Goal: Task Accomplishment & Management: Complete application form

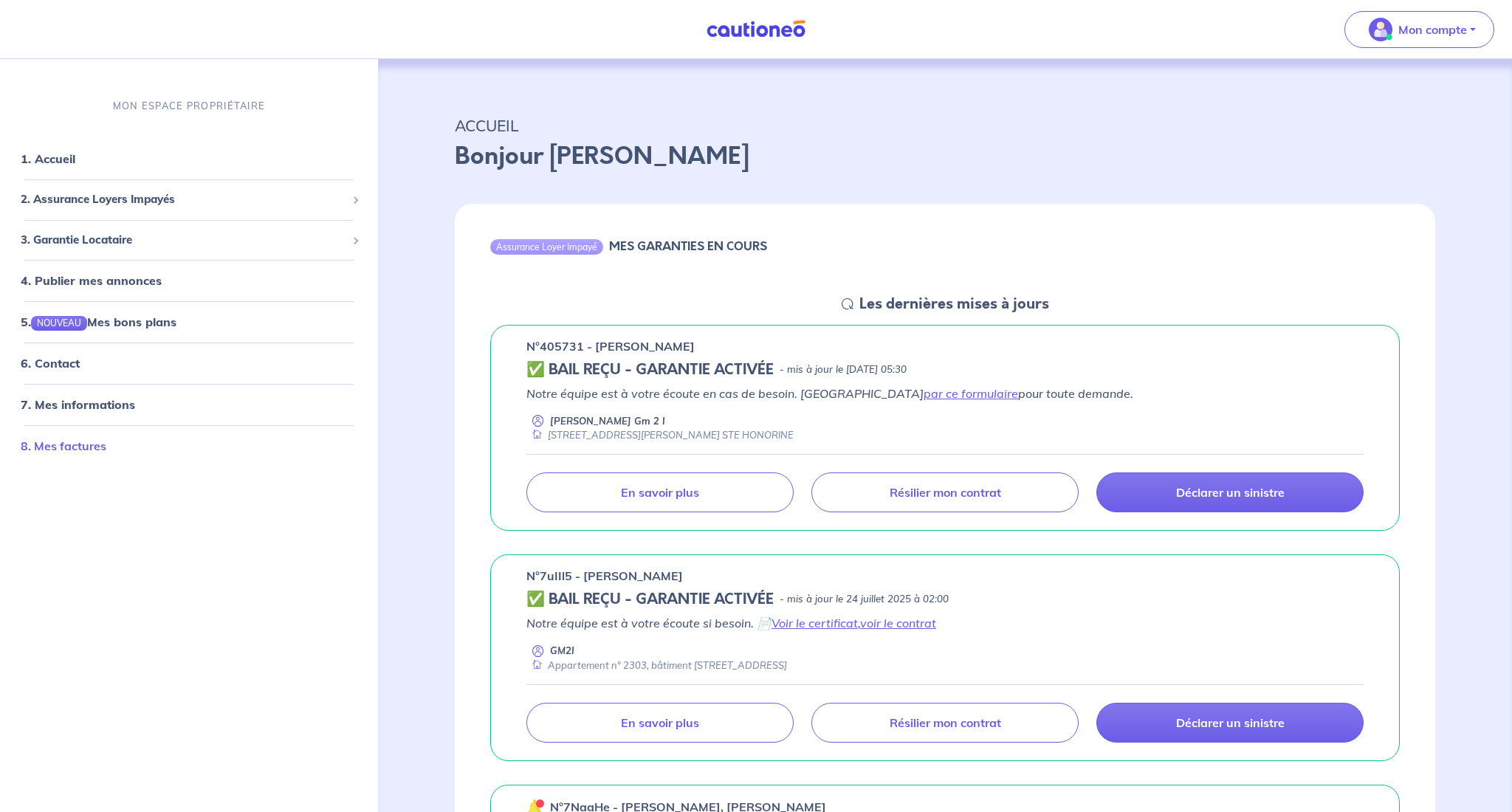
click at [54, 448] on link "8. Mes factures" at bounding box center [63, 446] width 85 height 15
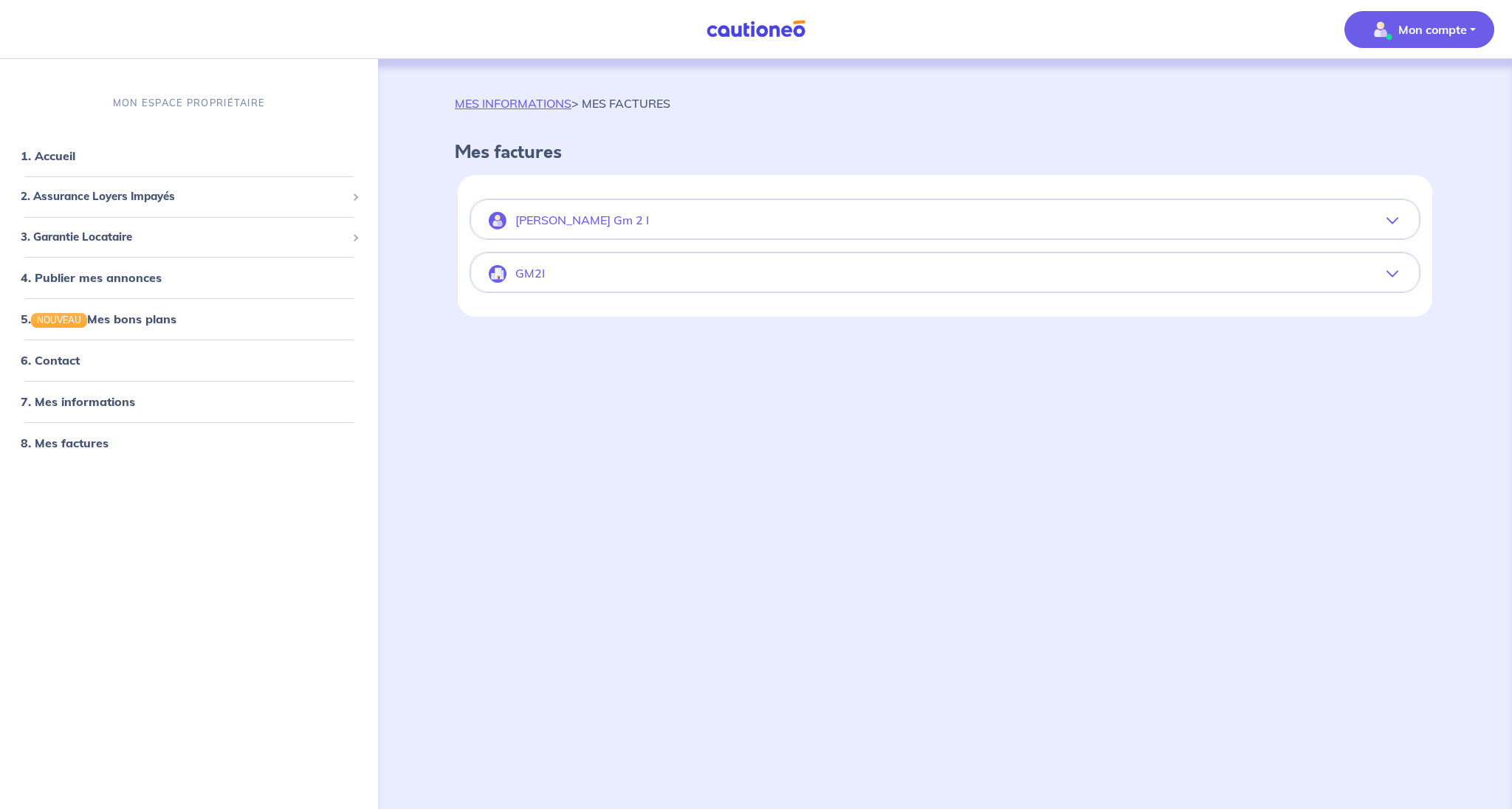
scroll to position [0, 1]
click at [598, 221] on p "Mme Marie Gambus Gm 2 I" at bounding box center [582, 220] width 134 height 14
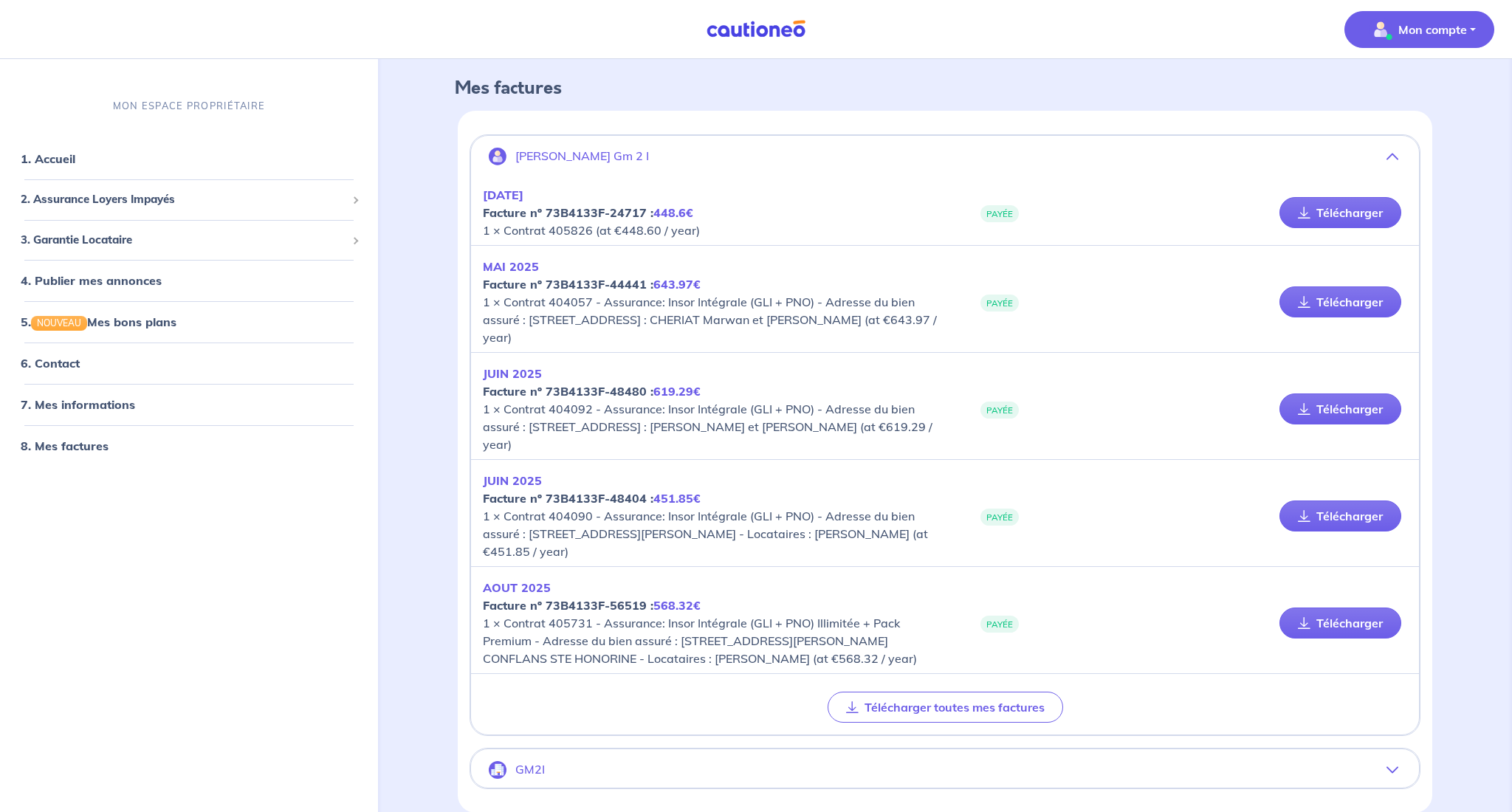
scroll to position [69, 0]
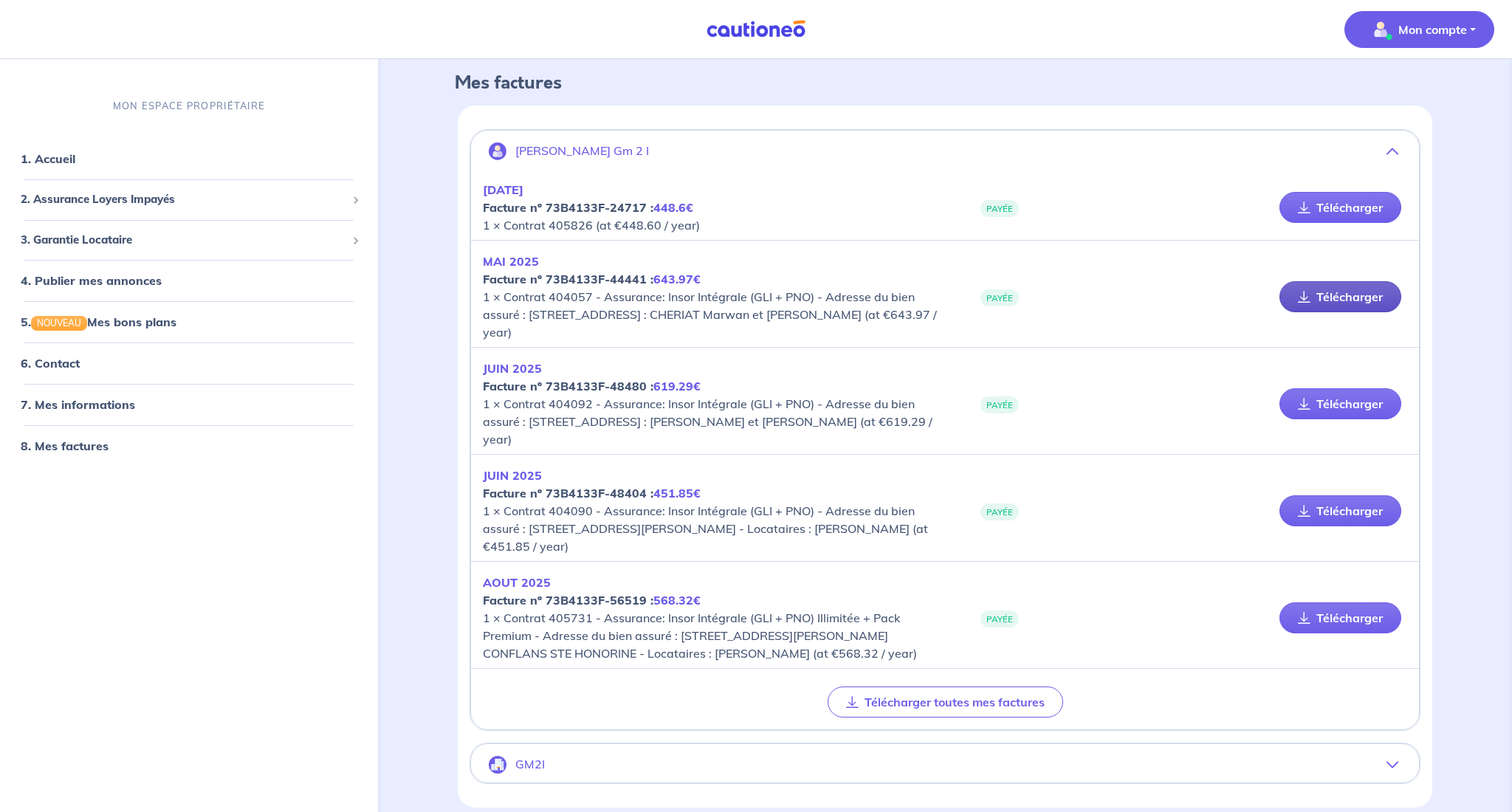
click at [1355, 296] on link "Télécharger" at bounding box center [1341, 297] width 122 height 31
click at [50, 363] on link "6. Contact" at bounding box center [50, 363] width 58 height 15
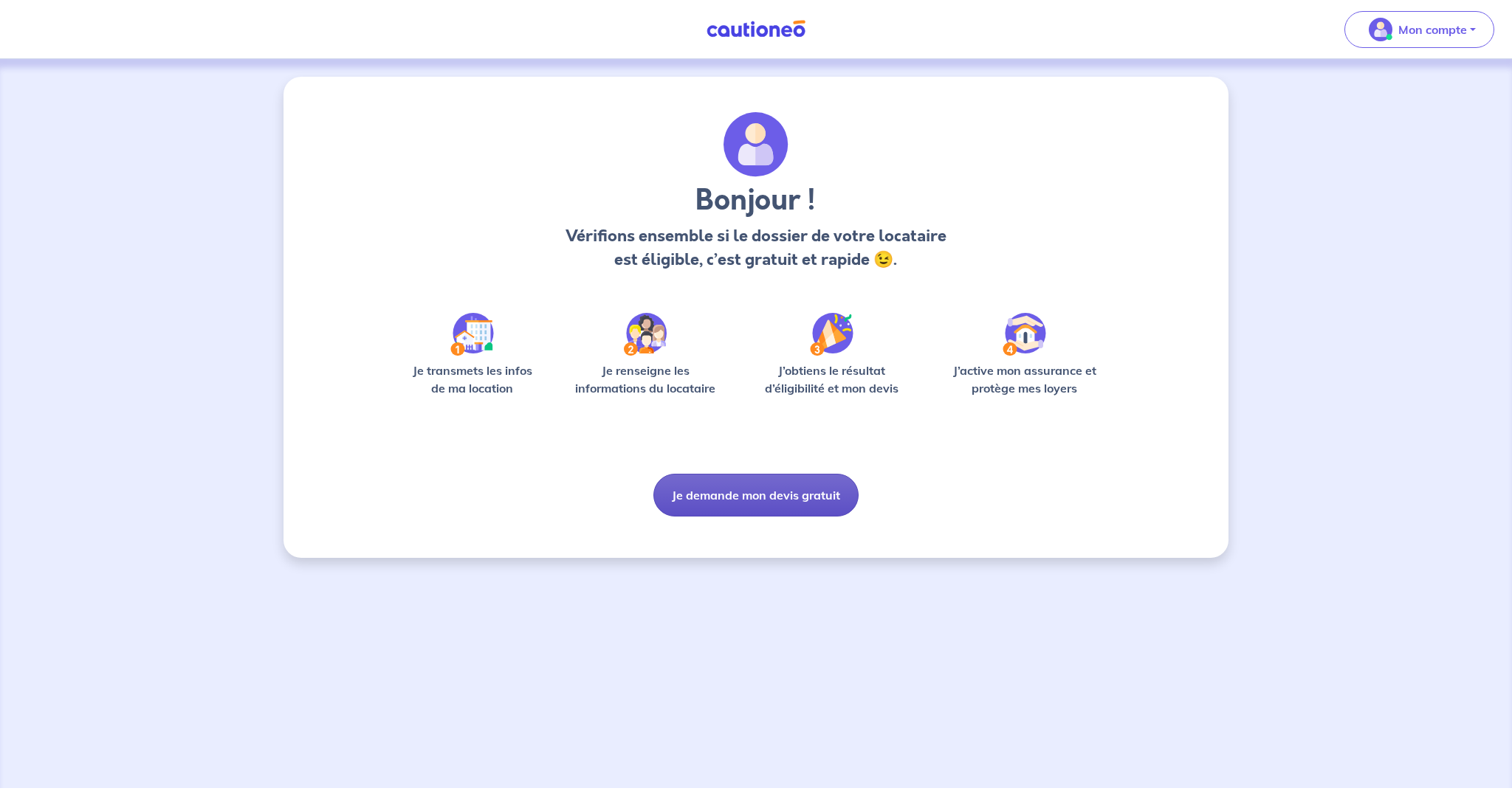
click at [749, 490] on button "Je demande mon devis gratuit" at bounding box center [756, 495] width 205 height 43
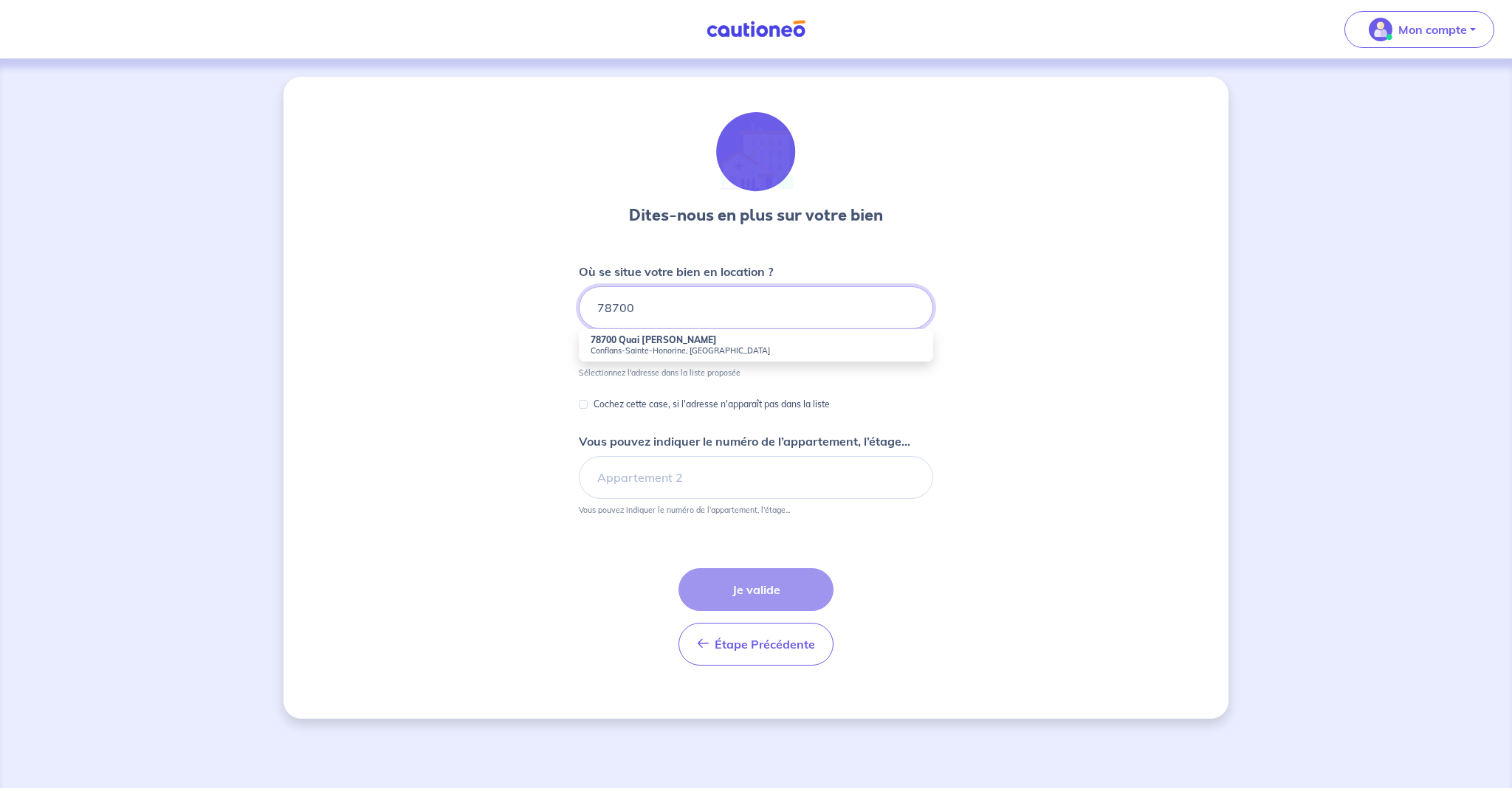
scroll to position [0, 1]
type input "78700"
click at [1050, 370] on div "Dites-nous en plus sur votre bien Où se situe votre bien en location ? 78700 78…" at bounding box center [756, 397] width 945 height 642
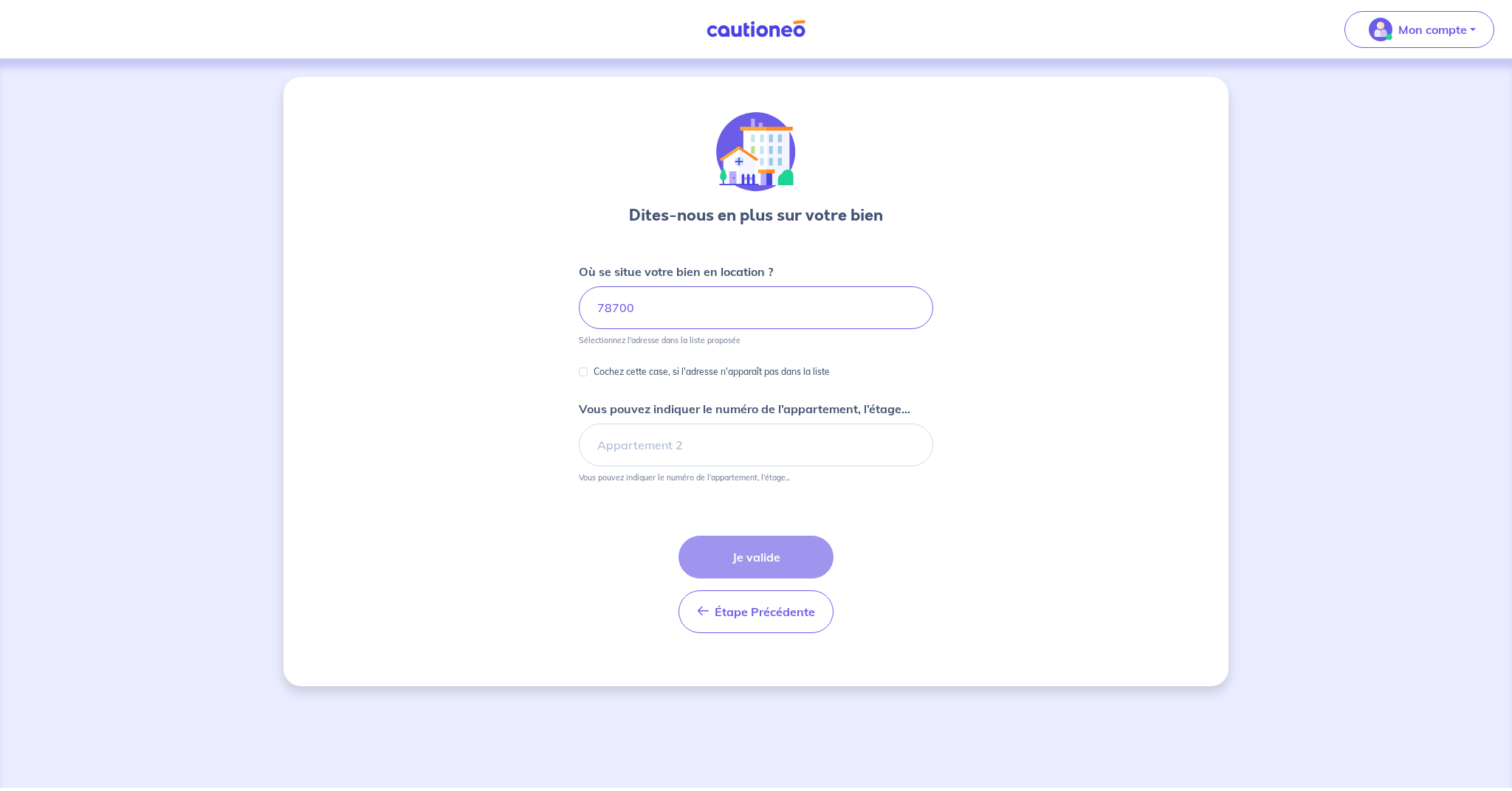
scroll to position [0, 0]
click at [681, 307] on input "78700" at bounding box center [756, 308] width 354 height 43
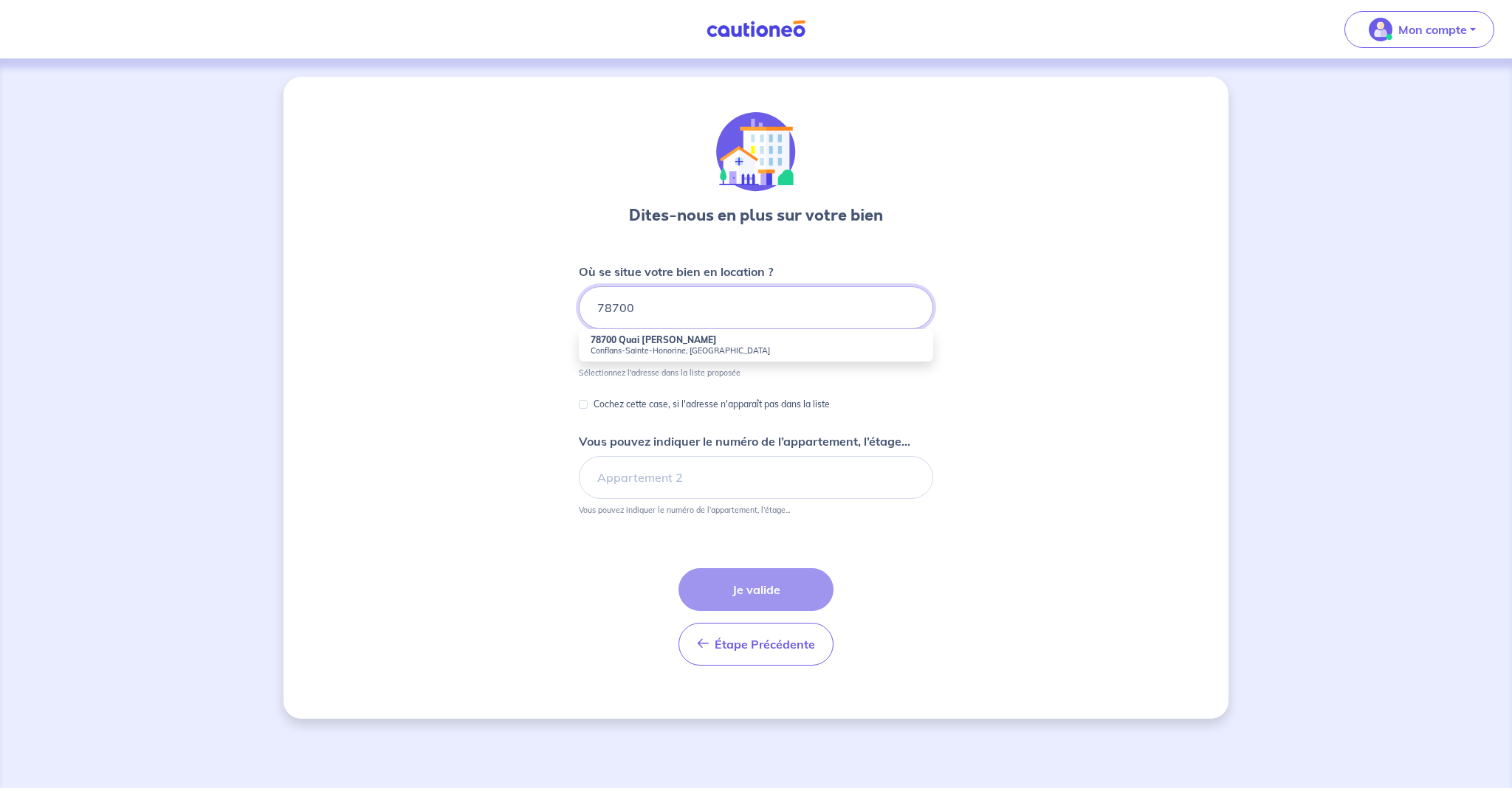
drag, startPoint x: 658, startPoint y: 306, endPoint x: 527, endPoint y: 300, distance: 131.1
click at [527, 300] on div "Dites-nous en plus sur votre bien Où se situe votre bien en location ? 78700 78…" at bounding box center [756, 397] width 945 height 642
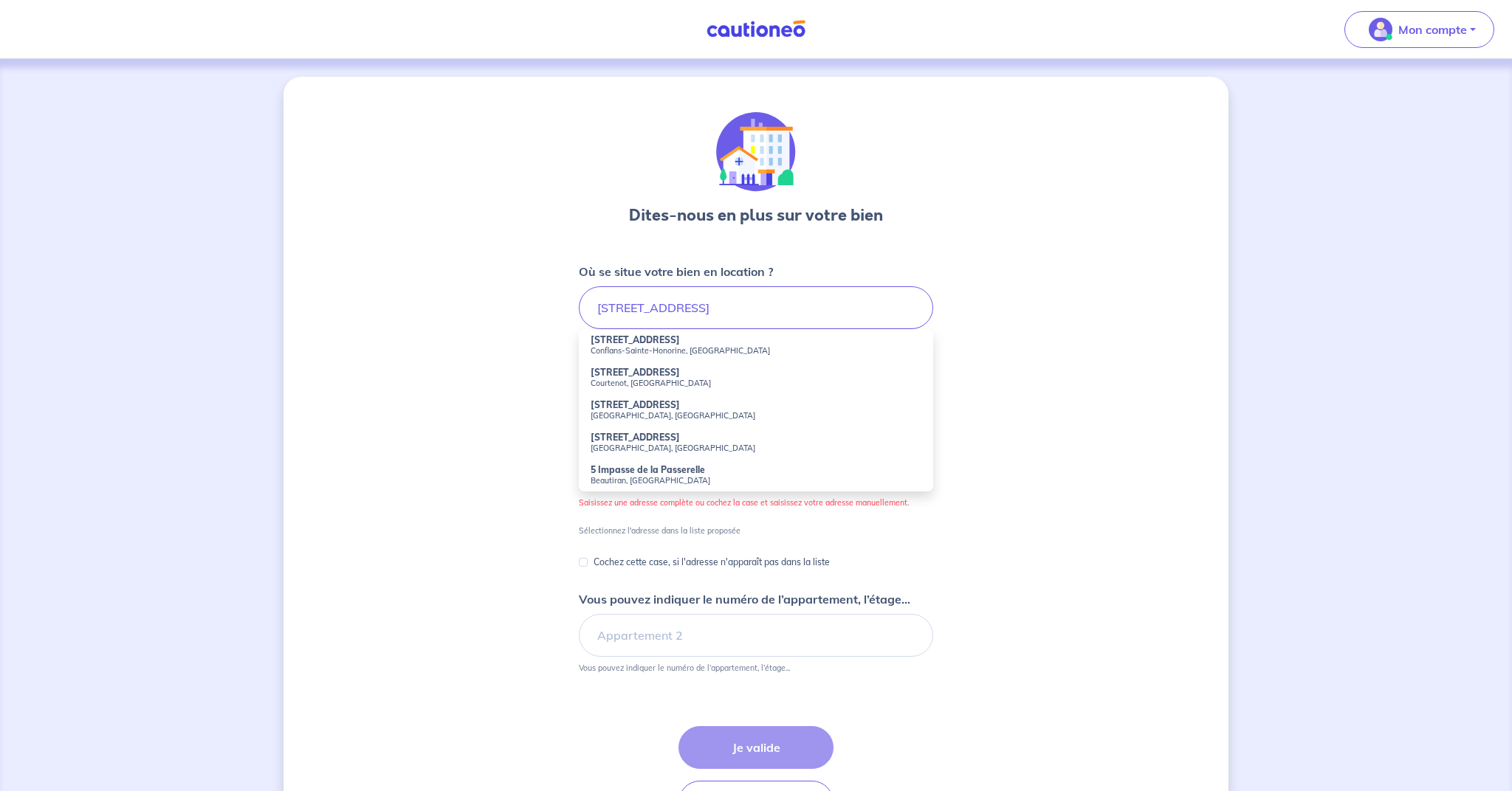
click at [630, 345] on small "Conflans-Sainte-Honorine, France" at bounding box center [756, 350] width 331 height 10
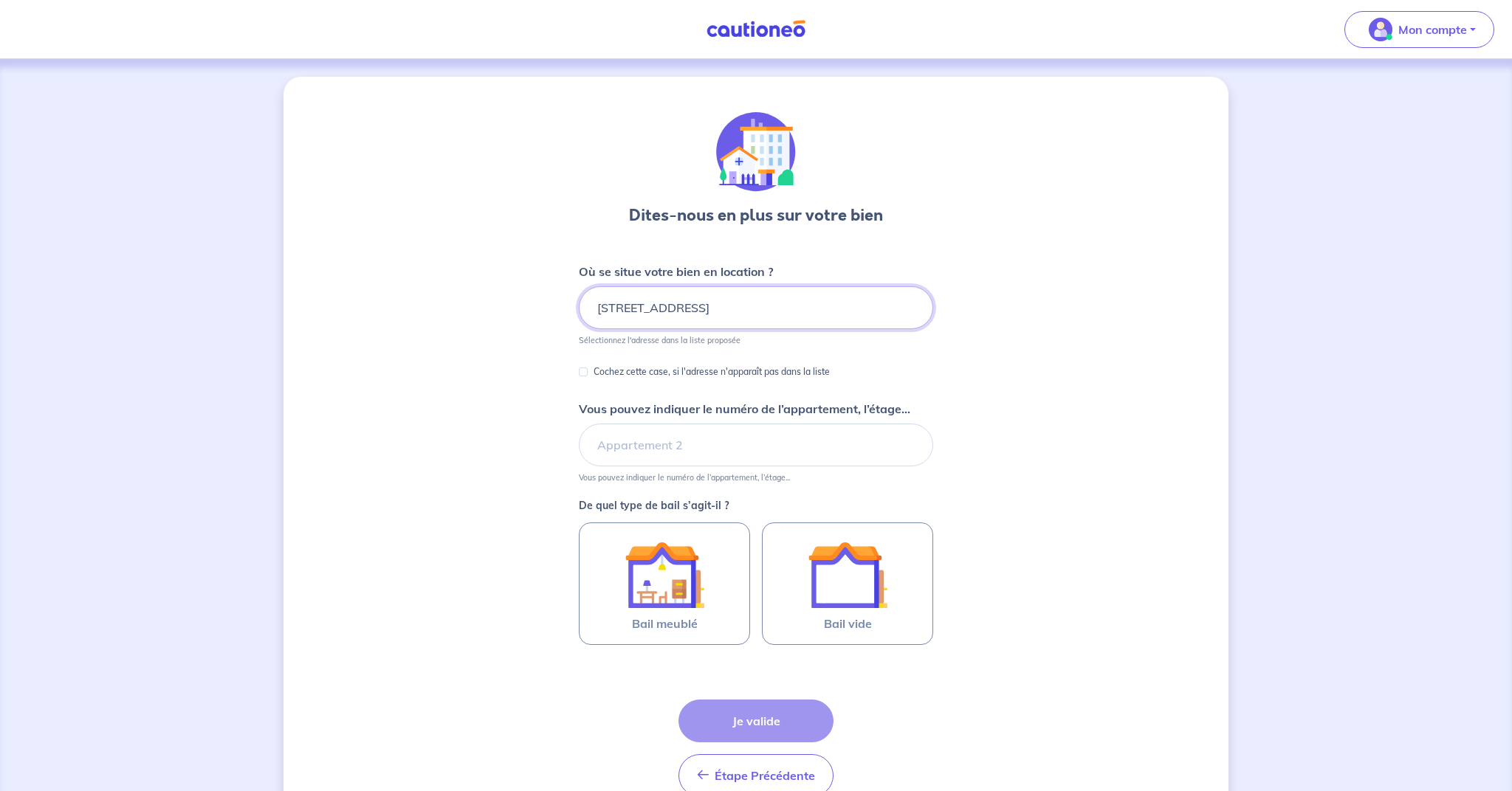
click at [664, 311] on input "5 Allée de la Passerelle, Conflans-Sainte-Honorine, France" at bounding box center [756, 308] width 354 height 43
drag, startPoint x: 732, startPoint y: 308, endPoint x: 1021, endPoint y: 309, distance: 289.0
click at [1021, 309] on div "Dites-nous en plus sur votre bien Où se situe votre bien en location ? 5 Allée …" at bounding box center [756, 463] width 945 height 773
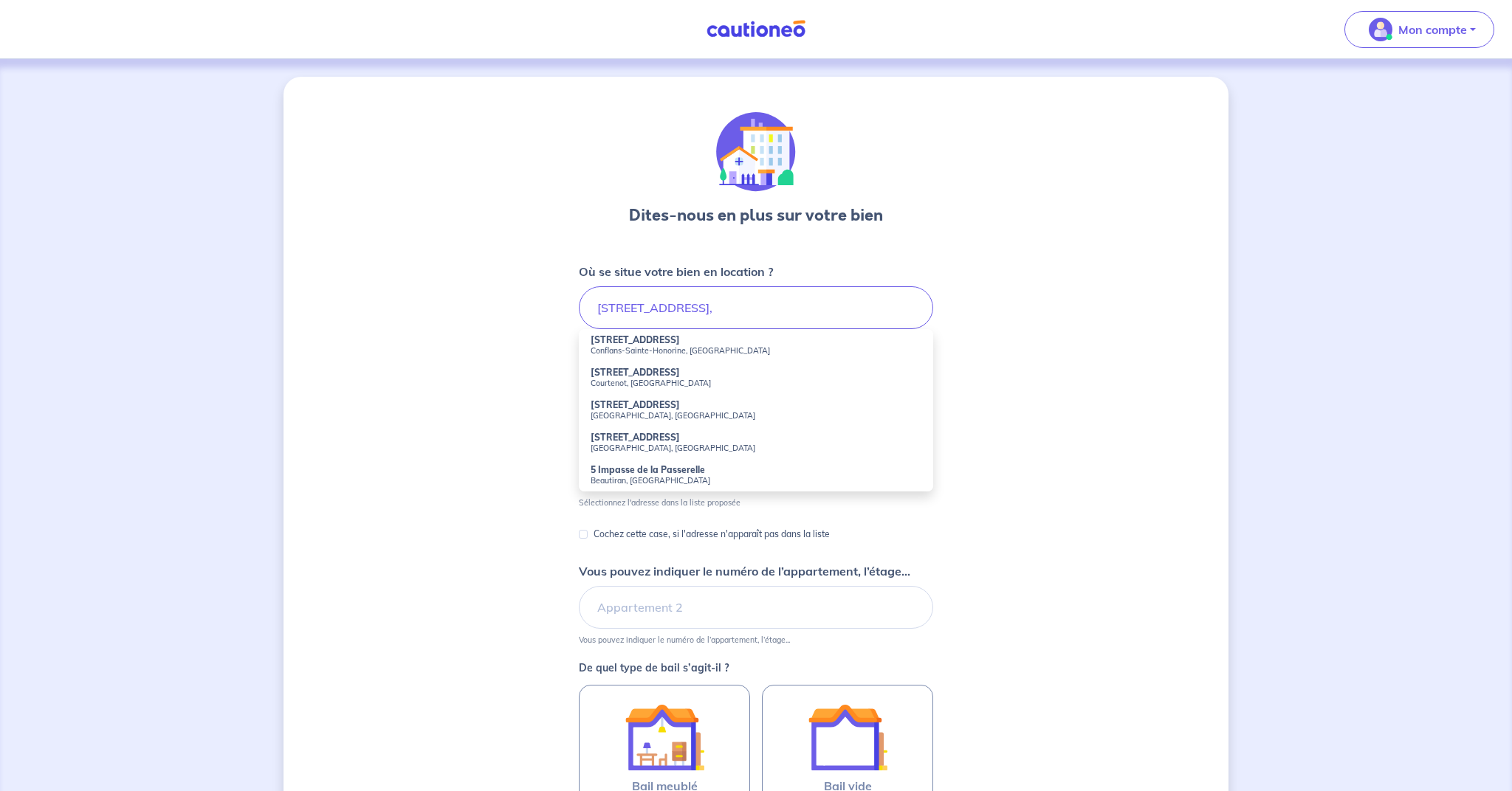
click at [658, 347] on small "Conflans-Sainte-Honorine, France" at bounding box center [756, 350] width 331 height 10
type input "5 Allée de la Passerelle, Conflans-Sainte-Honorine, France"
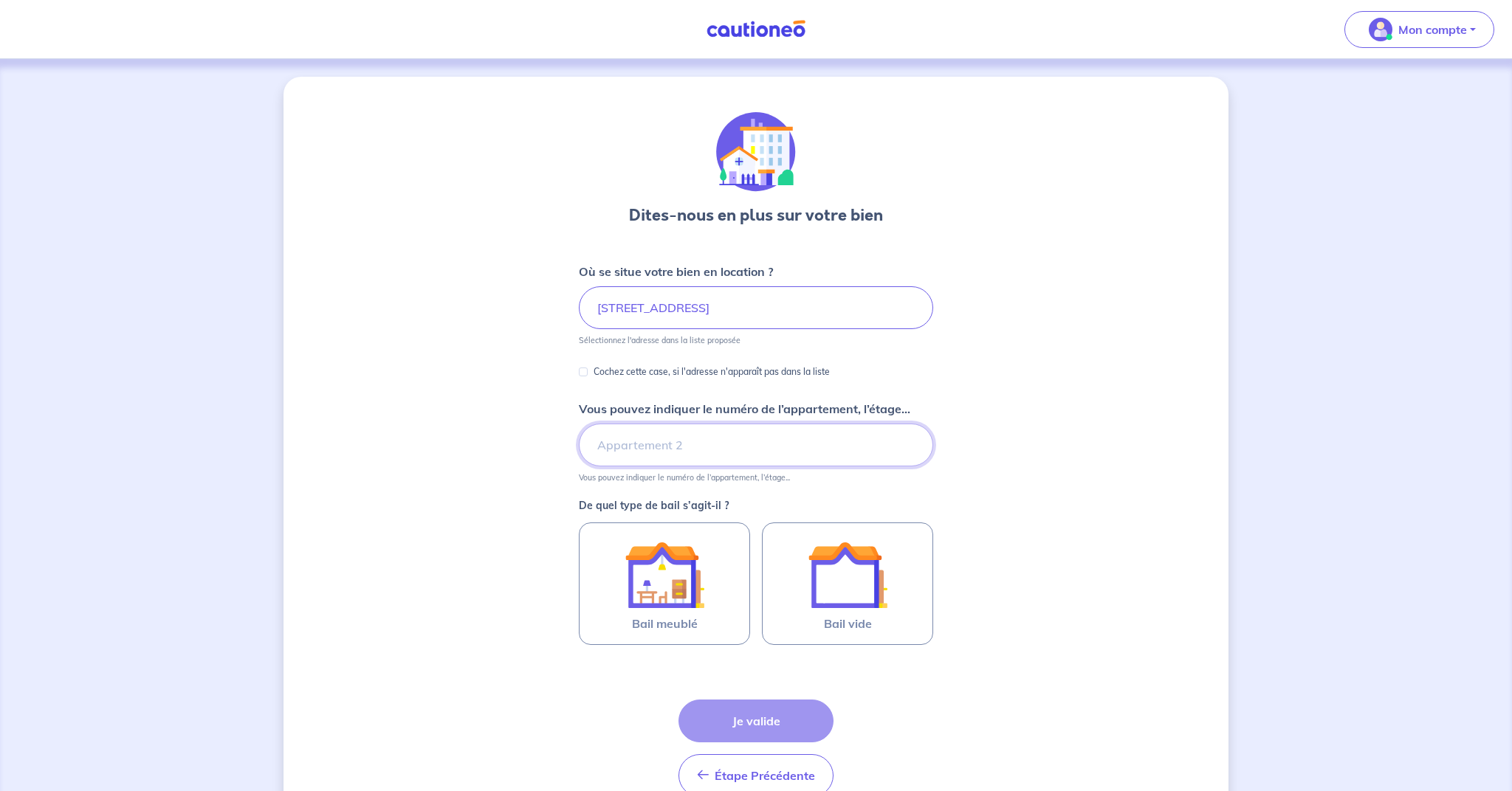
click at [697, 453] on input "Vous pouvez indiquer le numéro de l’appartement, l’étage..." at bounding box center [756, 445] width 354 height 43
click at [617, 445] on input "Vous pouvez indiquer le numéro de l’appartement, l’étage..." at bounding box center [756, 445] width 354 height 43
type input "a"
click at [633, 447] on input "porte 2433" at bounding box center [756, 445] width 354 height 43
click at [605, 446] on input "porte 2433" at bounding box center [756, 445] width 354 height 43
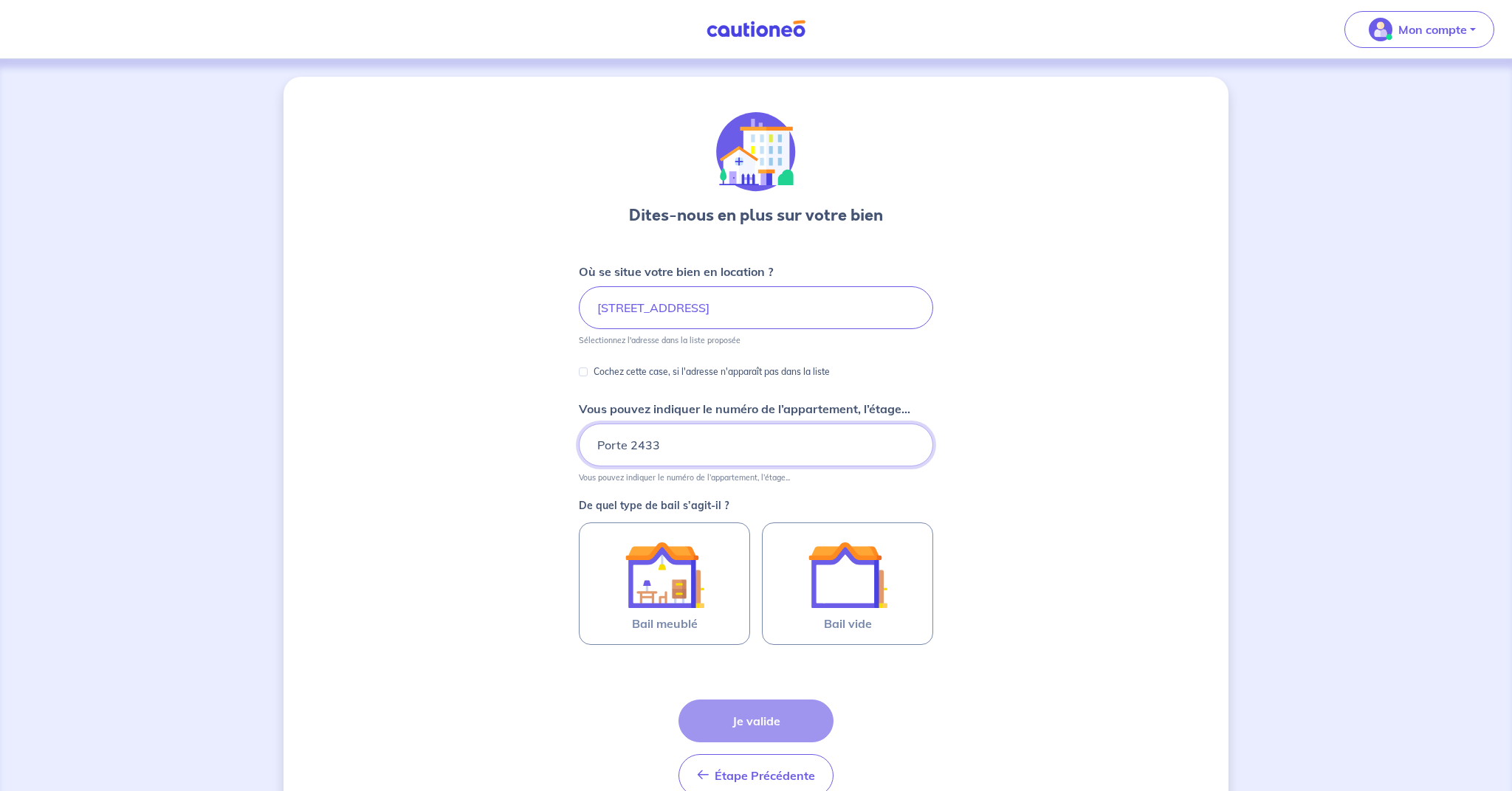
click at [661, 446] on input "Porte 2433" at bounding box center [756, 445] width 354 height 43
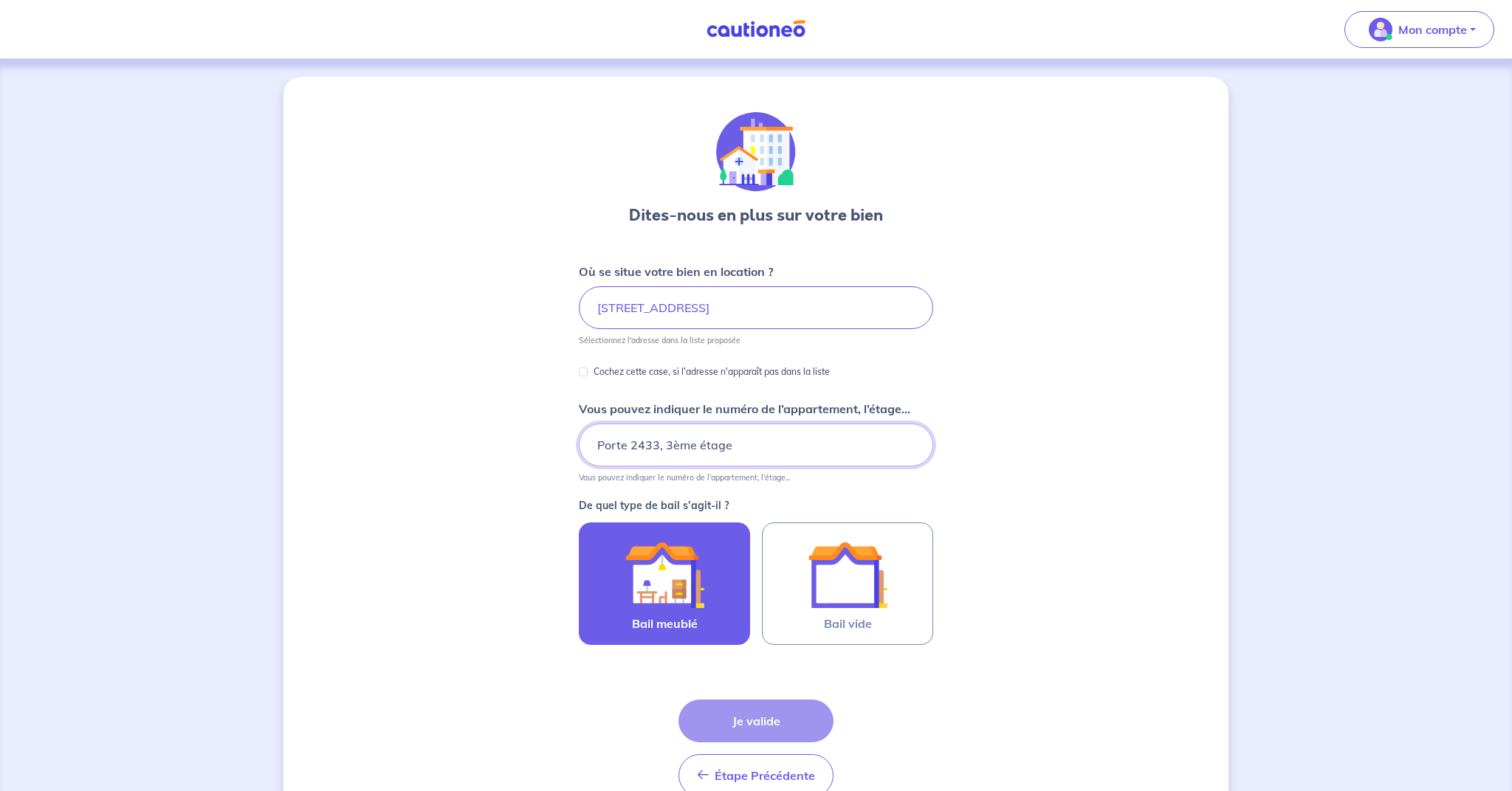
type input "Porte 2433, 3ème étage"
click at [653, 598] on img at bounding box center [664, 574] width 79 height 79
click at [0, 0] on input "Bail meublé" at bounding box center [0, 0] width 0 height 0
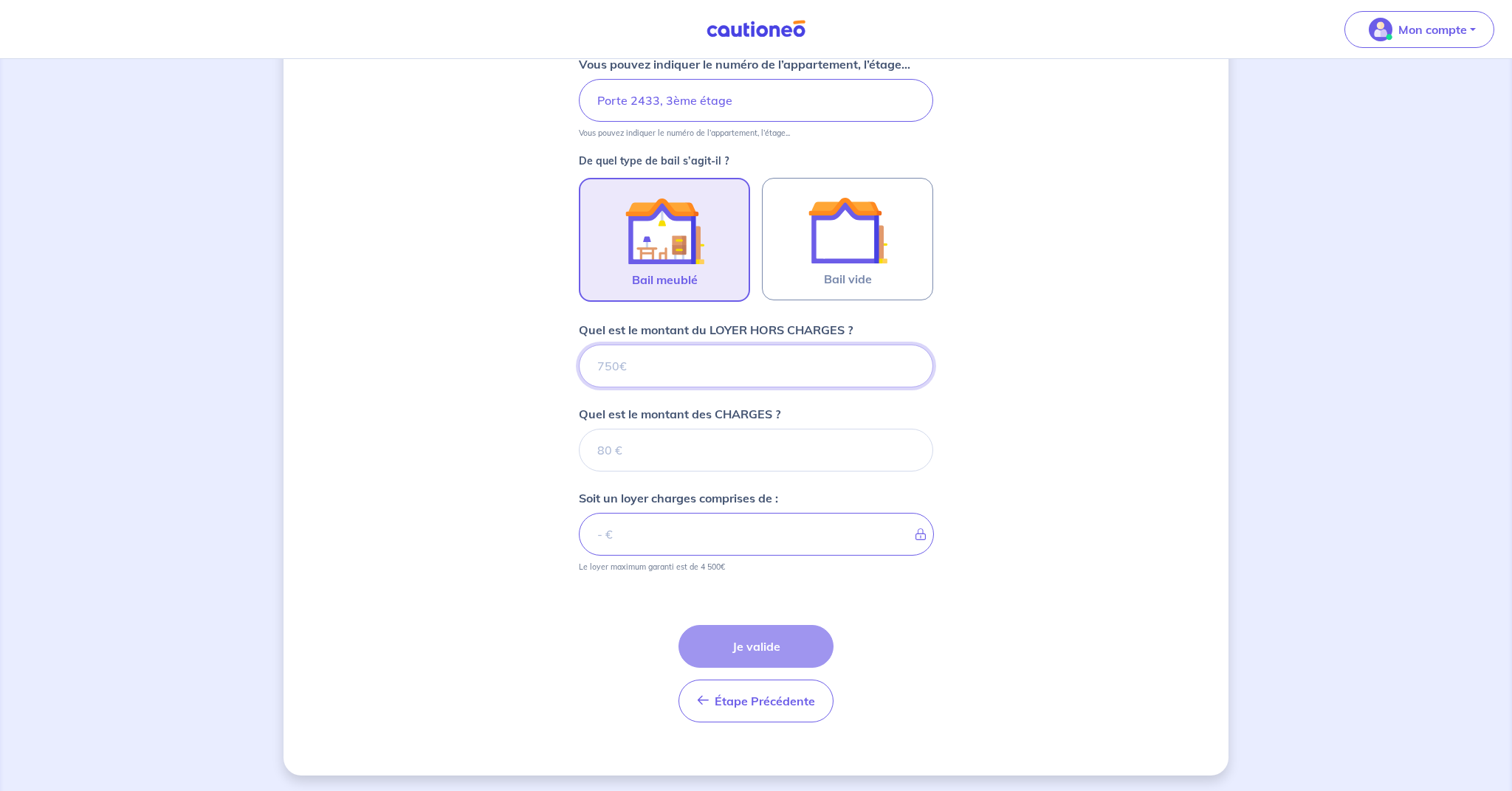
scroll to position [347, 0]
click at [599, 365] on input "Quel est le montant du LOYER HORS CHARGES ?" at bounding box center [756, 364] width 354 height 43
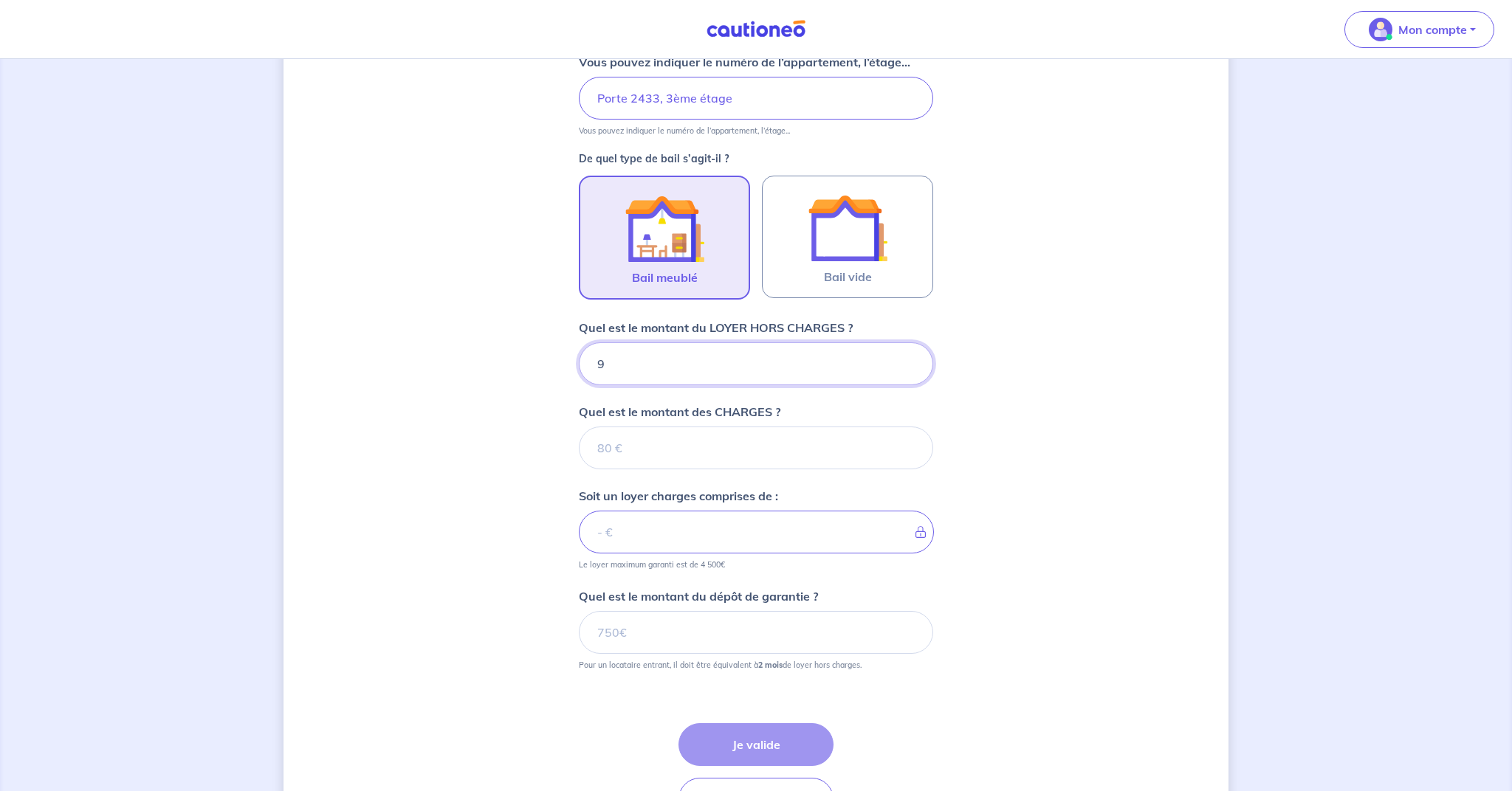
type input "96"
type input "960"
type input "9"
type input "935"
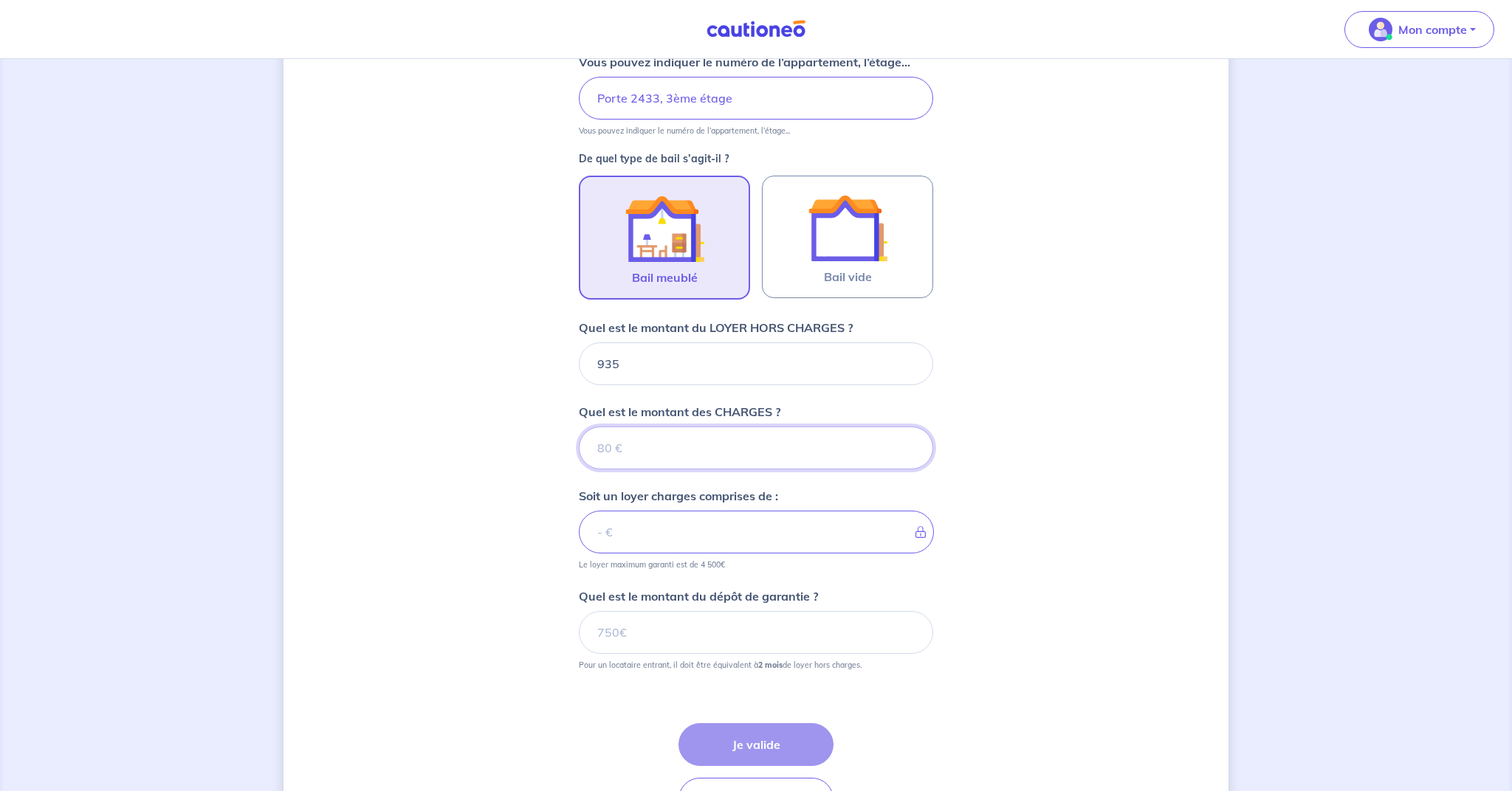
click at [622, 449] on input "Quel est le montant des CHARGES ?" at bounding box center [756, 448] width 354 height 43
type input "60"
type input "995"
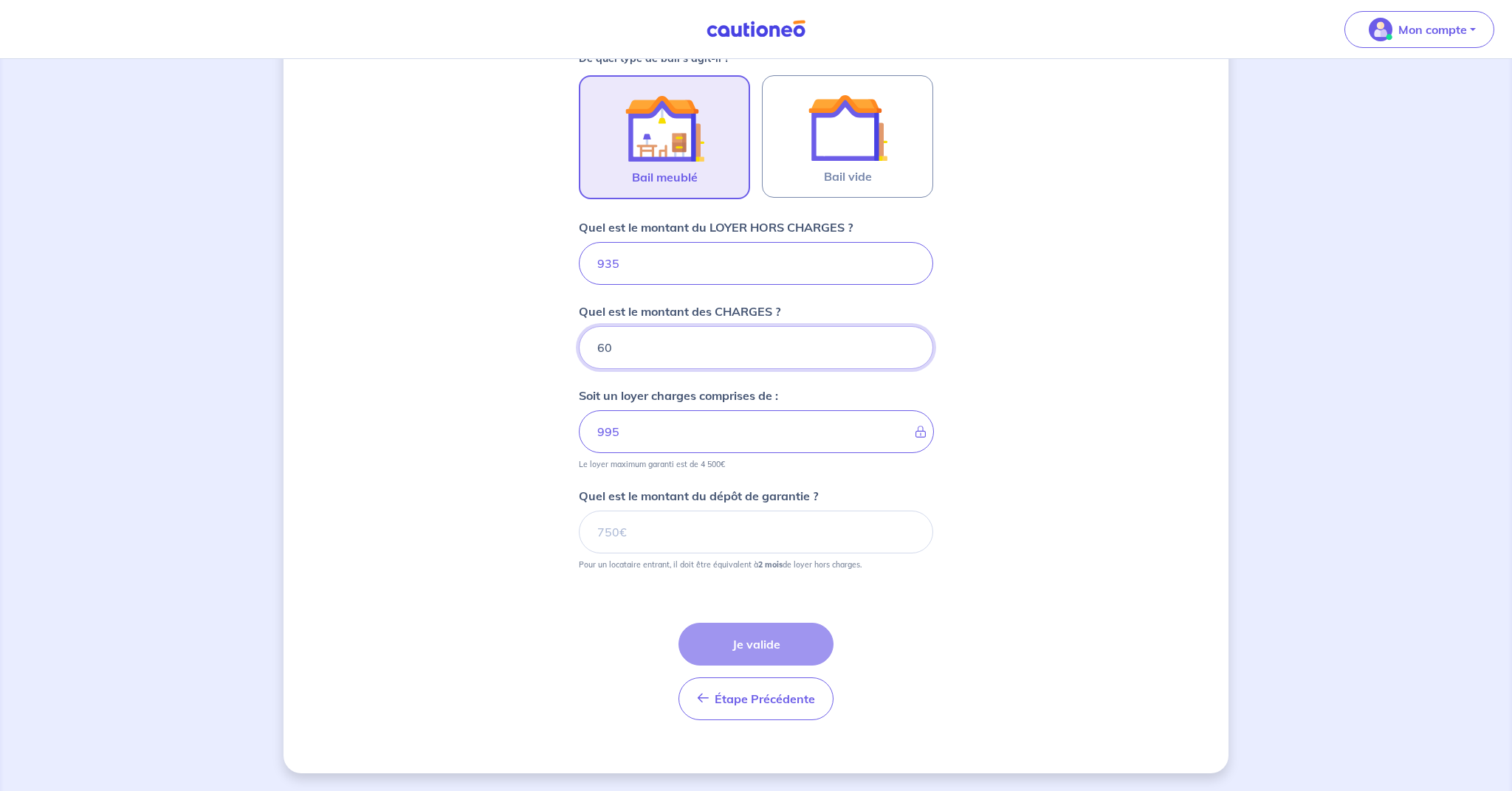
scroll to position [447, 0]
type input "60"
click at [671, 540] on input "Quel est le montant du dépôt de garantie ?" at bounding box center [756, 532] width 354 height 43
click at [638, 542] on input "Quel est le montant du dépôt de garantie ?" at bounding box center [756, 532] width 354 height 43
type input "1870"
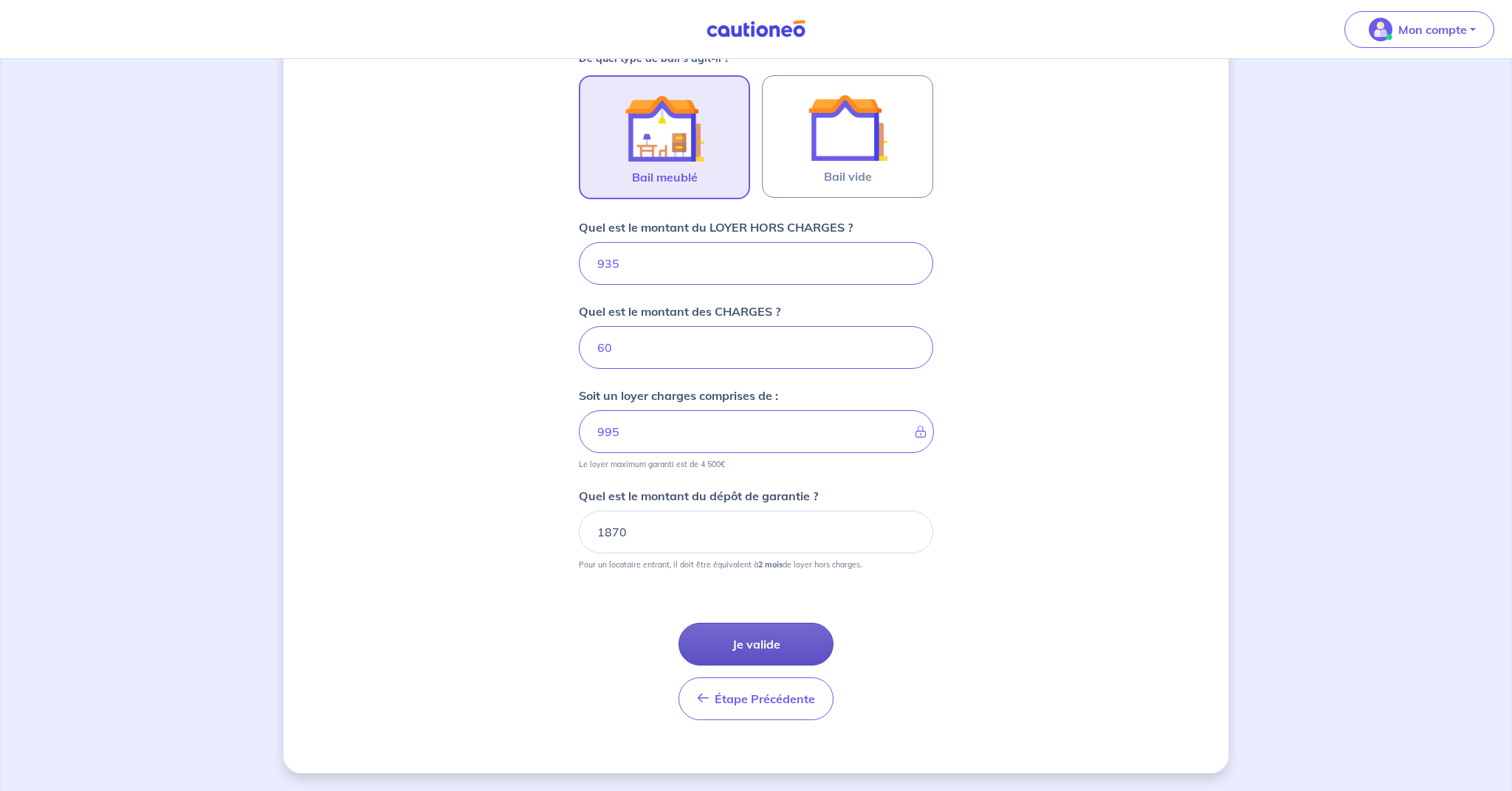
click at [757, 649] on button "Je valide" at bounding box center [756, 644] width 155 height 43
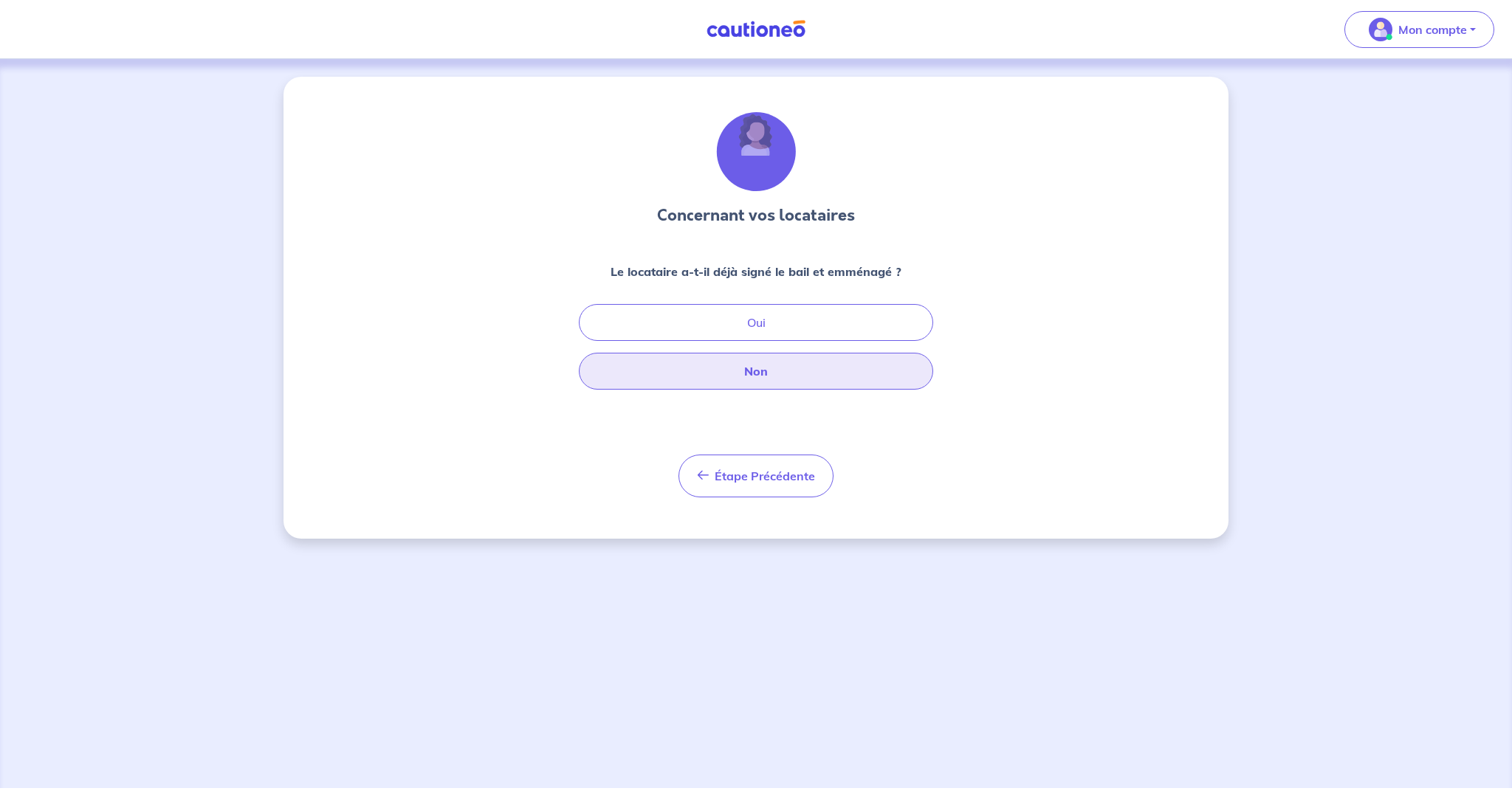
click at [764, 369] on button "Non" at bounding box center [756, 371] width 354 height 37
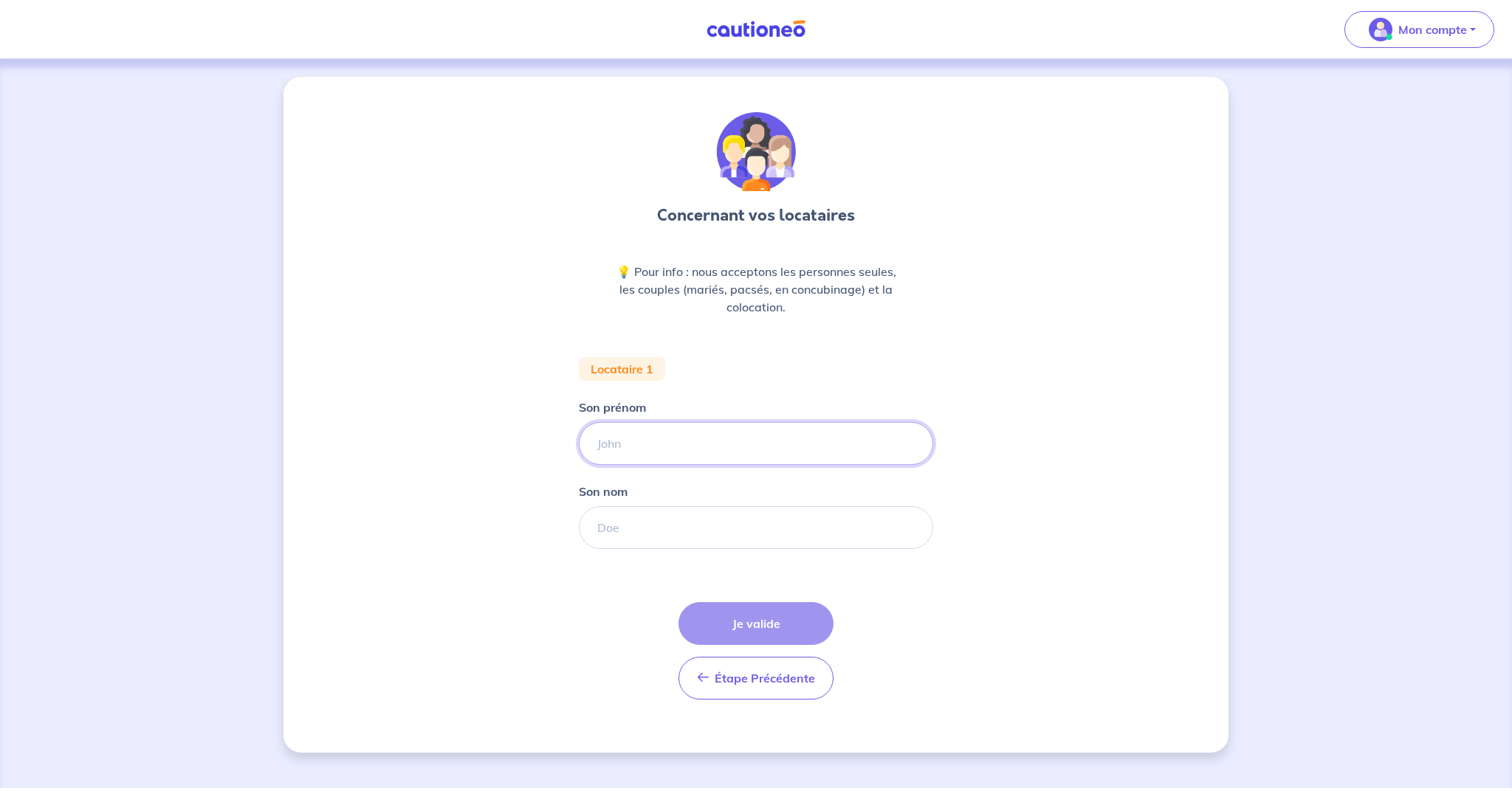
click at [629, 442] on input "Son prénom" at bounding box center [756, 444] width 354 height 43
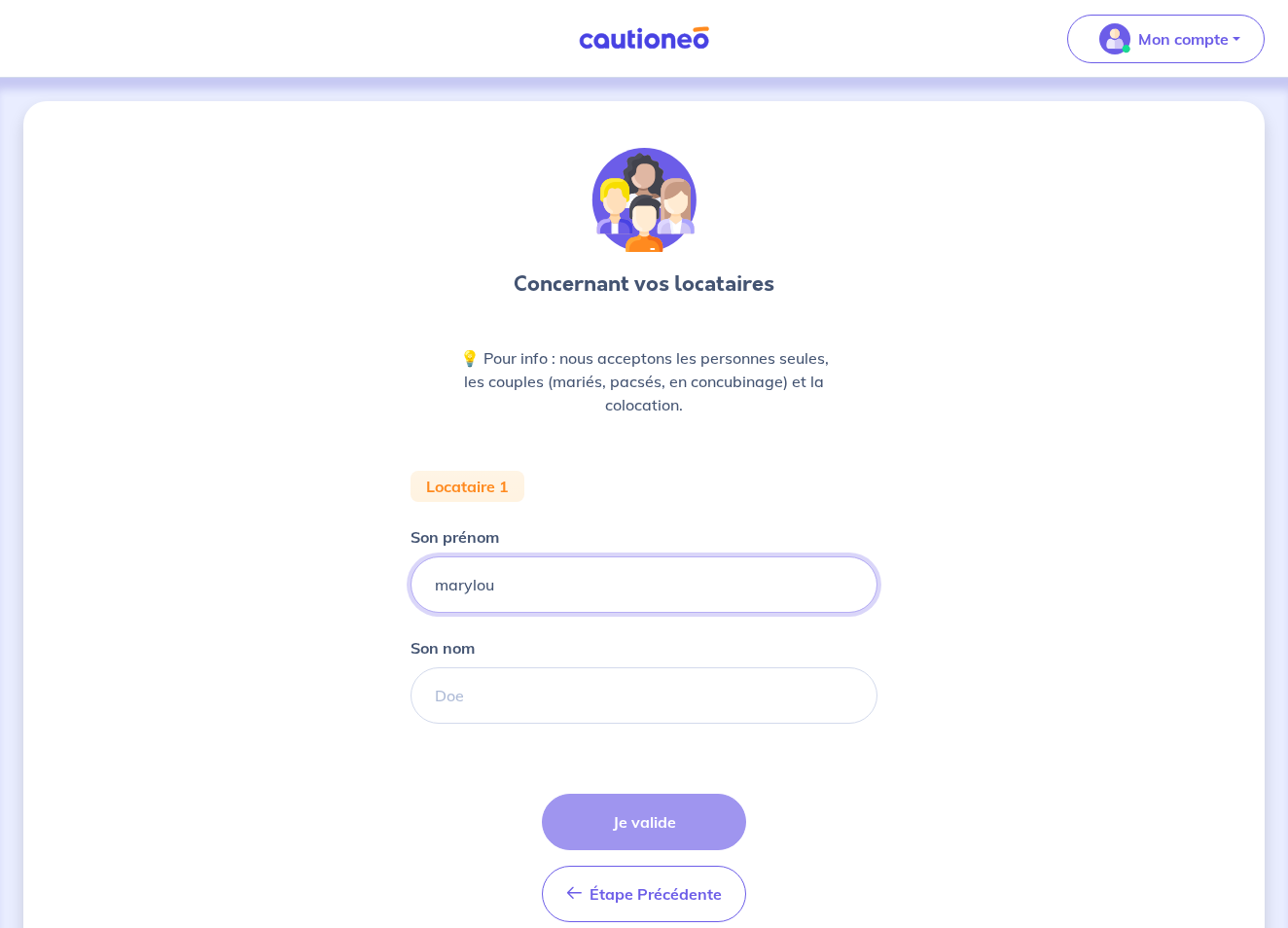
click at [447, 586] on input "marylou" at bounding box center [644, 585] width 466 height 57
type input "Marylou"
click at [458, 703] on input "Son nom" at bounding box center [644, 695] width 466 height 57
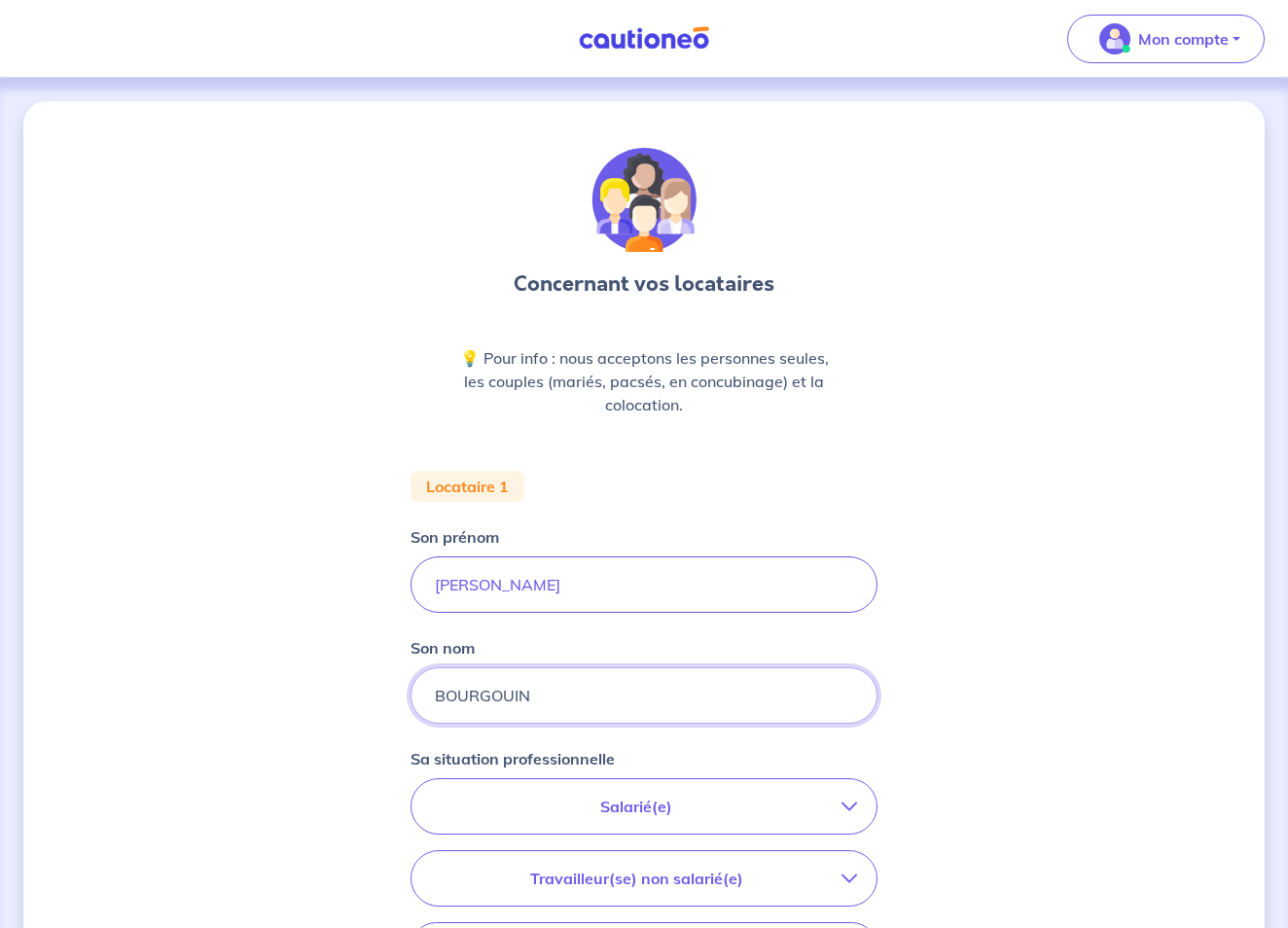
type input "BOURGOUIN"
click at [648, 810] on p "Salarié(e)" at bounding box center [637, 807] width 411 height 23
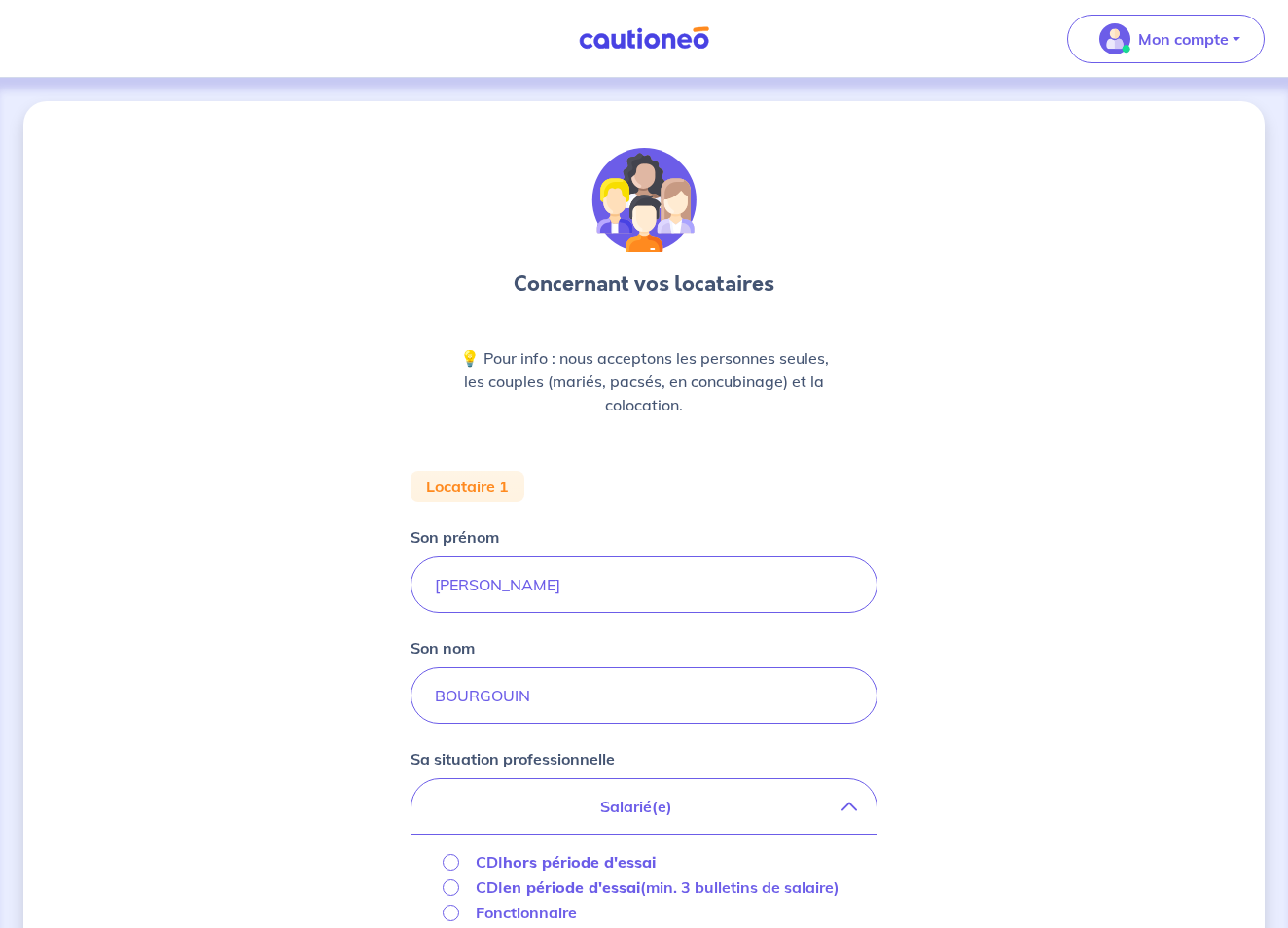
click at [448, 859] on input "CDI hors période d'essai" at bounding box center [451, 862] width 17 height 17
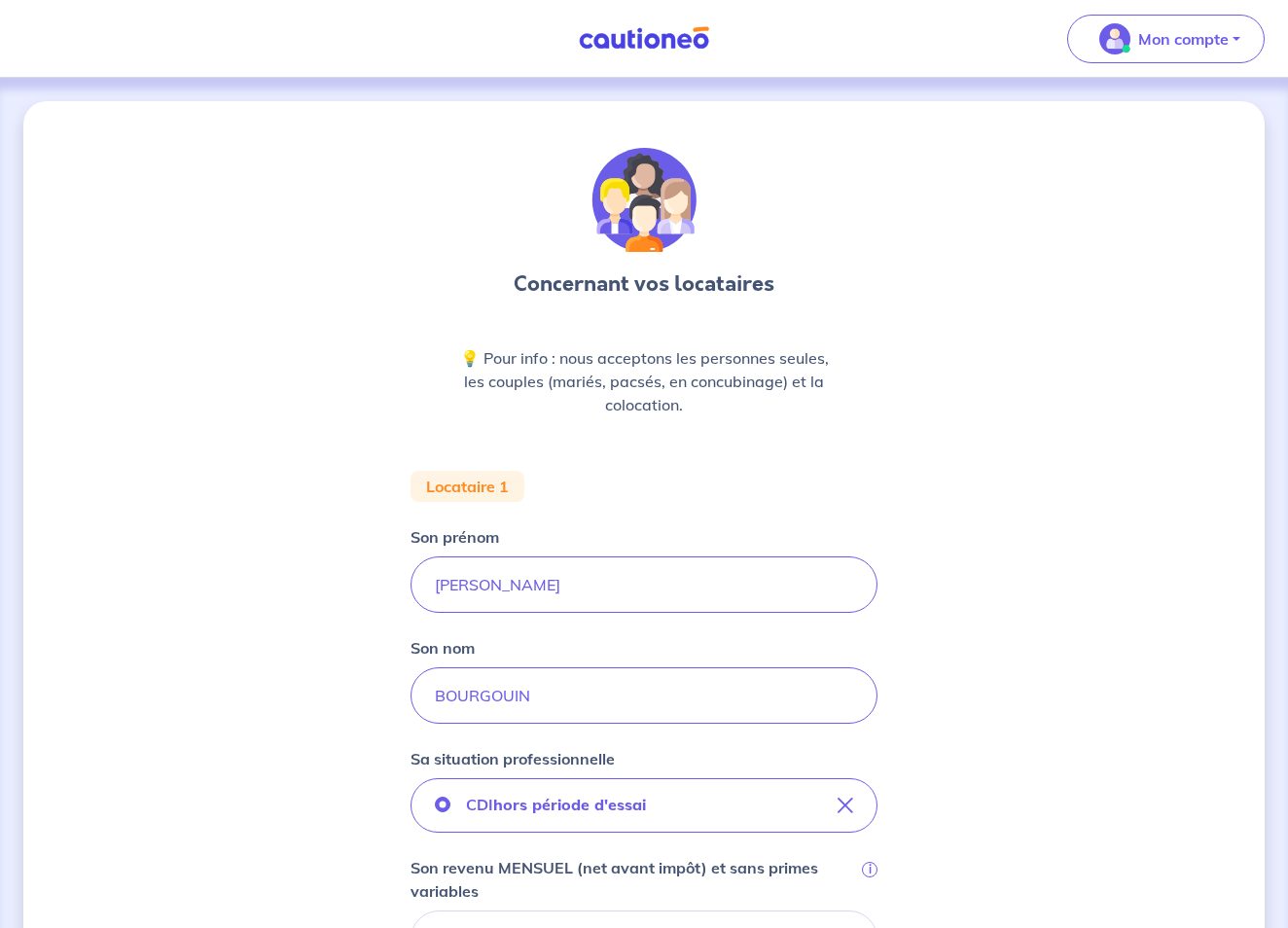
scroll to position [464, 0]
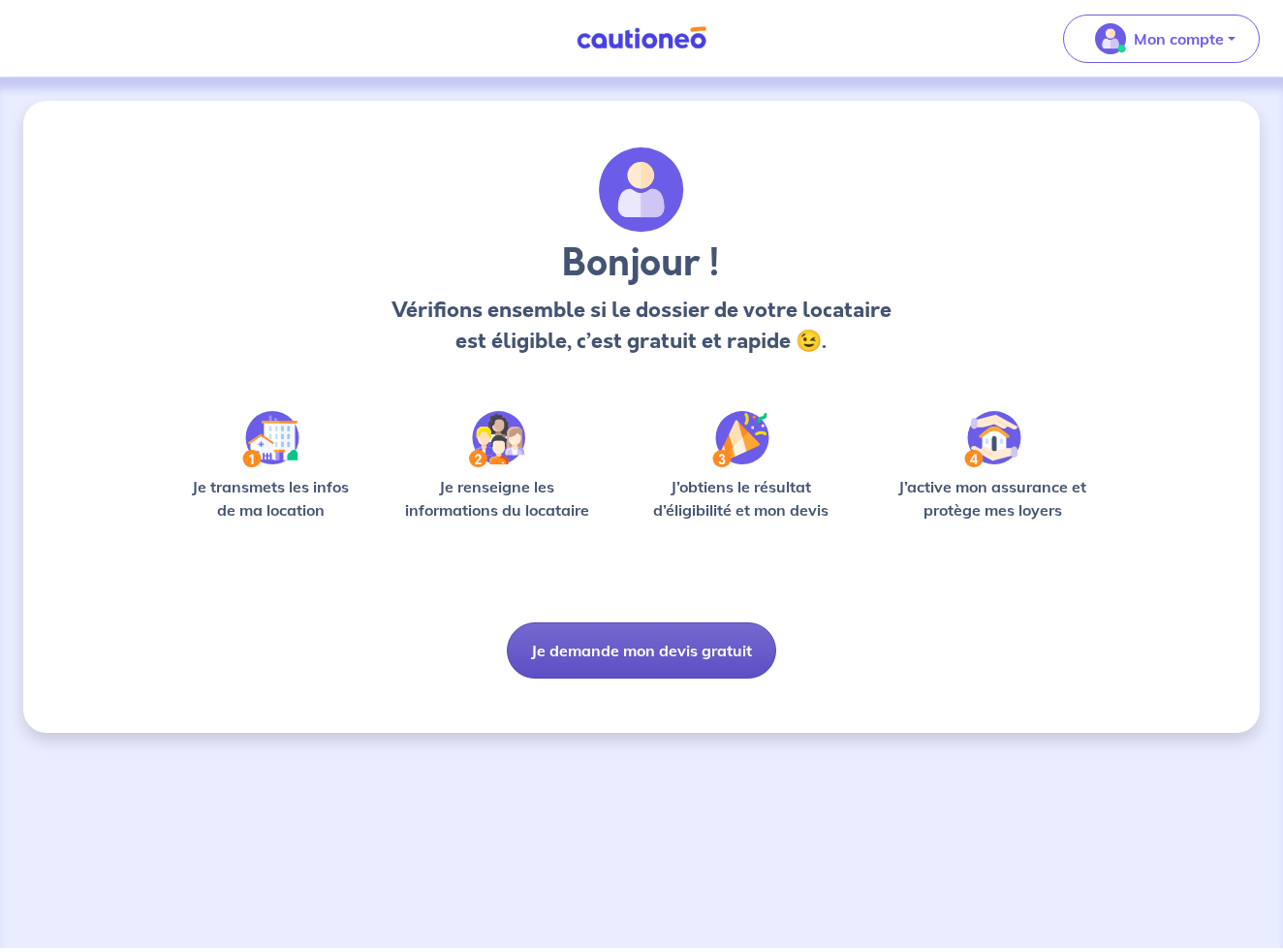
click at [624, 659] on button "Je demande mon devis gratuit" at bounding box center [641, 650] width 269 height 57
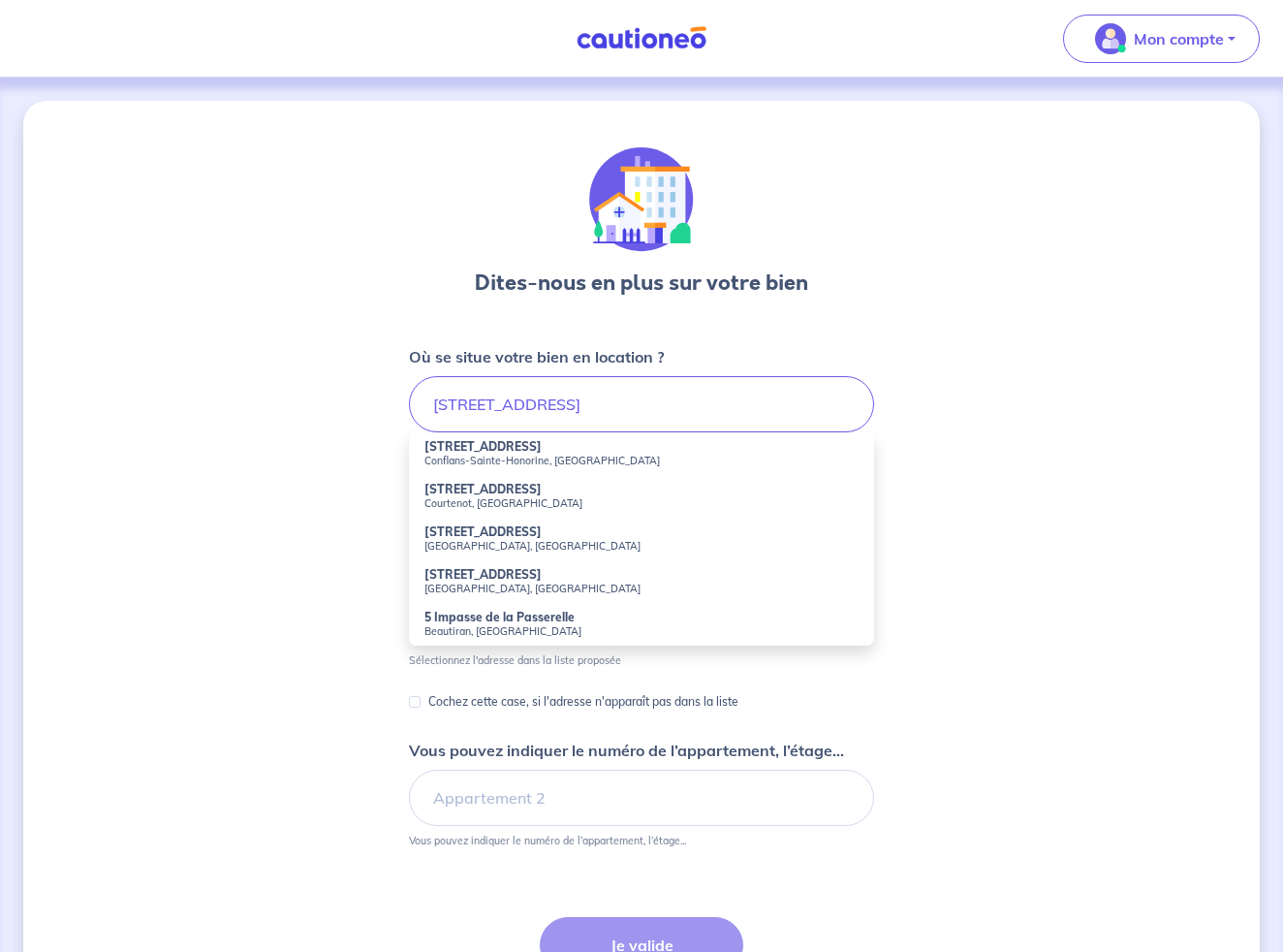
click at [486, 445] on strong "5 Allée de la Passerelle" at bounding box center [483, 446] width 117 height 15
type input "5 Allée de la Passerelle, Conflans-Sainte-Honorine, France"
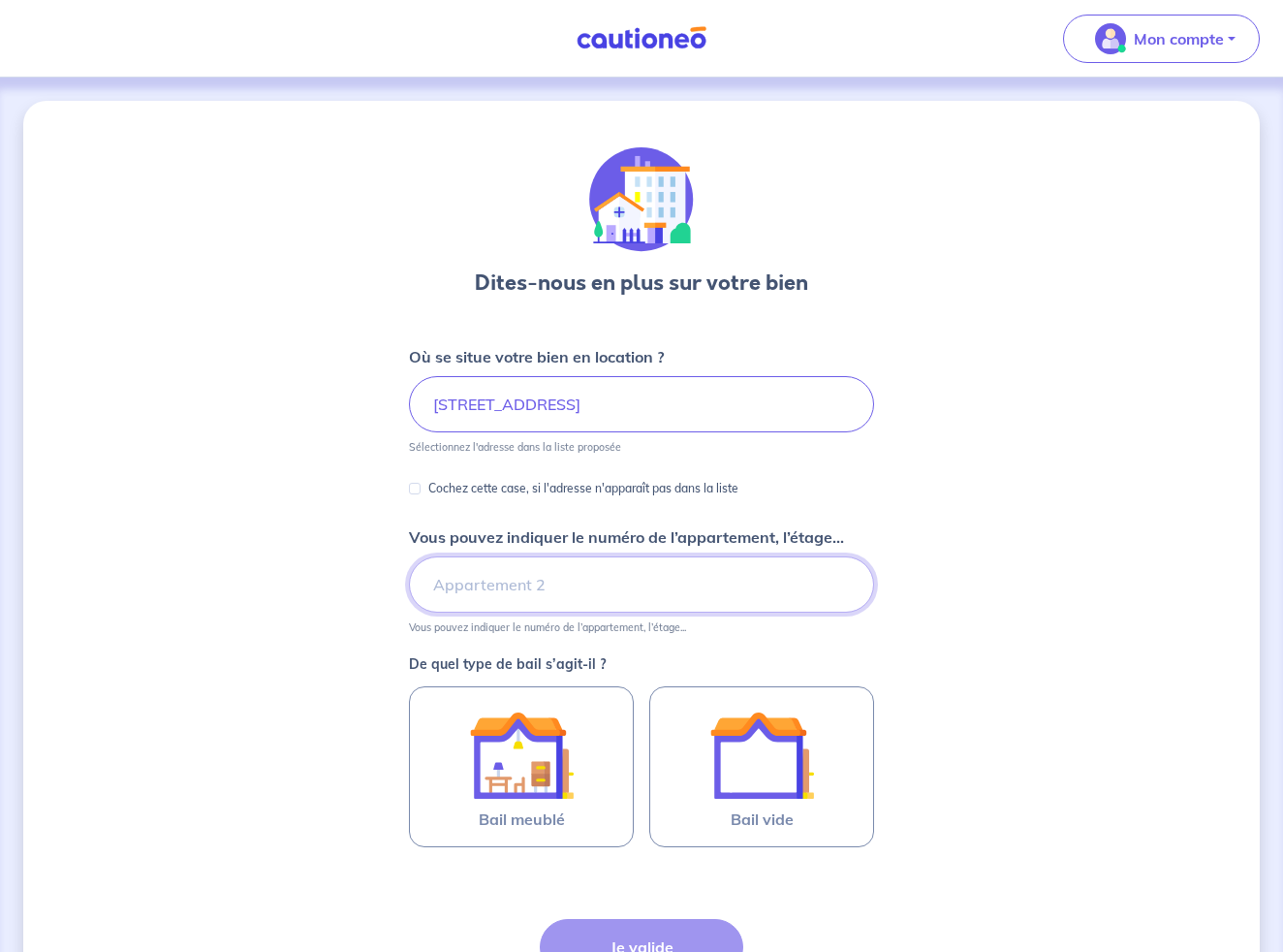
click at [481, 581] on input "Vous pouvez indiquer le numéro de l’appartement, l’étage..." at bounding box center [641, 585] width 465 height 57
type input "n"
type input "a"
click at [442, 589] on input "porte n°" at bounding box center [641, 585] width 465 height 57
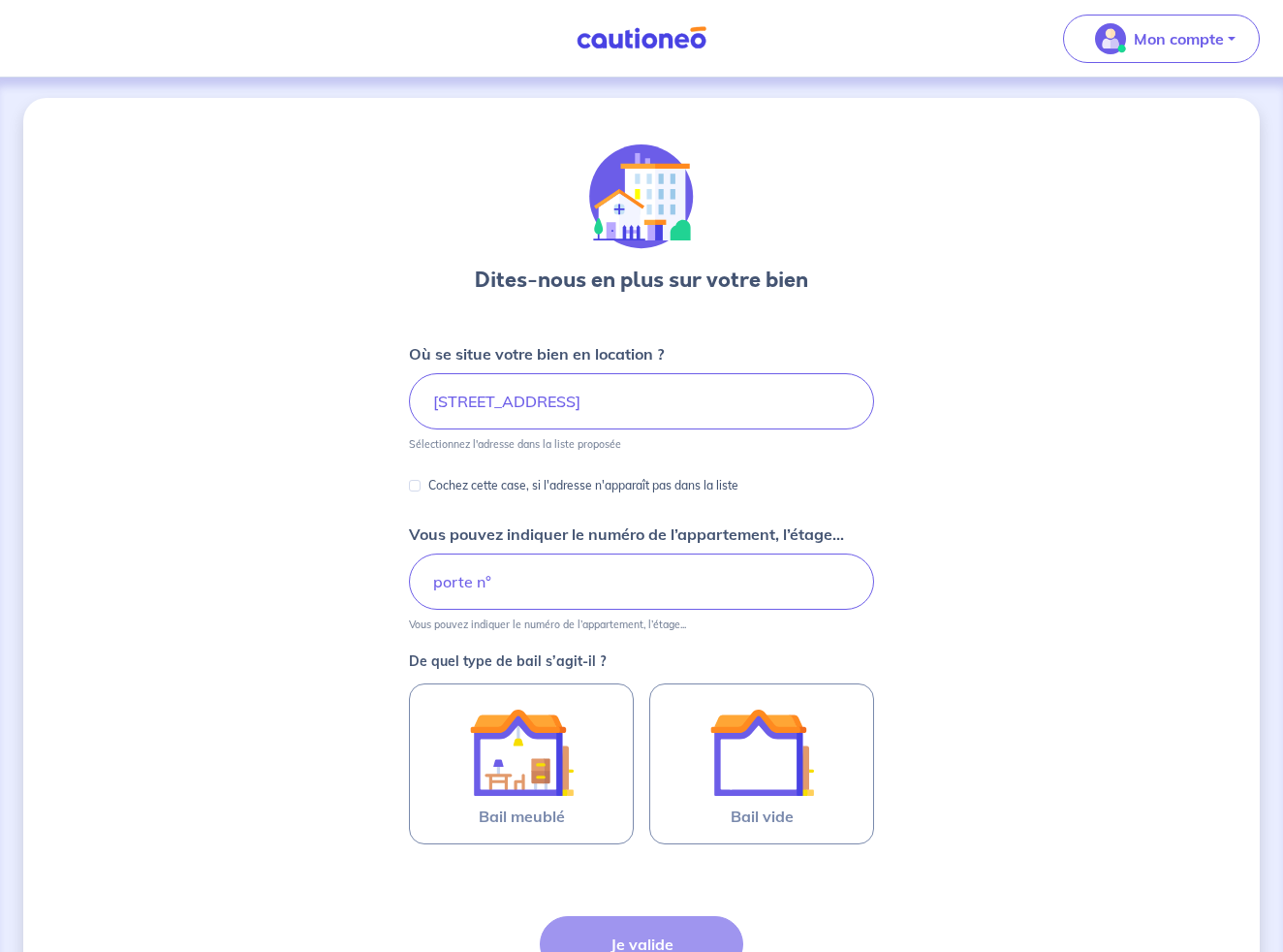
scroll to position [3, 0]
click at [442, 587] on input "porte n°" at bounding box center [641, 582] width 465 height 57
click at [521, 587] on input "Porte n°" at bounding box center [641, 582] width 465 height 57
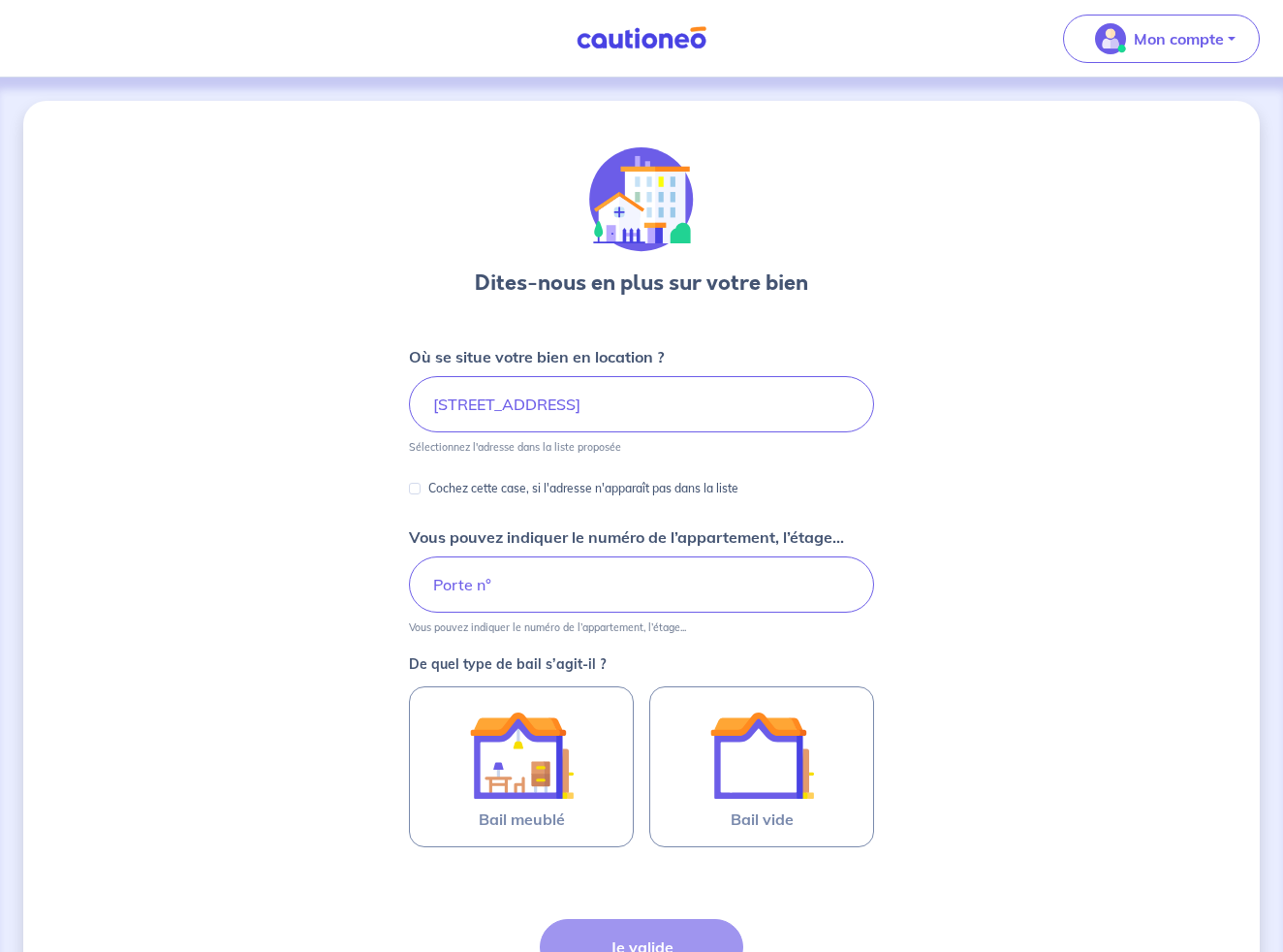
click at [521, 587] on input "Porte n°" at bounding box center [641, 585] width 465 height 57
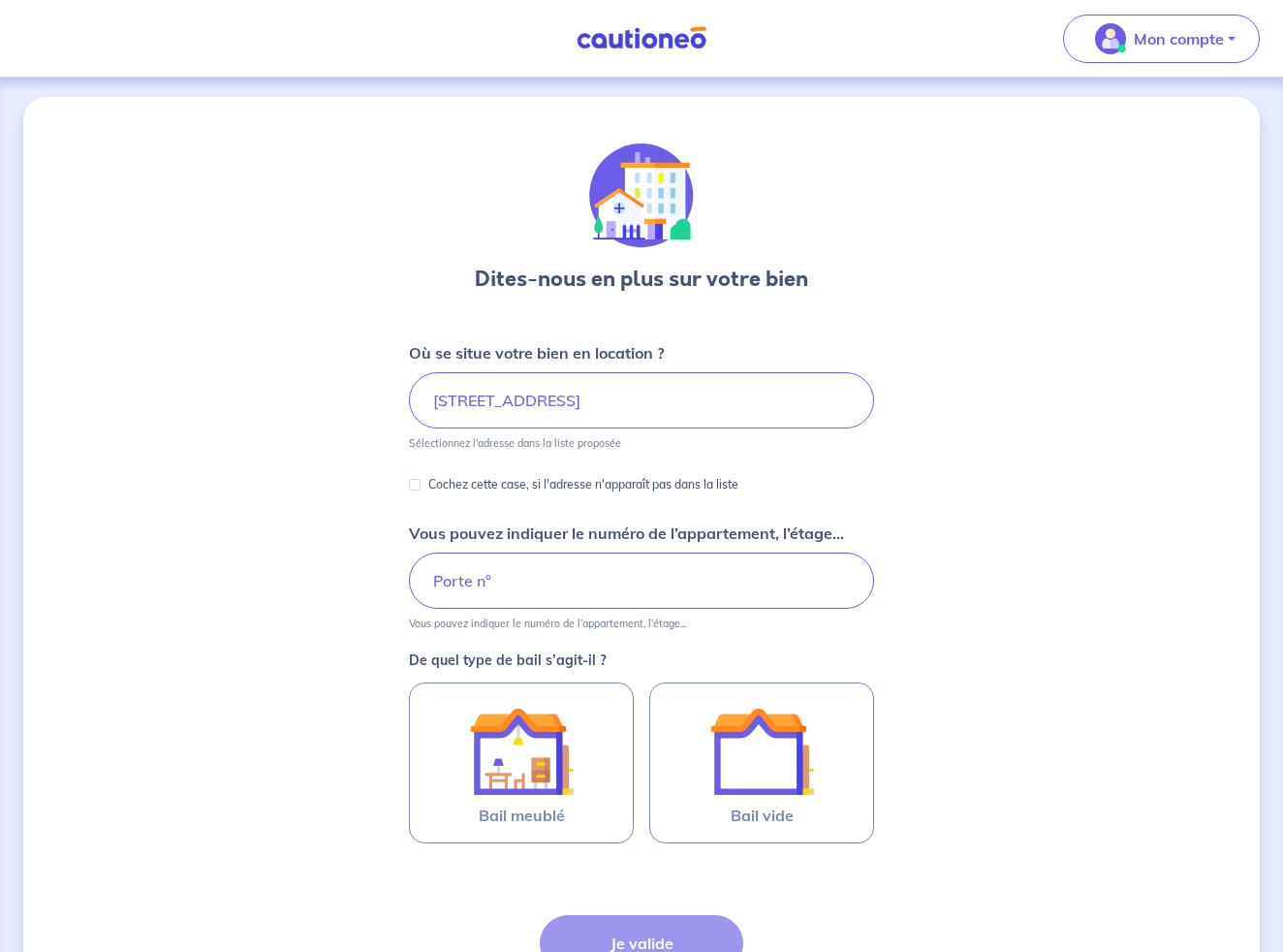
scroll to position [6, 0]
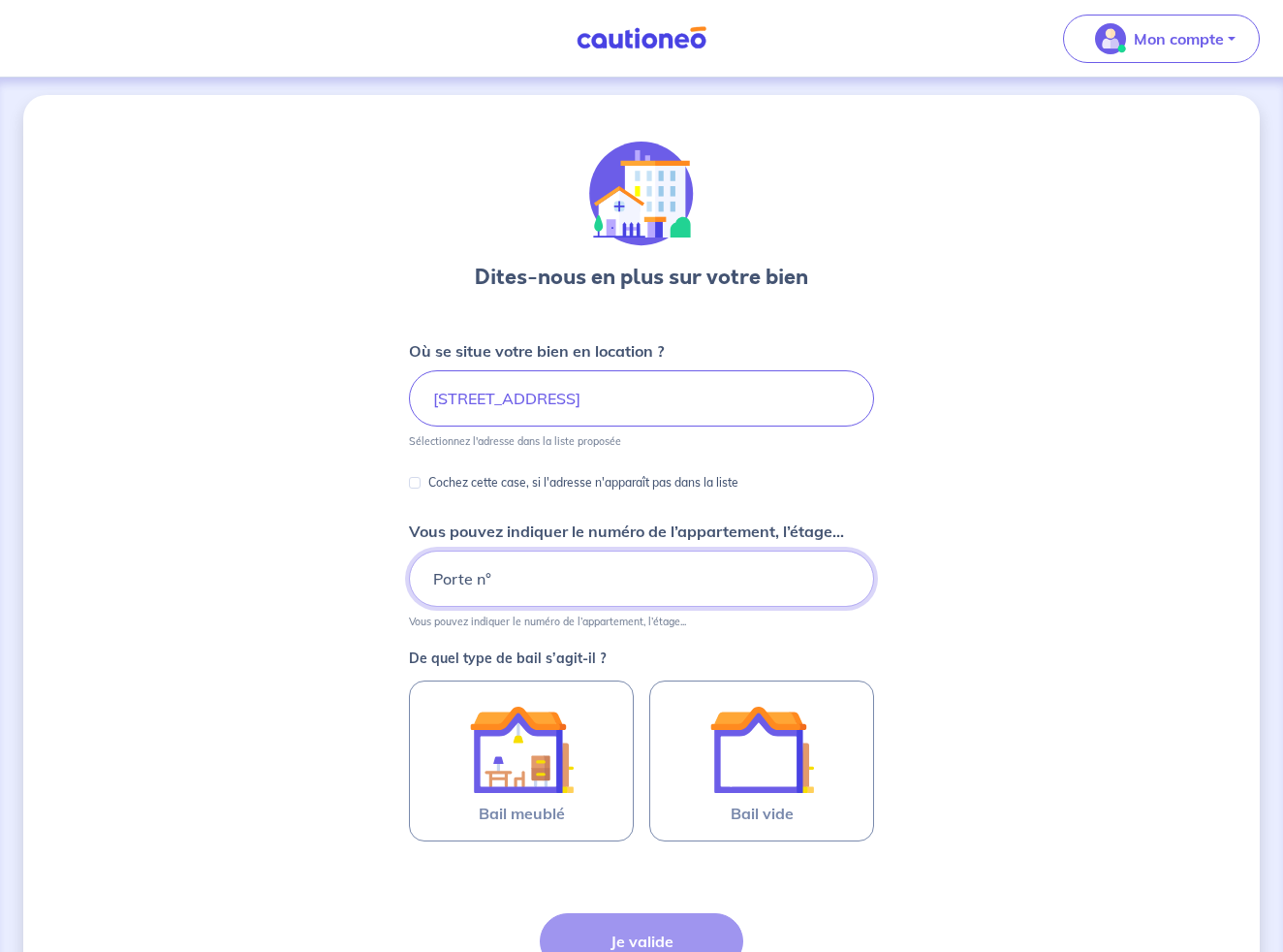
click at [498, 576] on input "Porte n°" at bounding box center [641, 579] width 465 height 57
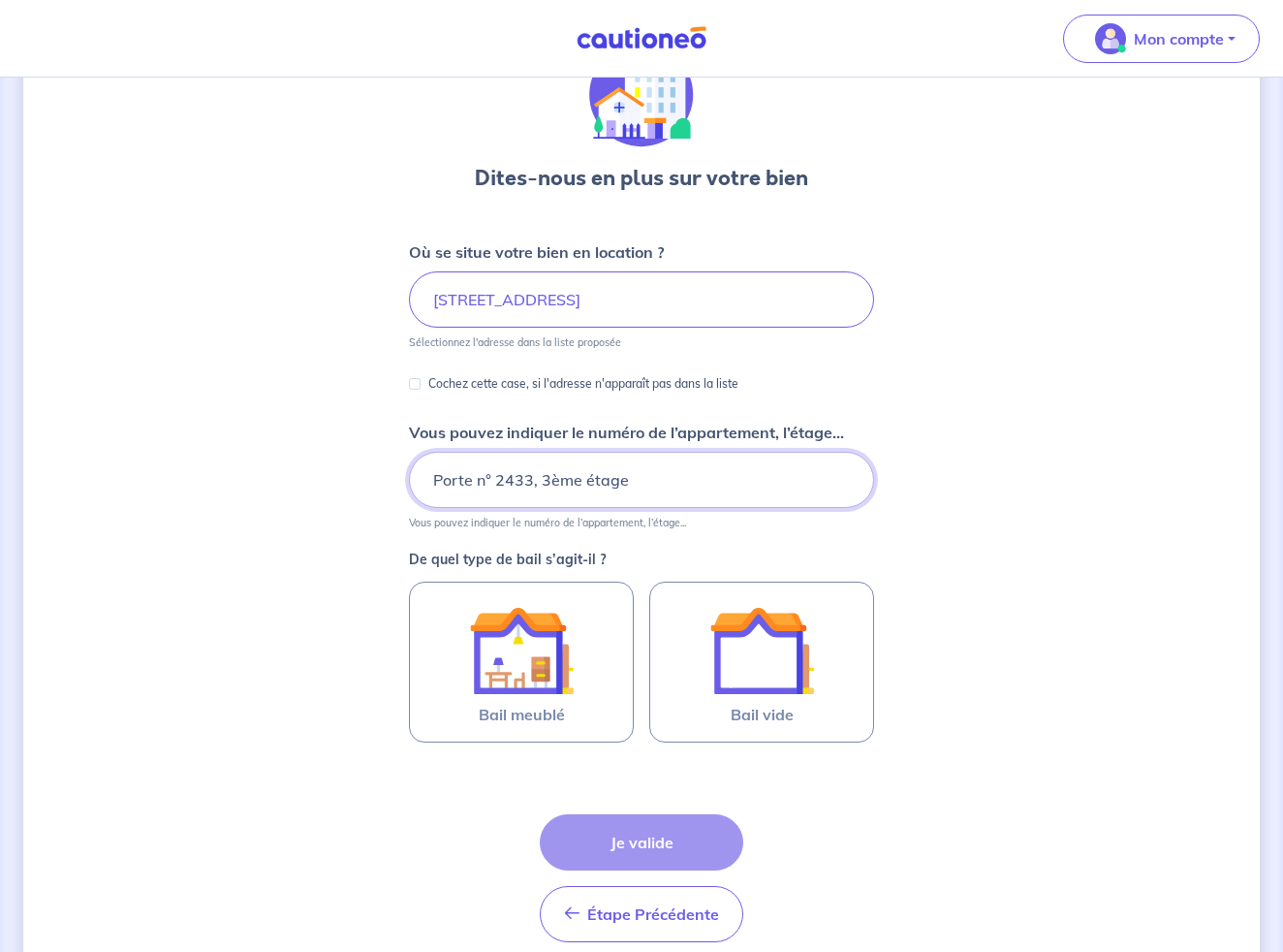
scroll to position [132, 0]
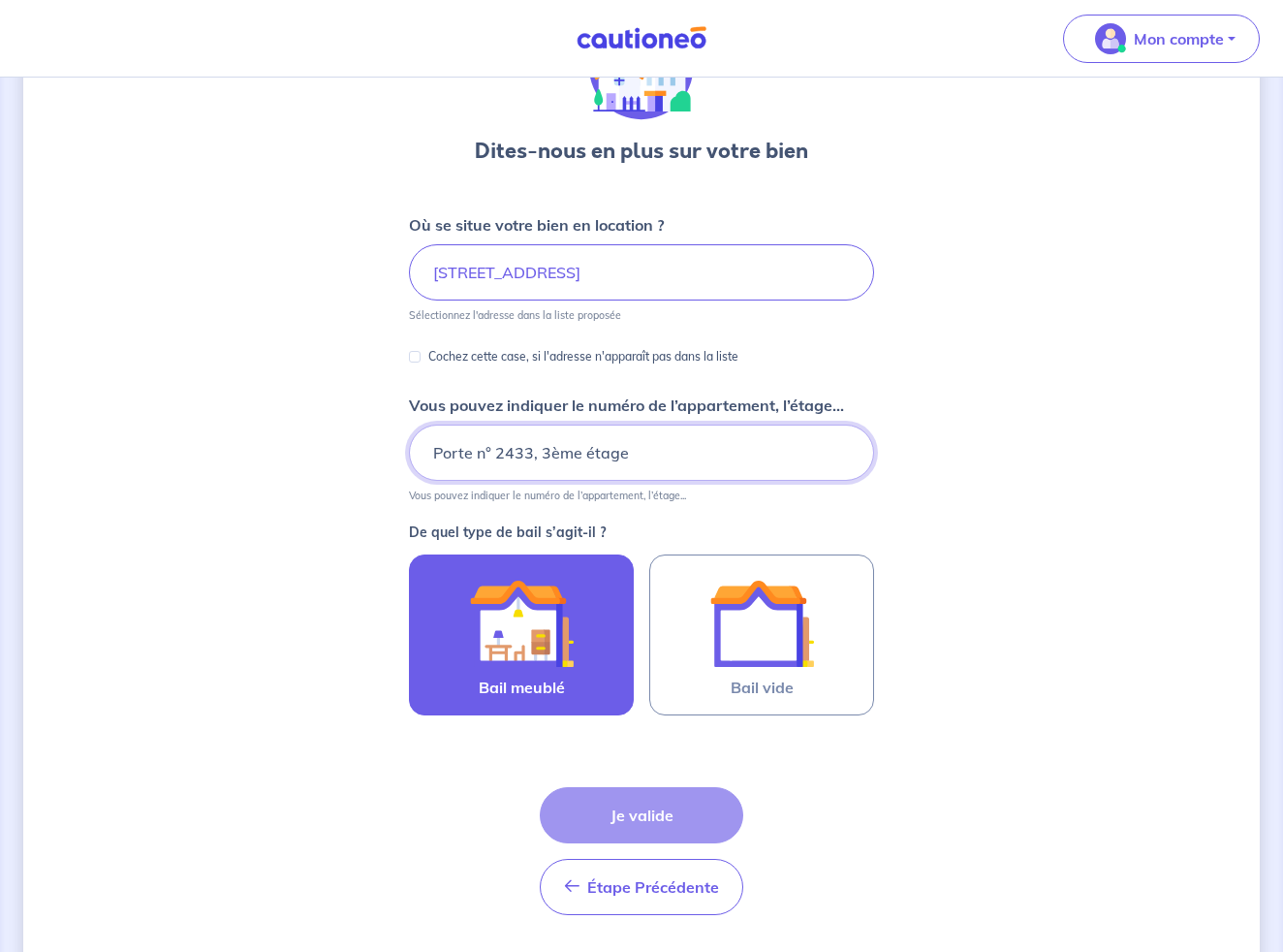
type input "Porte n° 2433, 3ème étage"
click at [551, 638] on img at bounding box center [520, 623] width 104 height 104
click at [0, 0] on input "Bail meublé" at bounding box center [0, 0] width 0 height 0
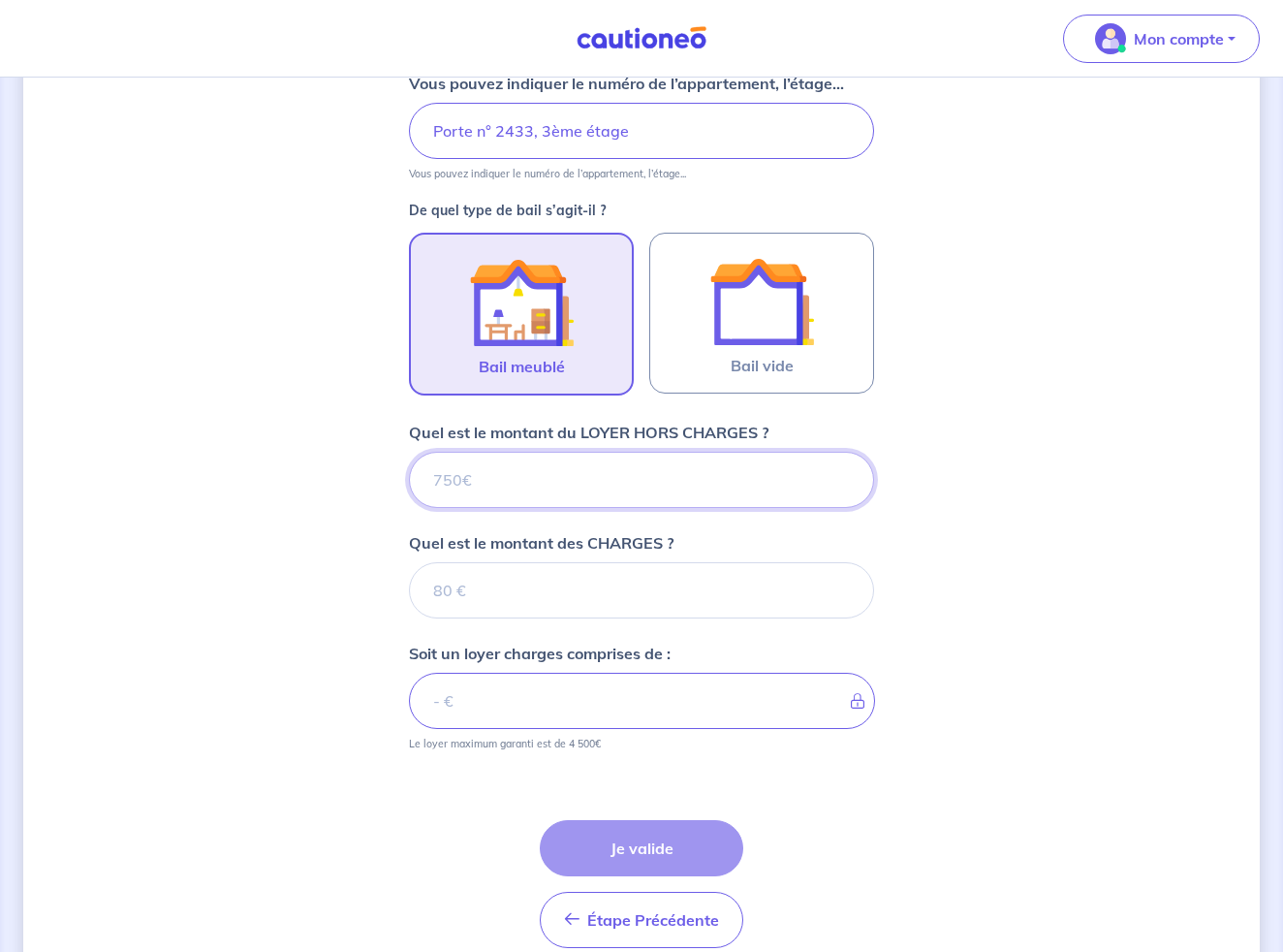
scroll to position [543, 0]
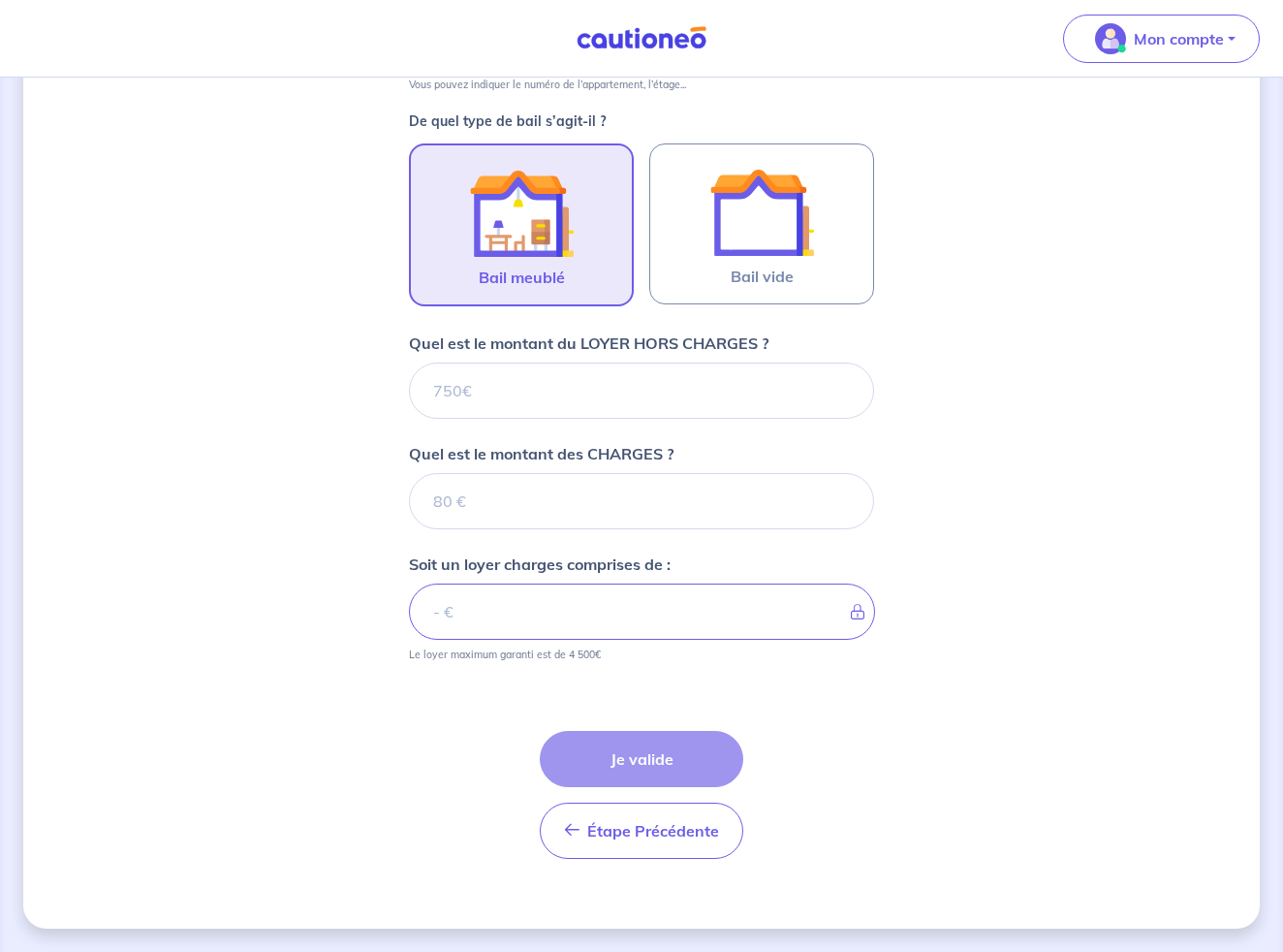
click at [491, 392] on input "Quel est le montant du LOYER HORS CHARGES ?" at bounding box center [641, 391] width 465 height 57
click at [461, 391] on input "Quel est le montant du LOYER HORS CHARGES ?" at bounding box center [641, 391] width 465 height 57
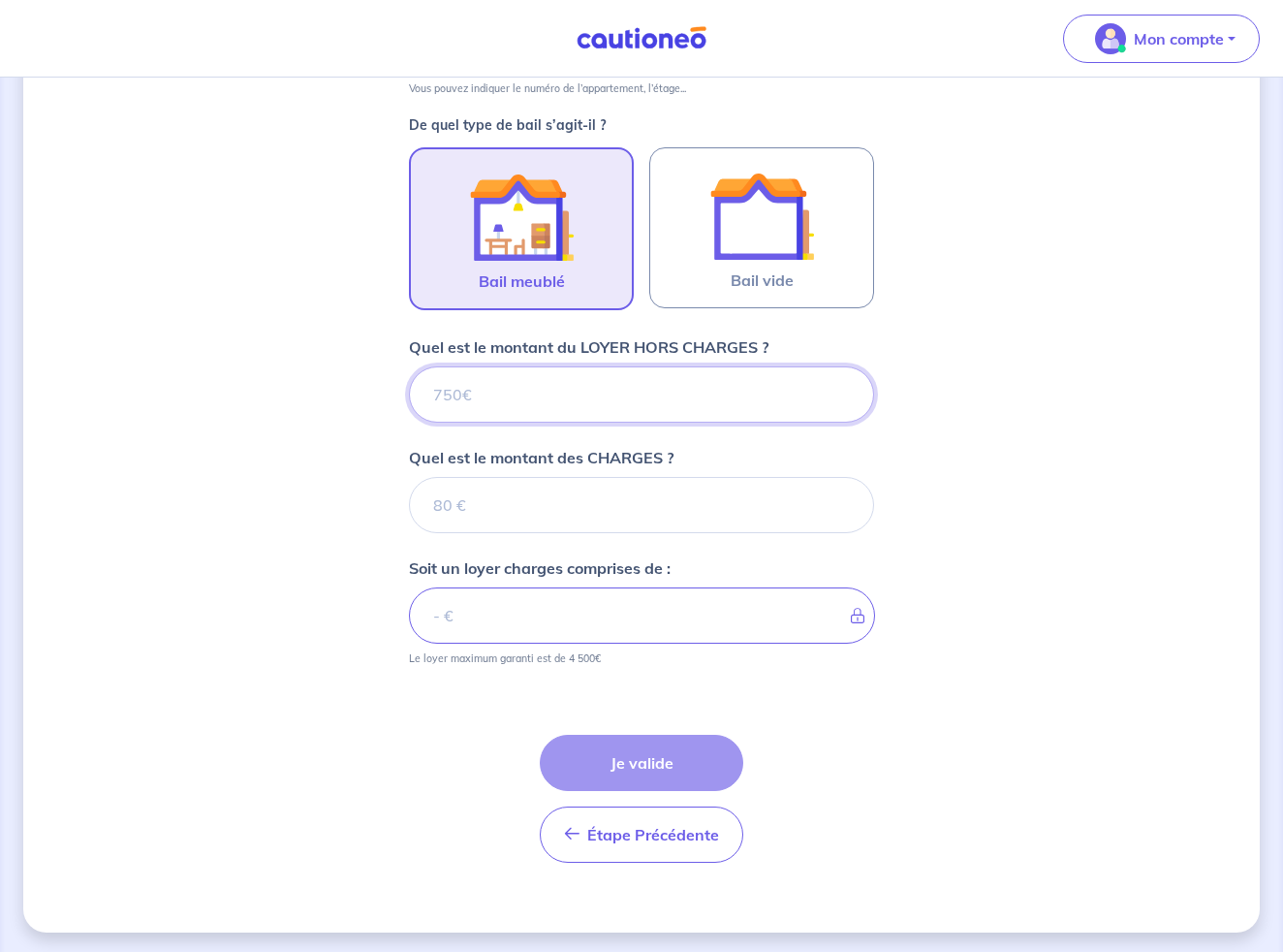
click at [467, 393] on input "Quel est le montant du LOYER HORS CHARGES ?" at bounding box center [641, 395] width 465 height 57
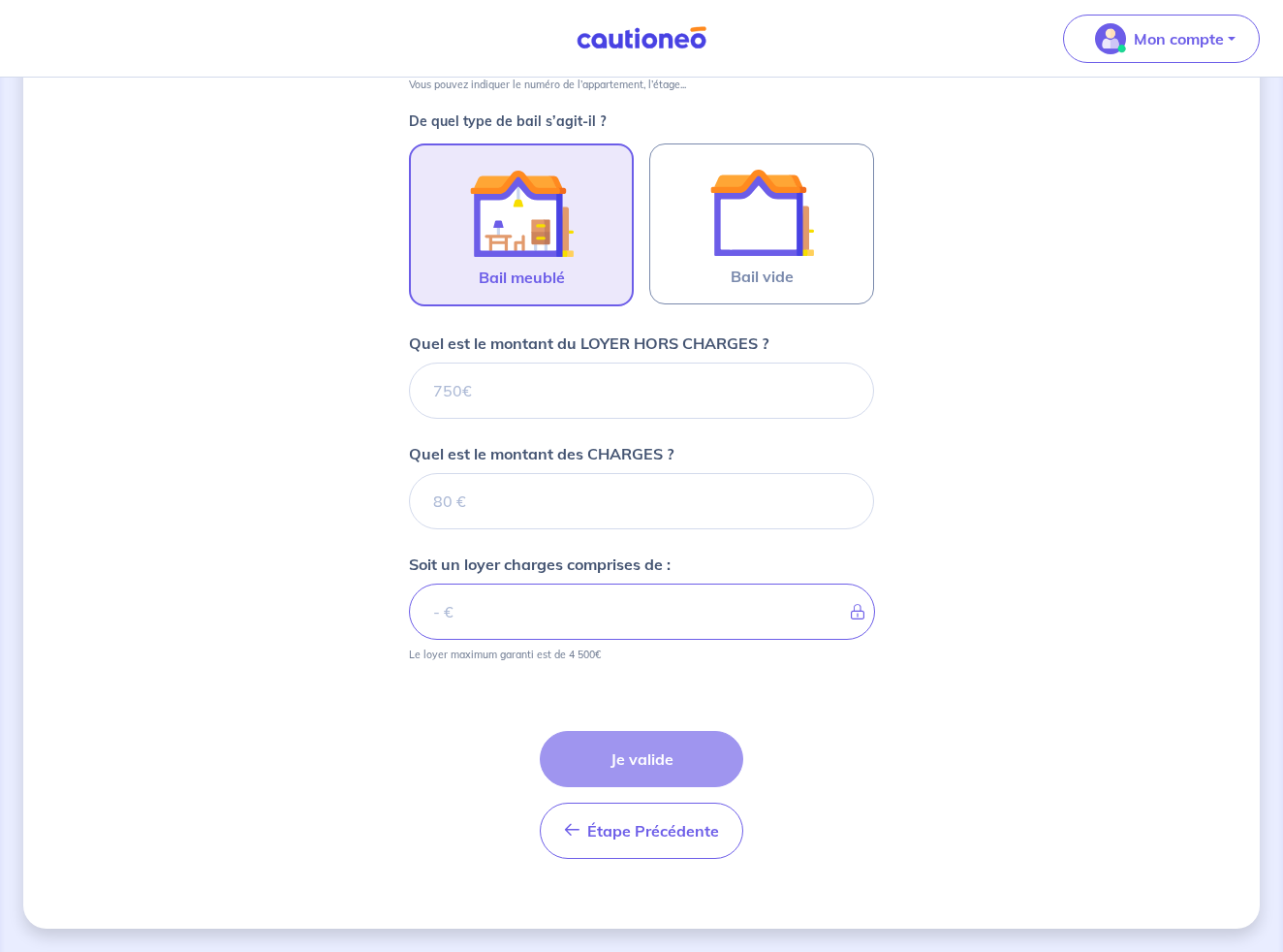
scroll to position [543, 0]
click at [439, 392] on input "Quel est le montant du LOYER HORS CHARGES ?" at bounding box center [641, 391] width 465 height 57
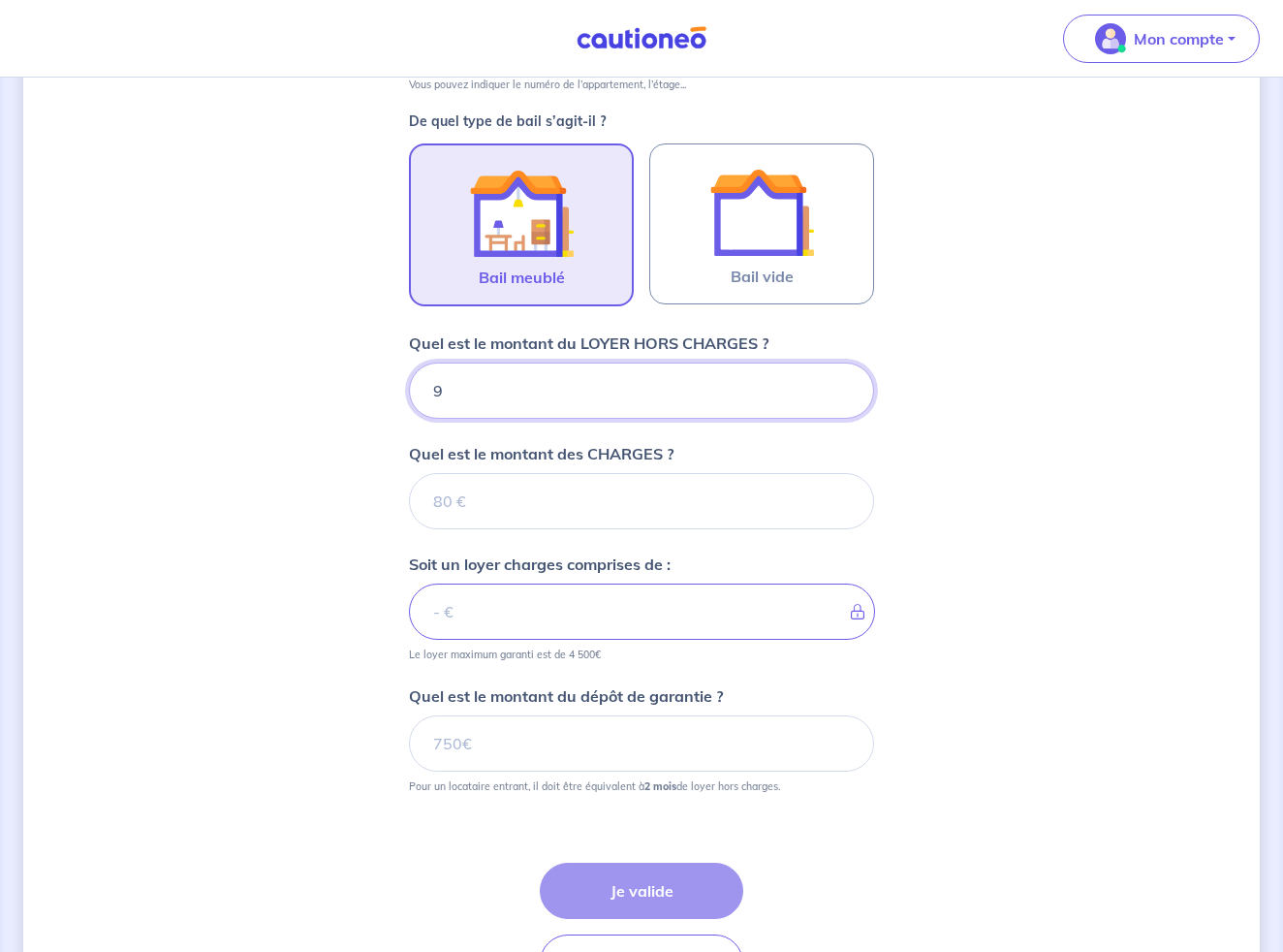
type input "93"
type input "935"
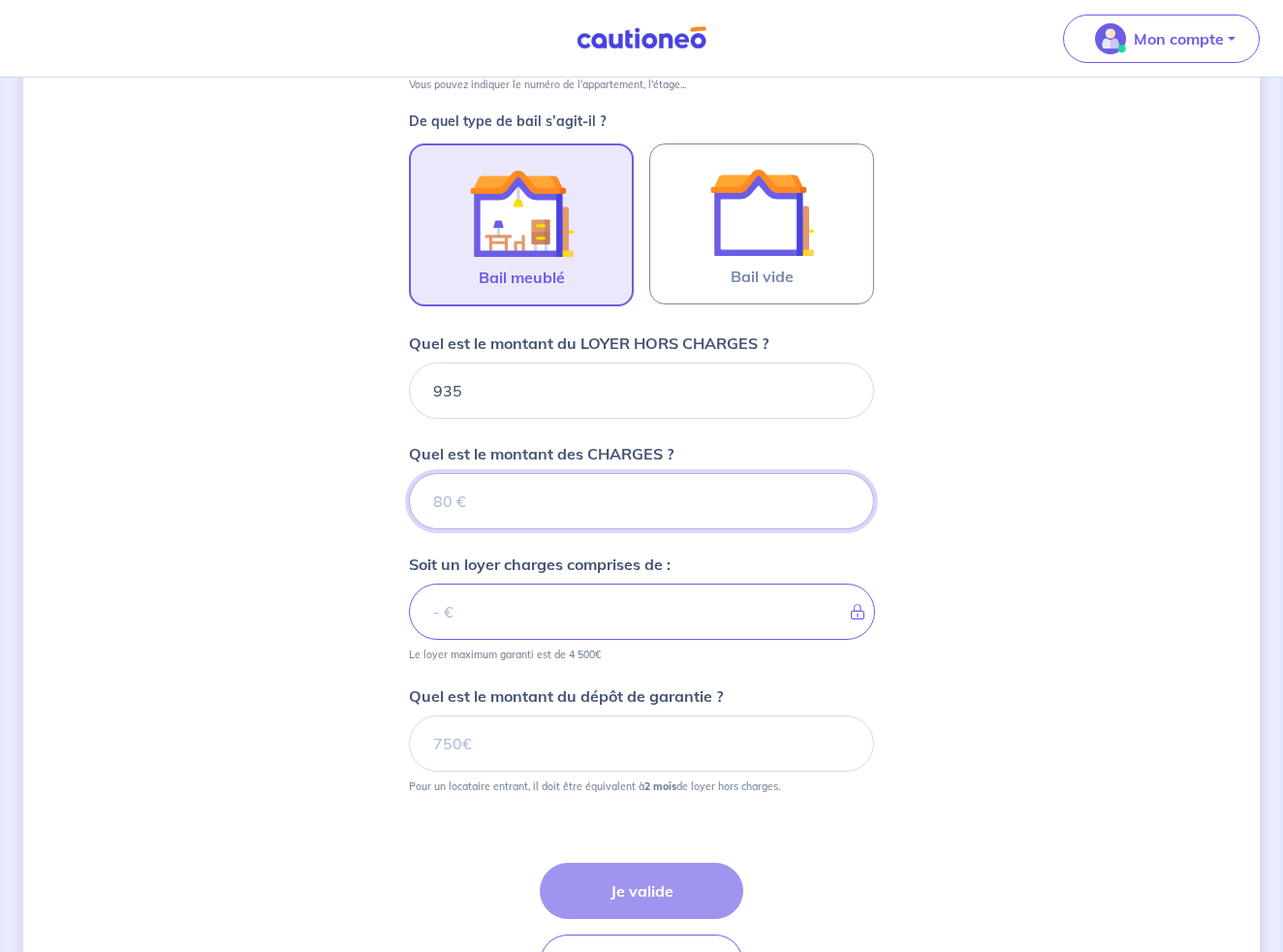
click at [455, 512] on input "Quel est le montant des CHARGES ?" at bounding box center [641, 501] width 465 height 57
click at [460, 501] on input "Quel est le montant des CHARGES ?" at bounding box center [641, 501] width 465 height 57
type input "60"
type input "995"
type input "60"
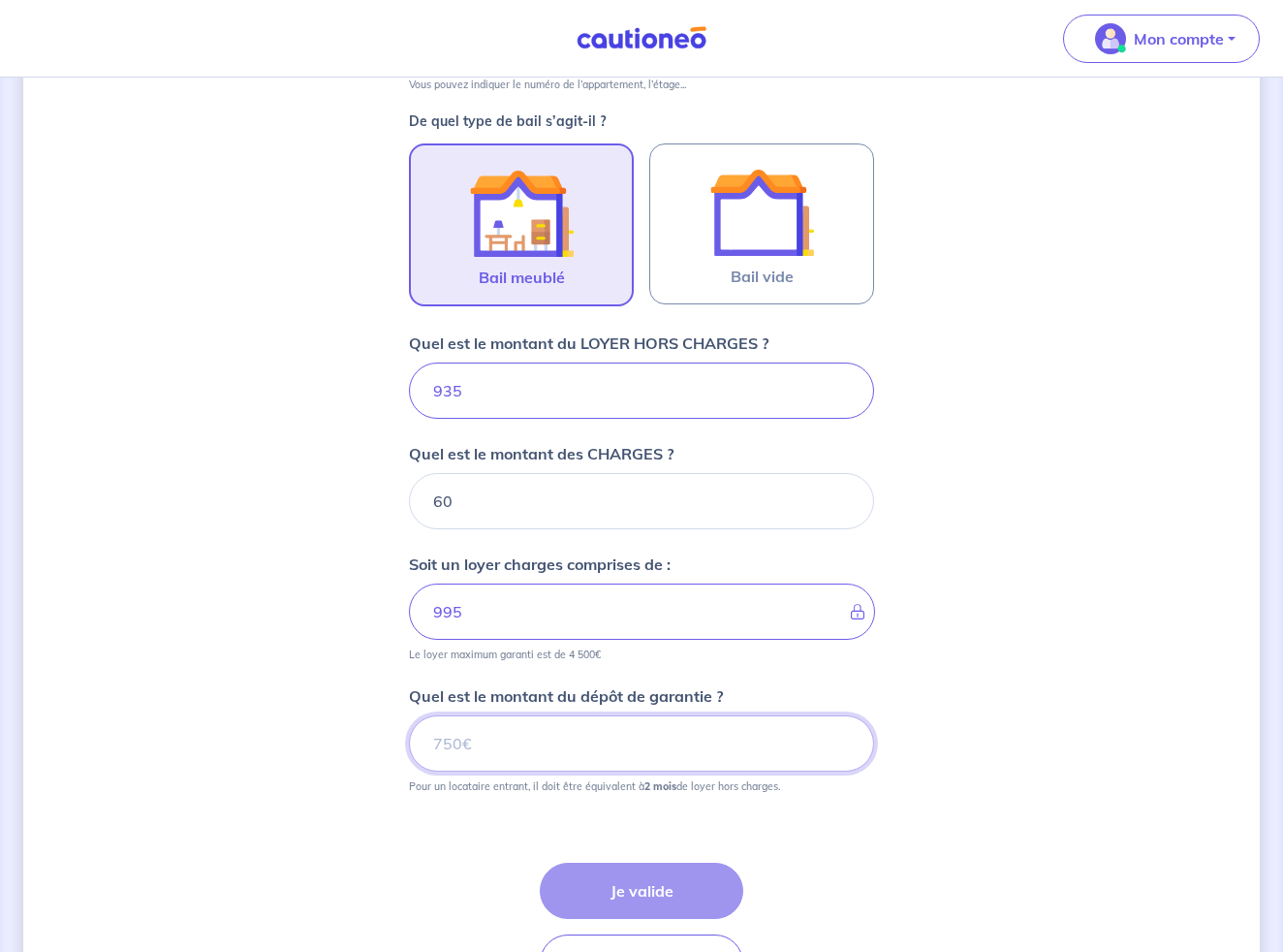
drag, startPoint x: 478, startPoint y: 748, endPoint x: 421, endPoint y: 742, distance: 57.3
click at [421, 743] on input "Quel est le montant du dépôt de garantie ?" at bounding box center [641, 743] width 465 height 57
type input "1870"
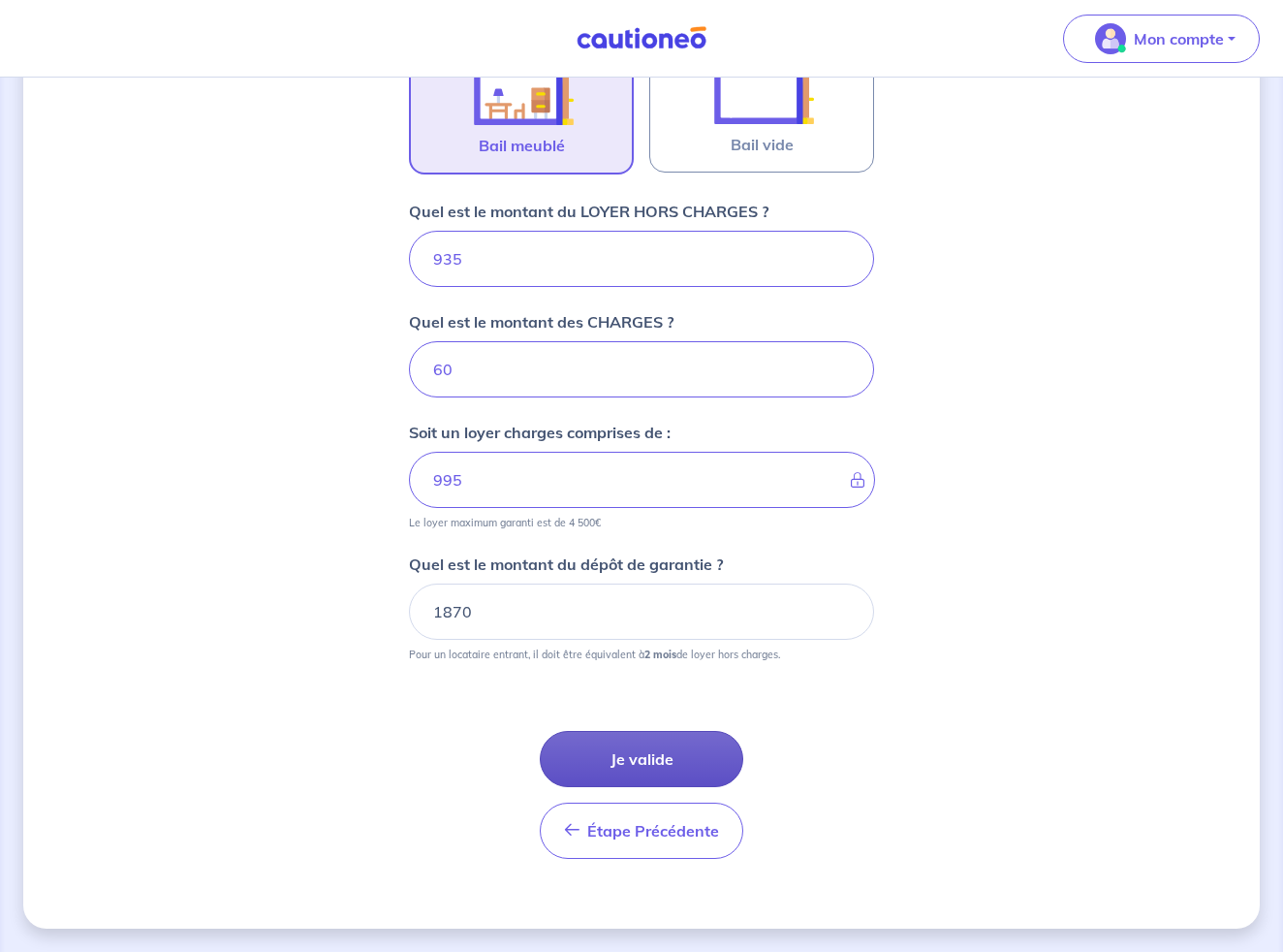
scroll to position [674, 0]
click at [638, 772] on button "Je valide" at bounding box center [641, 759] width 204 height 57
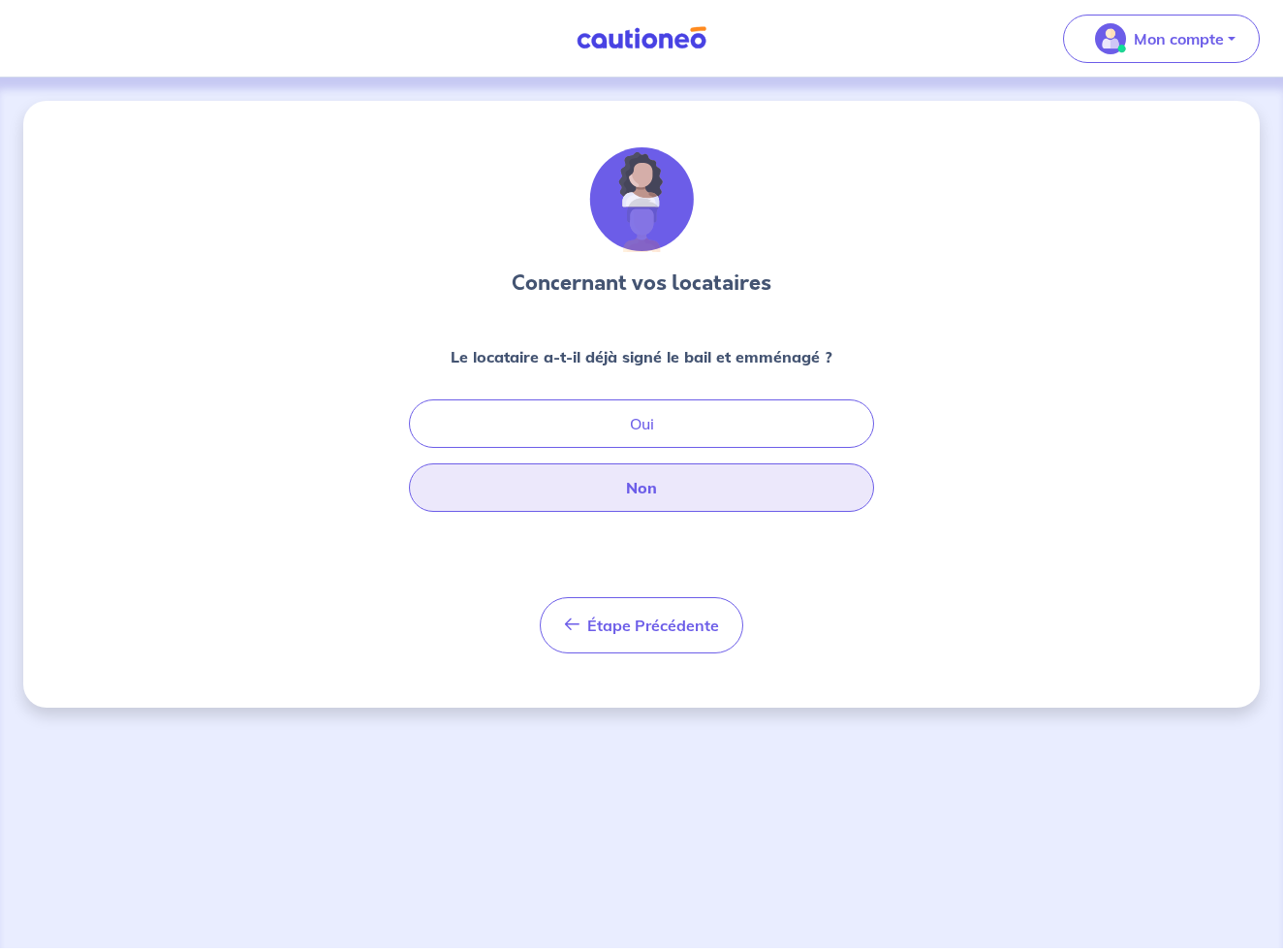
click at [668, 485] on button "Non" at bounding box center [641, 487] width 465 height 49
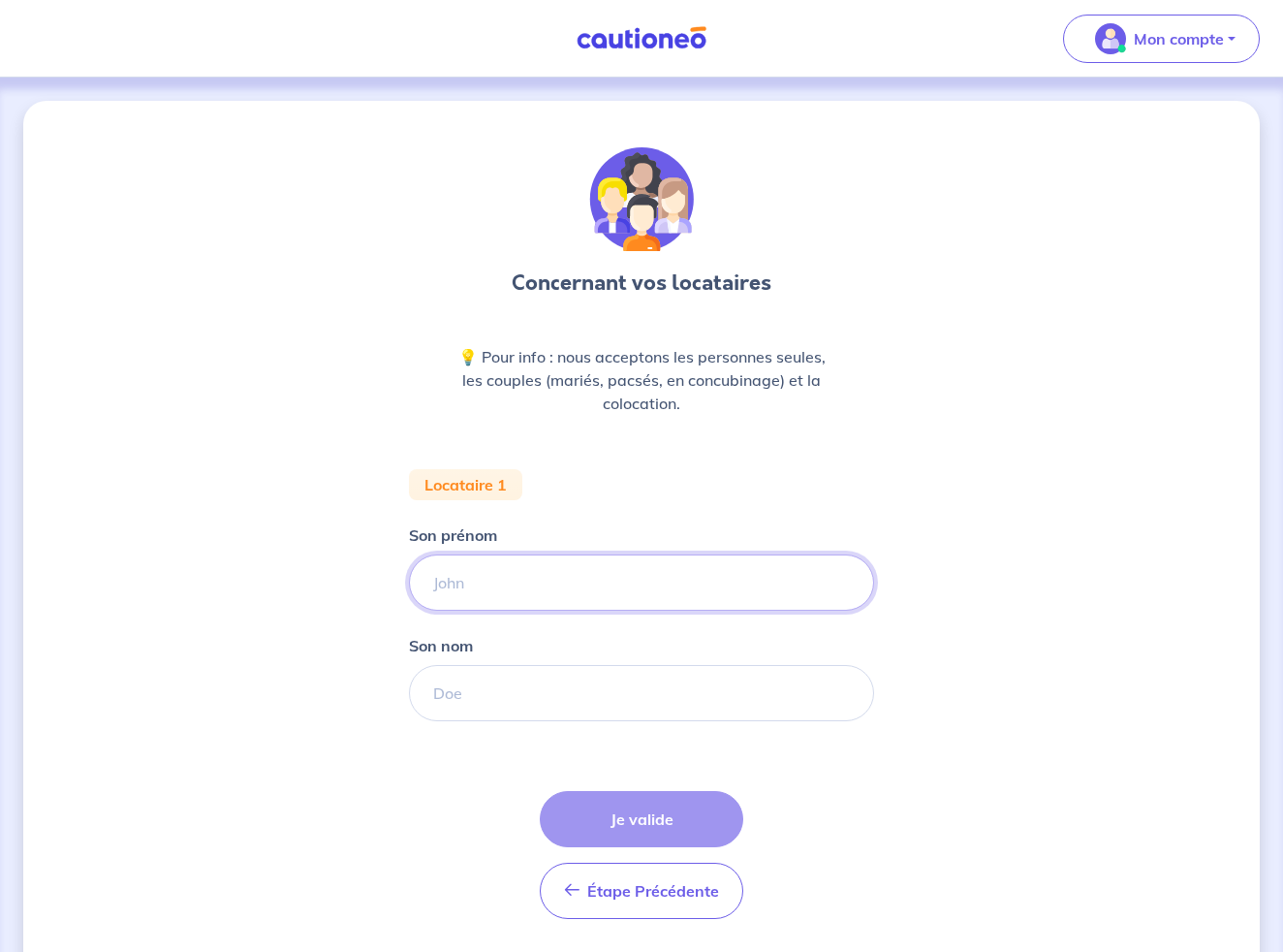
click at [502, 567] on input "Son prénom" at bounding box center [641, 583] width 465 height 57
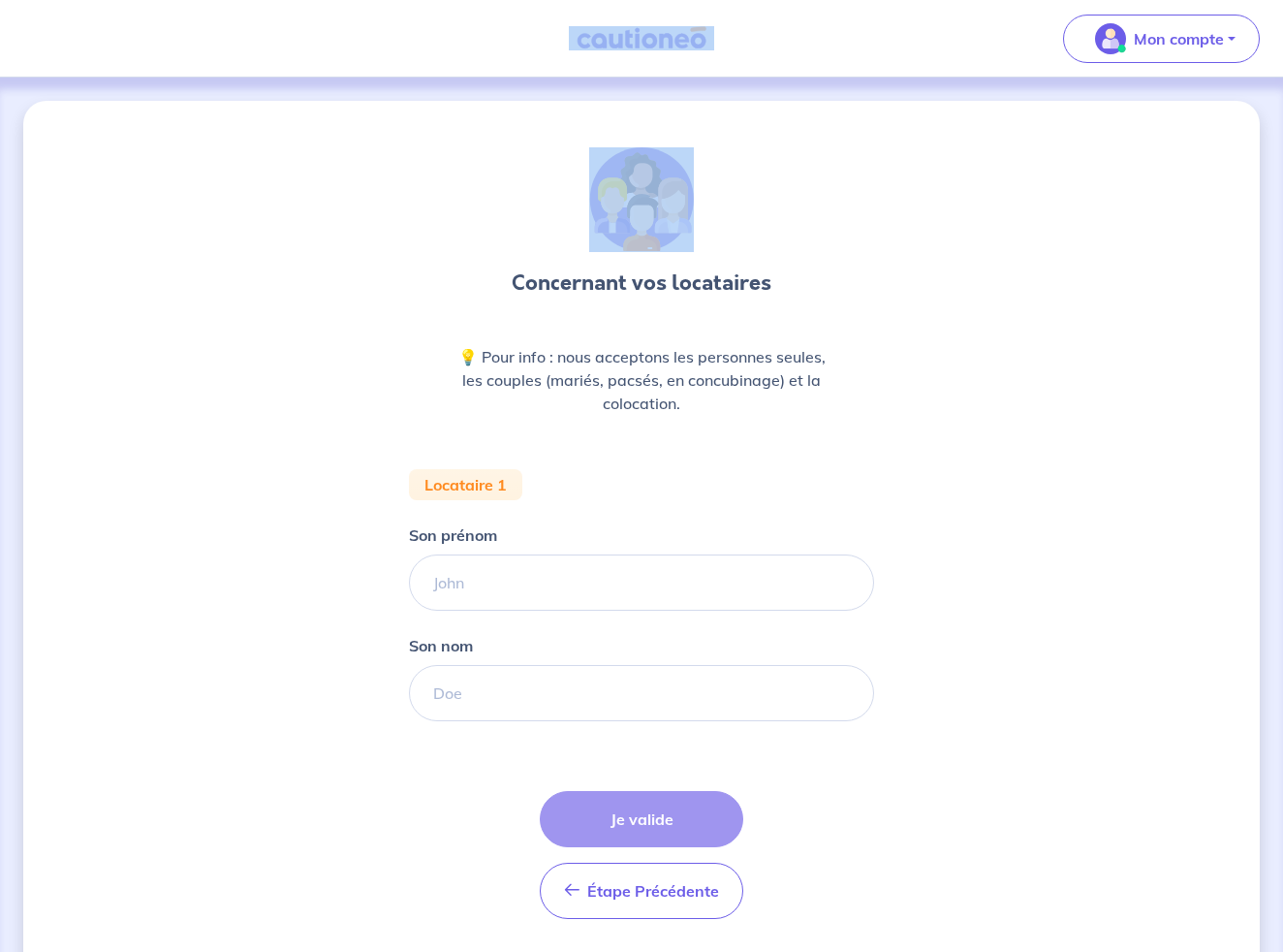
drag, startPoint x: 468, startPoint y: 14, endPoint x: 440, endPoint y: 8, distance: 28.6
click at [487, 84] on div "Mon compte Me déconnecter Concernant vos locataires 💡 Pour info : nous accepton…" at bounding box center [641, 506] width 1283 height 1011
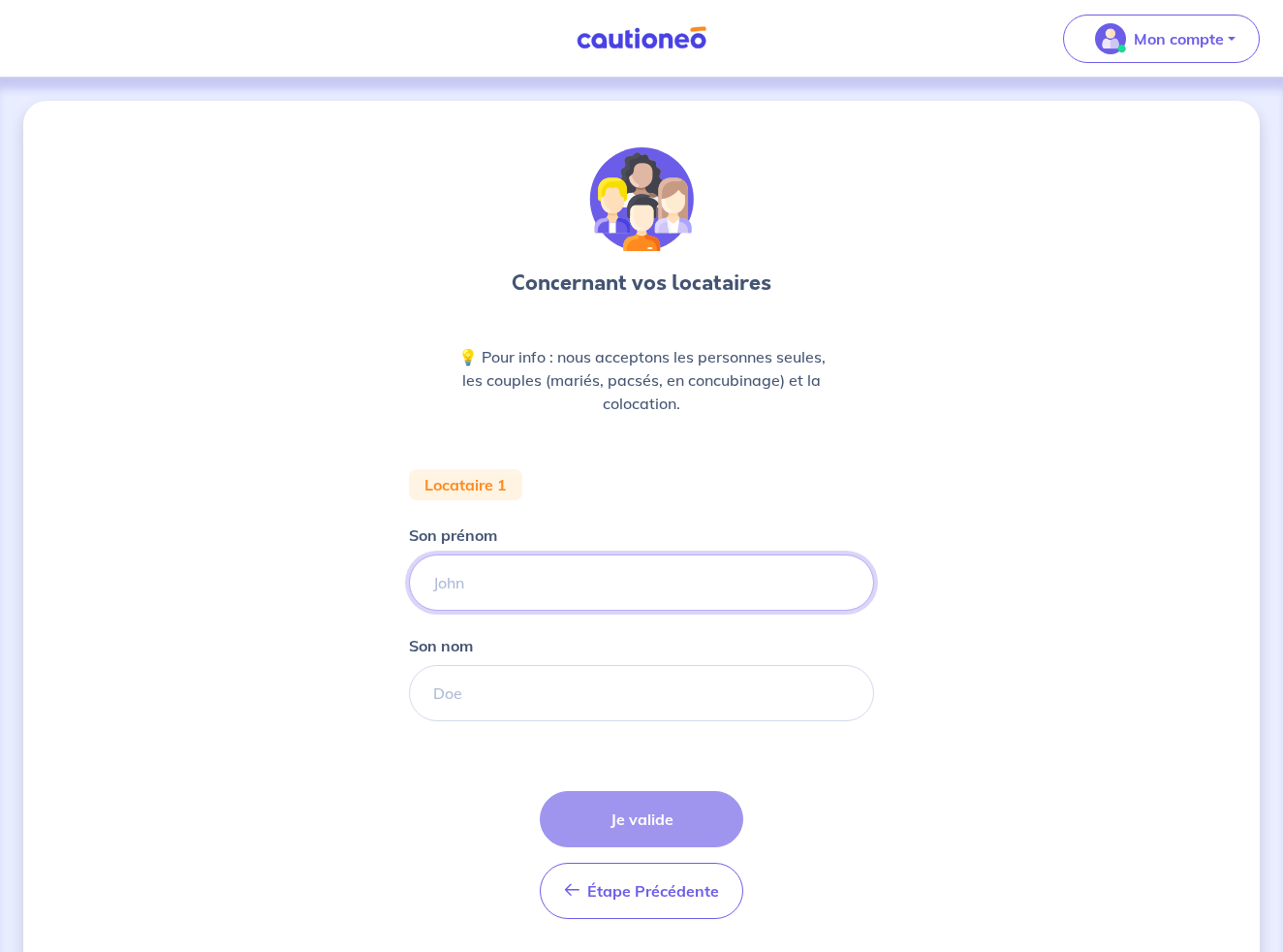
click at [449, 583] on input "Son prénom" at bounding box center [641, 583] width 465 height 57
type input "Marylou"
click at [462, 695] on input "Son nom" at bounding box center [641, 693] width 465 height 57
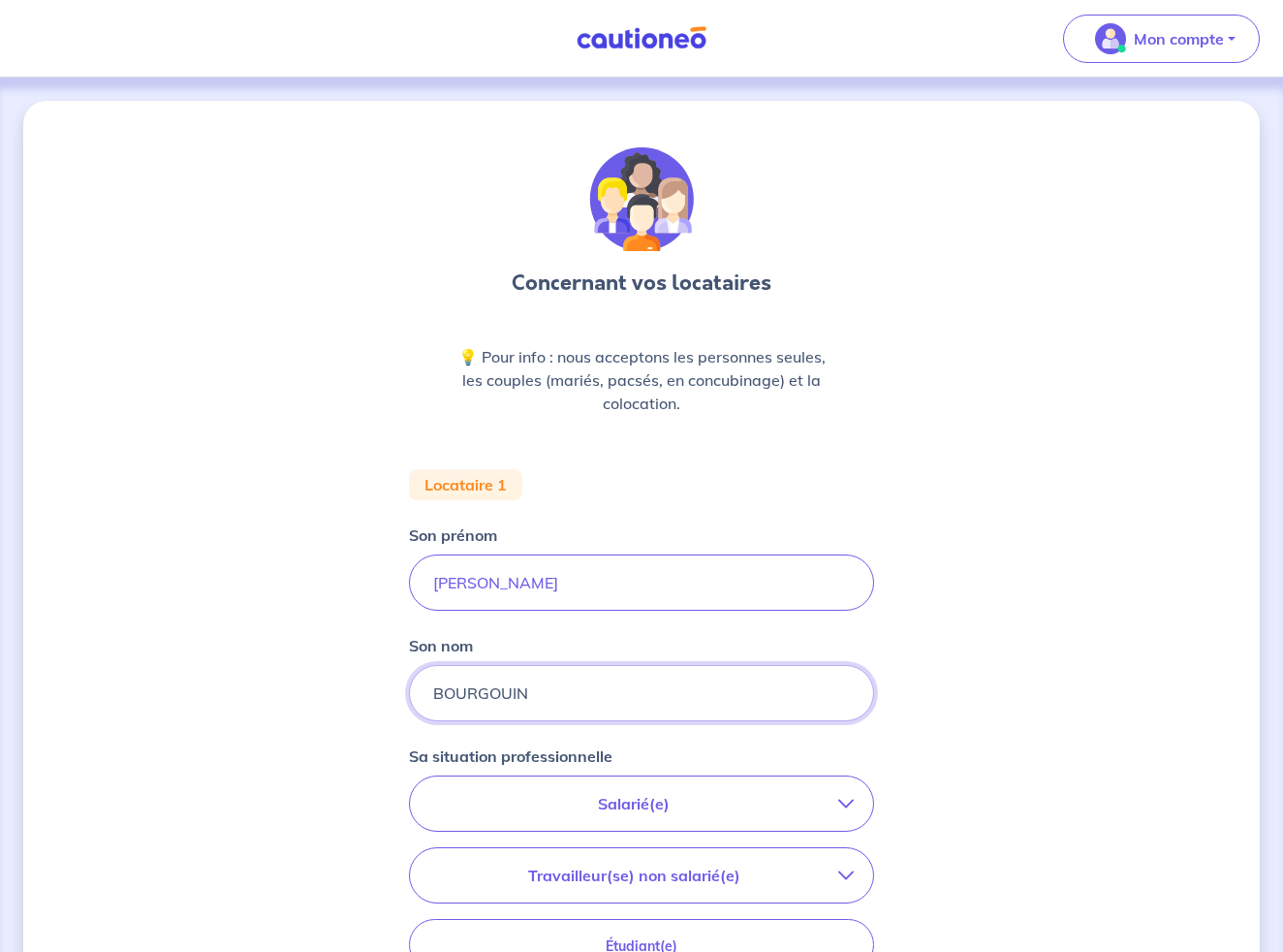
type input "BOURGOUIN"
drag, startPoint x: 892, startPoint y: 594, endPoint x: 637, endPoint y: 799, distance: 327.2
click at [637, 799] on p "Salarié(e)" at bounding box center [634, 804] width 409 height 23
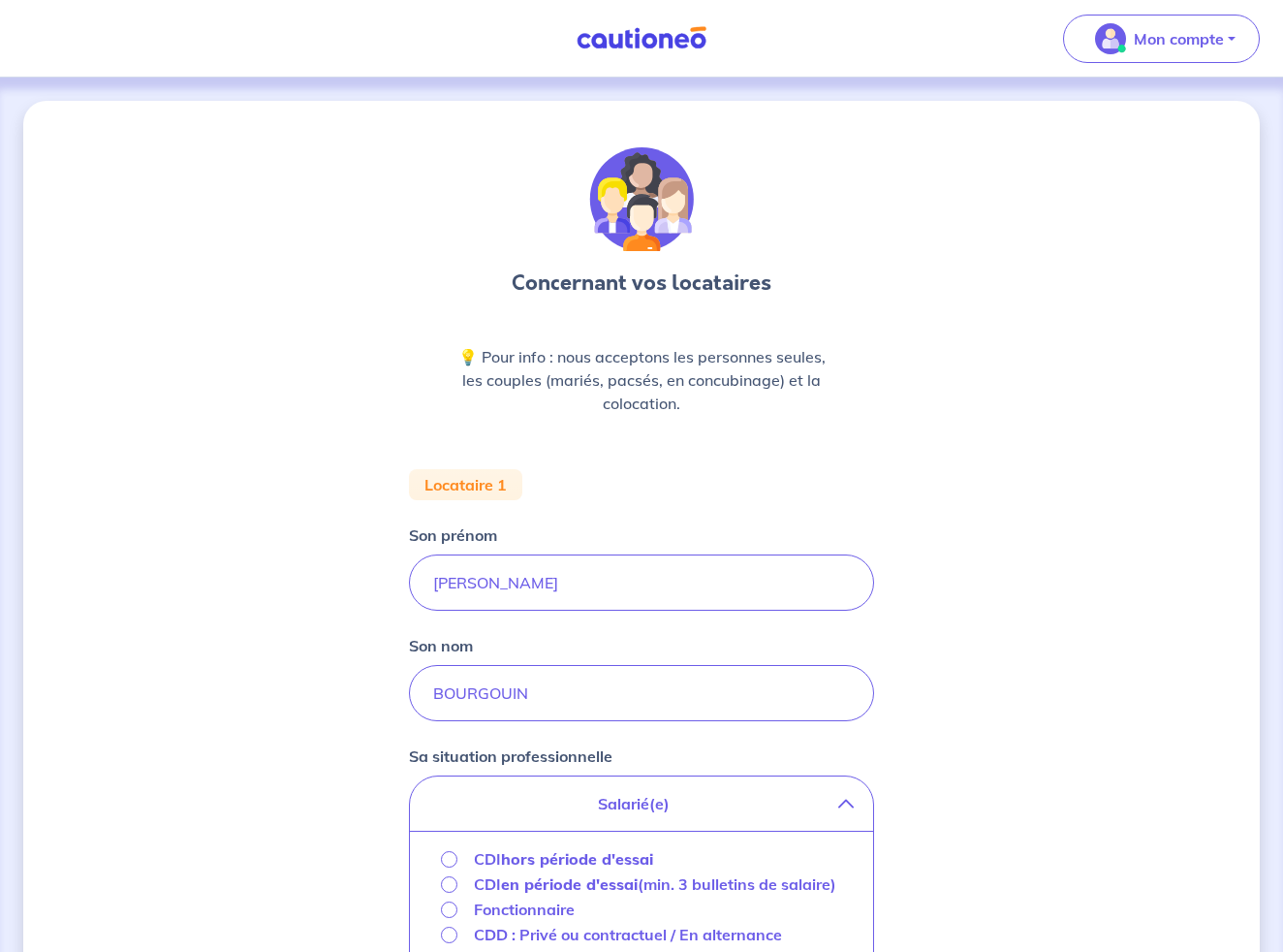
click at [445, 859] on input "CDI hors période d'essai" at bounding box center [449, 858] width 17 height 17
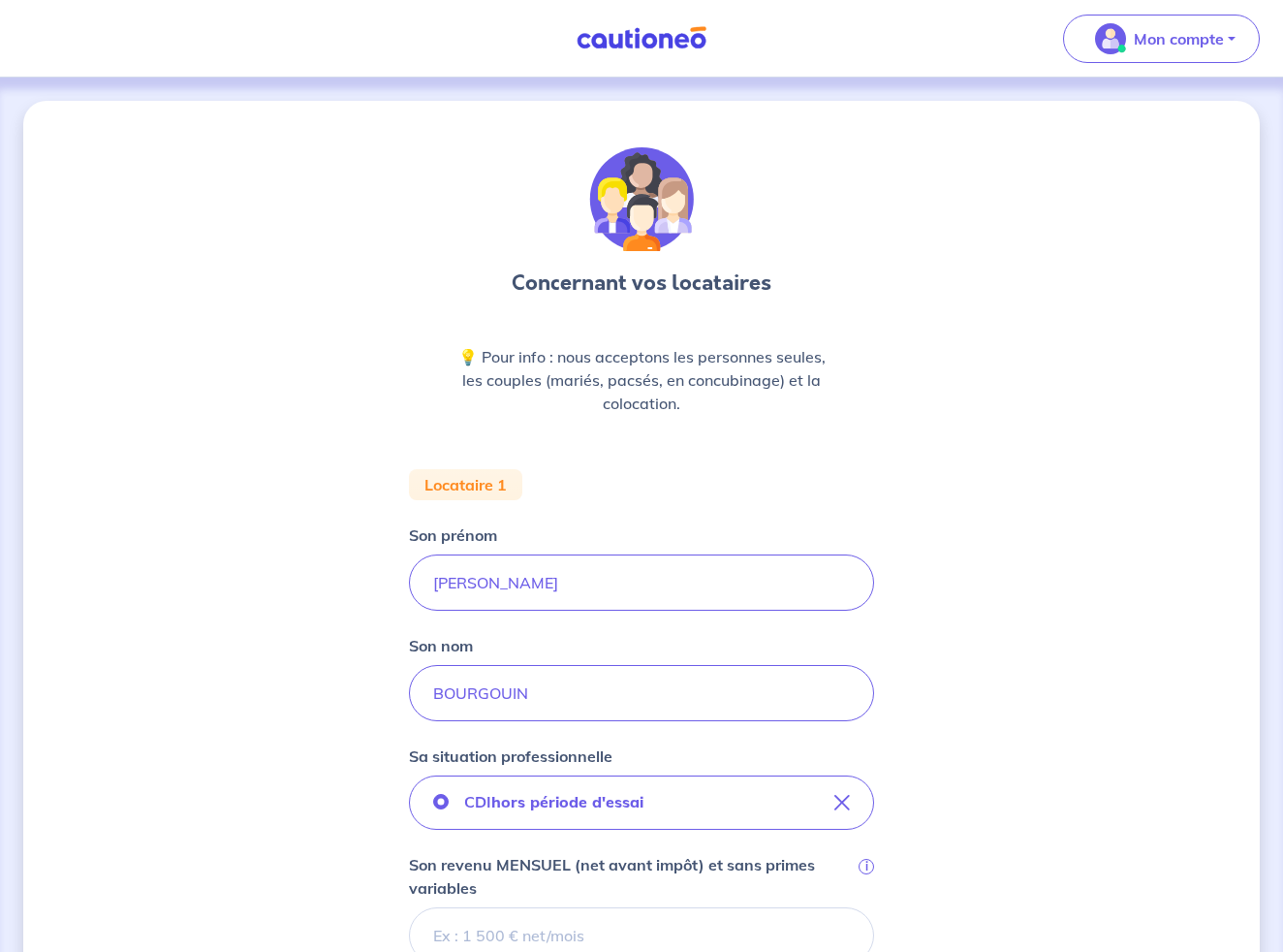
scroll to position [343, 0]
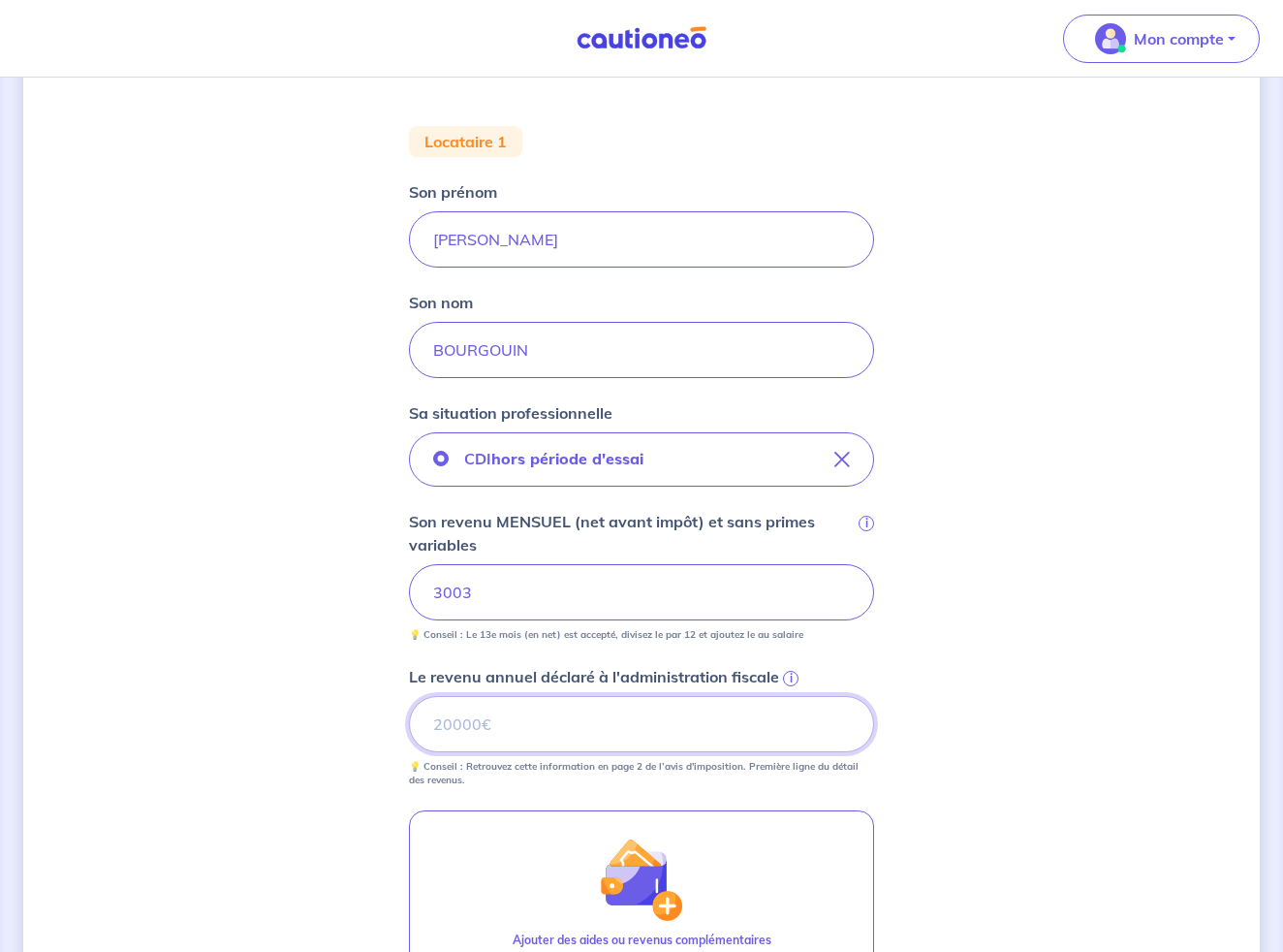
click at [495, 724] on input "Le revenu annuel déclaré à l'administration fiscale i" at bounding box center [641, 724] width 465 height 57
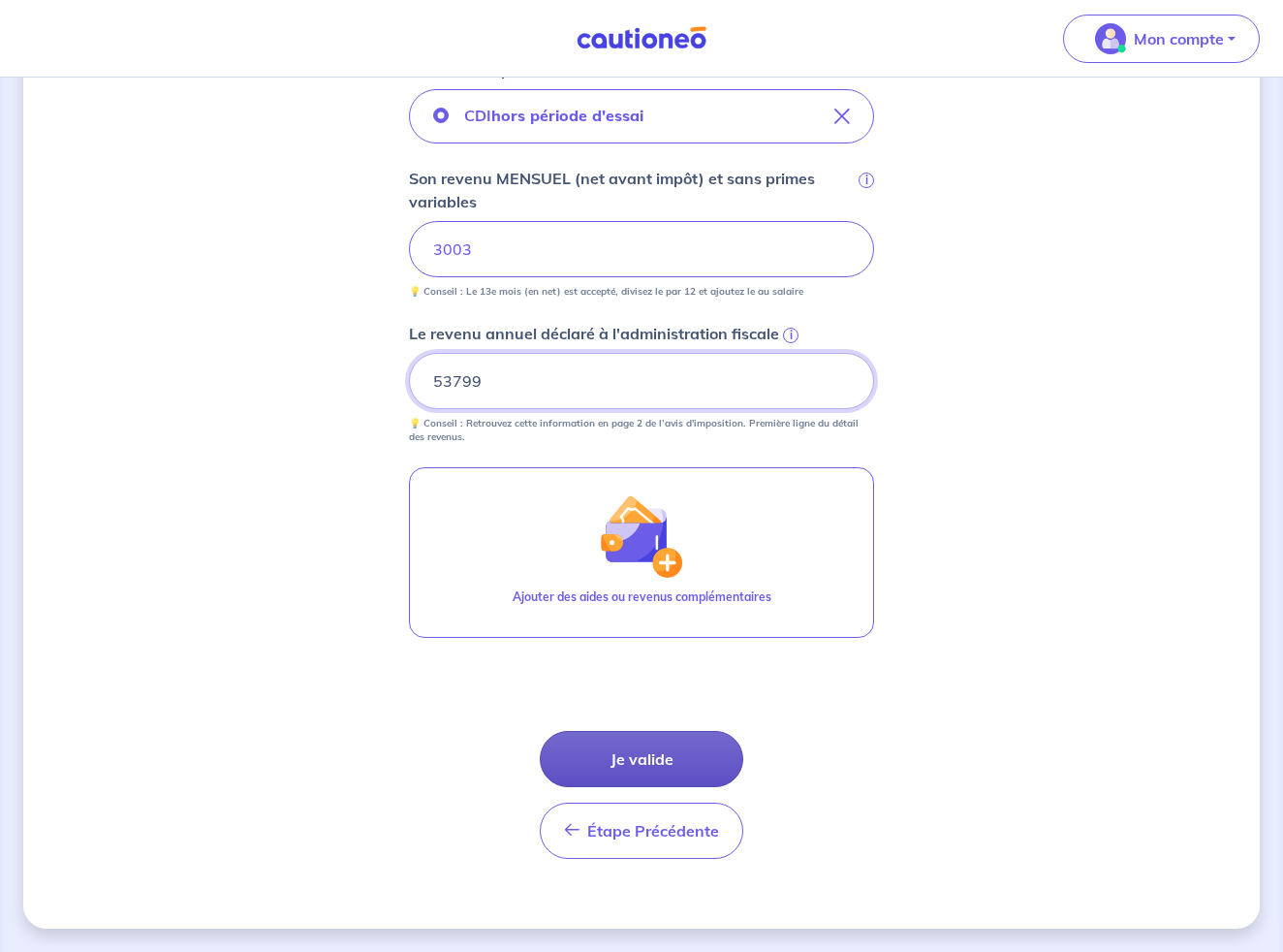
scroll to position [686, 0]
type input "53799"
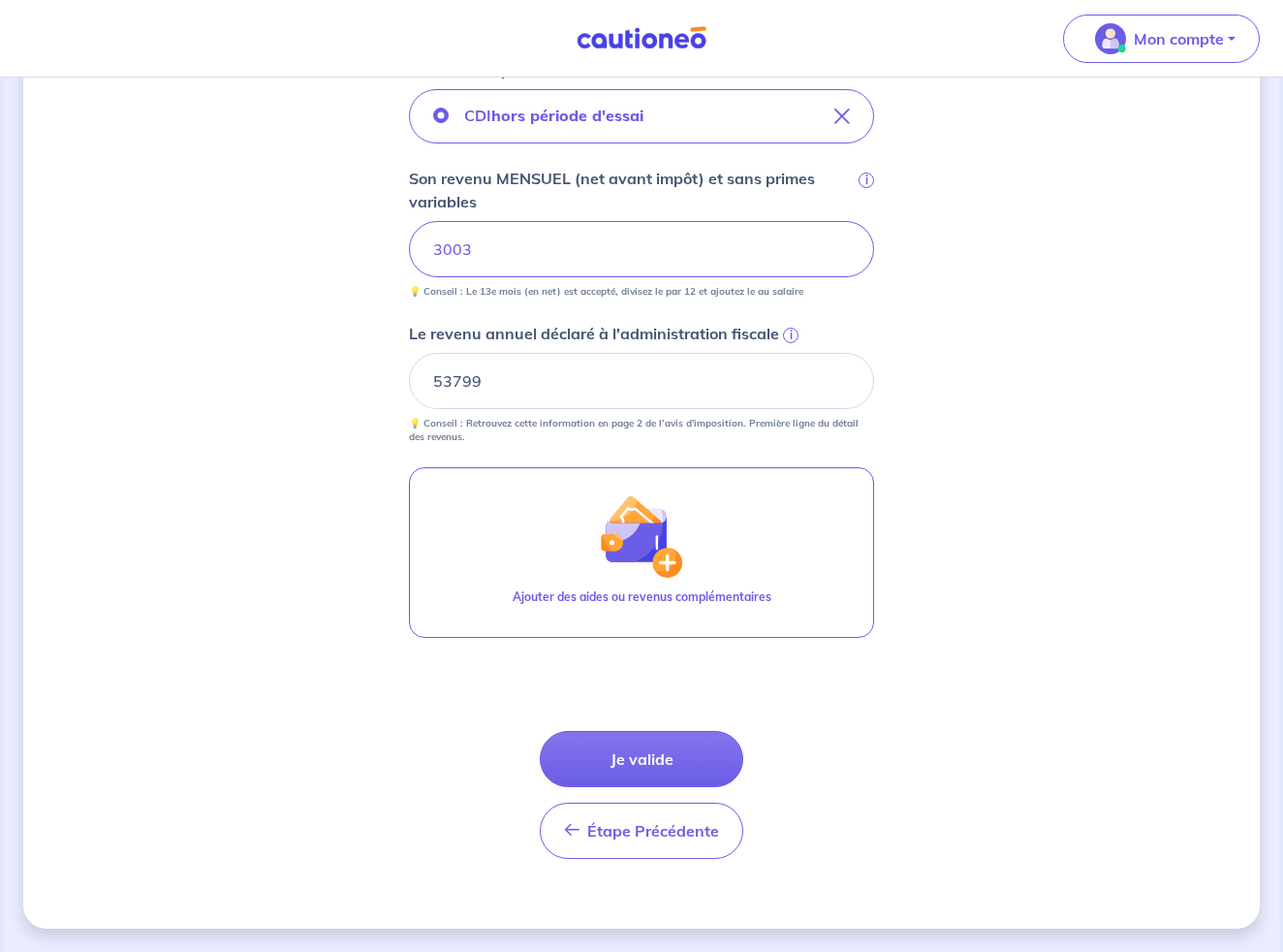
click at [650, 755] on button "Je valide" at bounding box center [641, 759] width 204 height 57
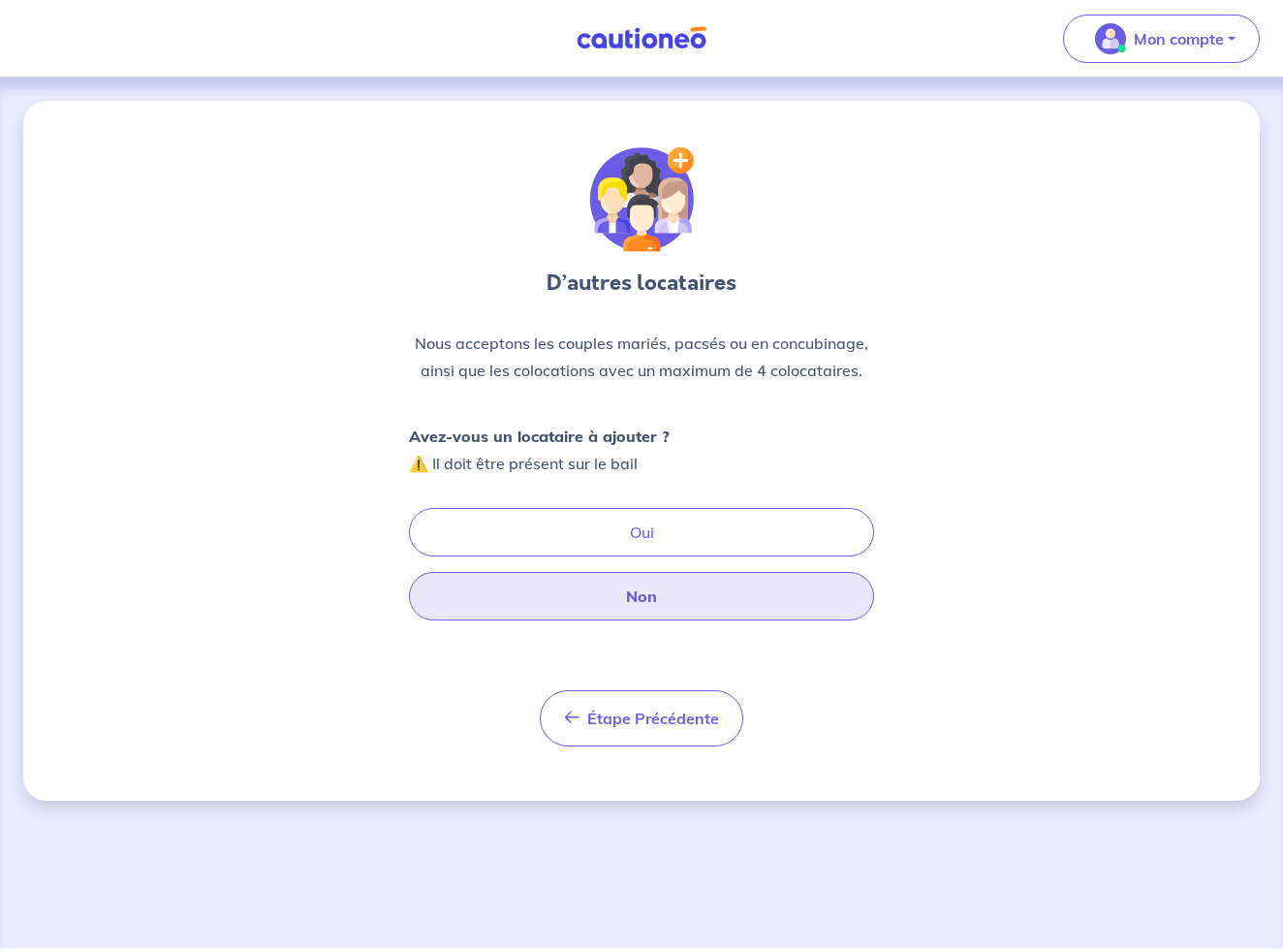
click at [633, 594] on button "Non" at bounding box center [641, 596] width 465 height 49
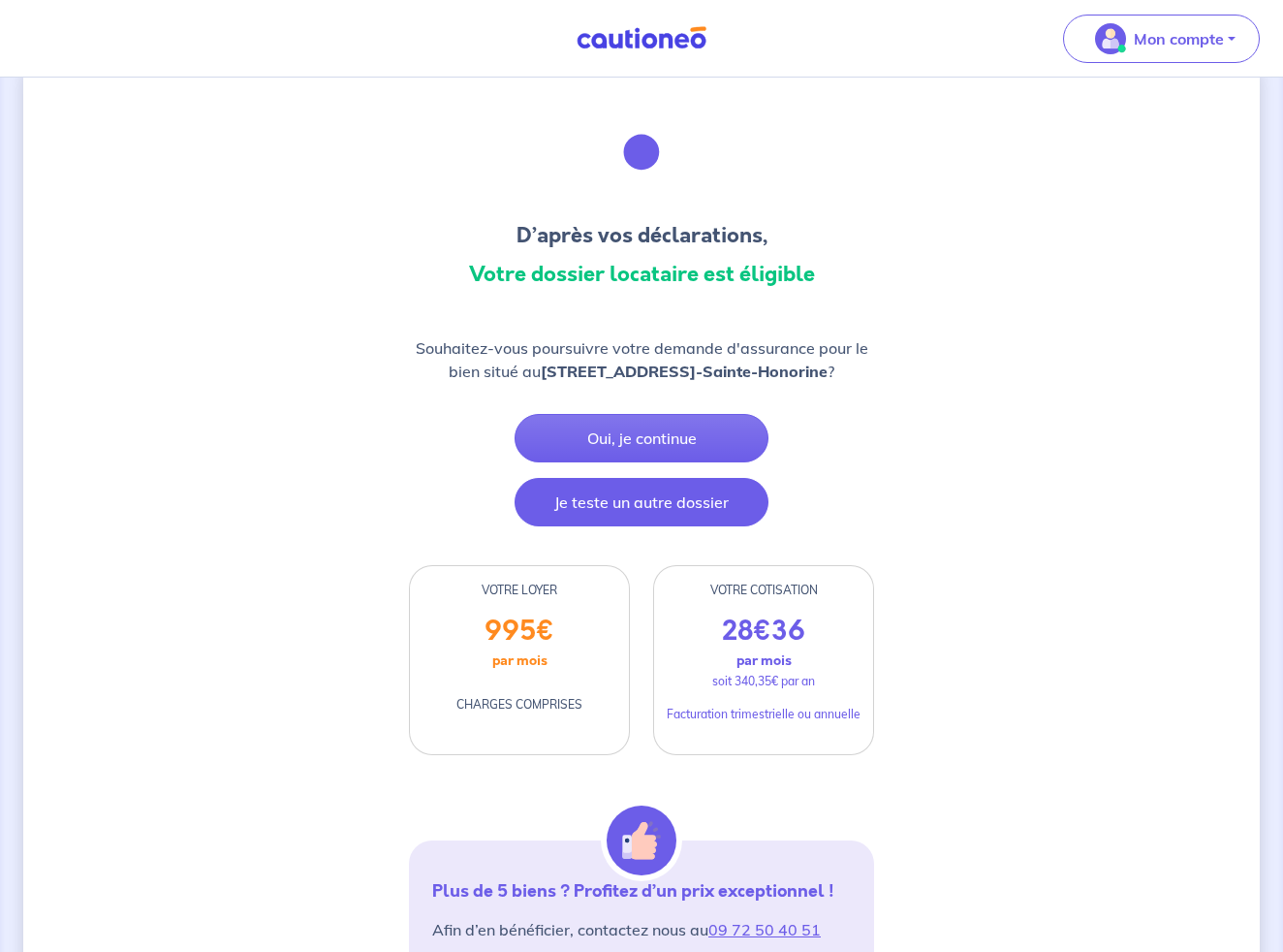
scroll to position [48, 0]
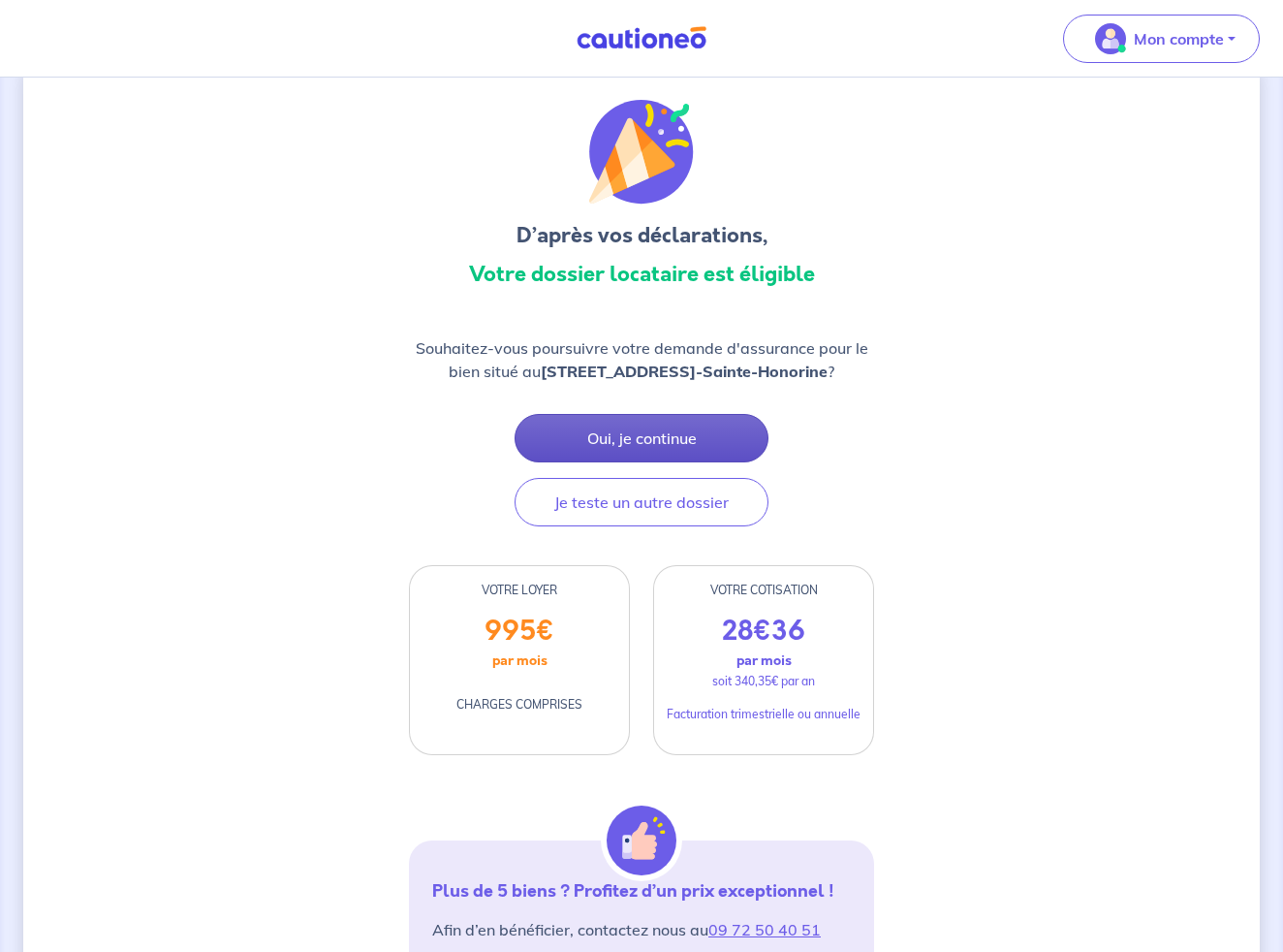
click at [650, 459] on button "Oui, je continue" at bounding box center [641, 438] width 254 height 49
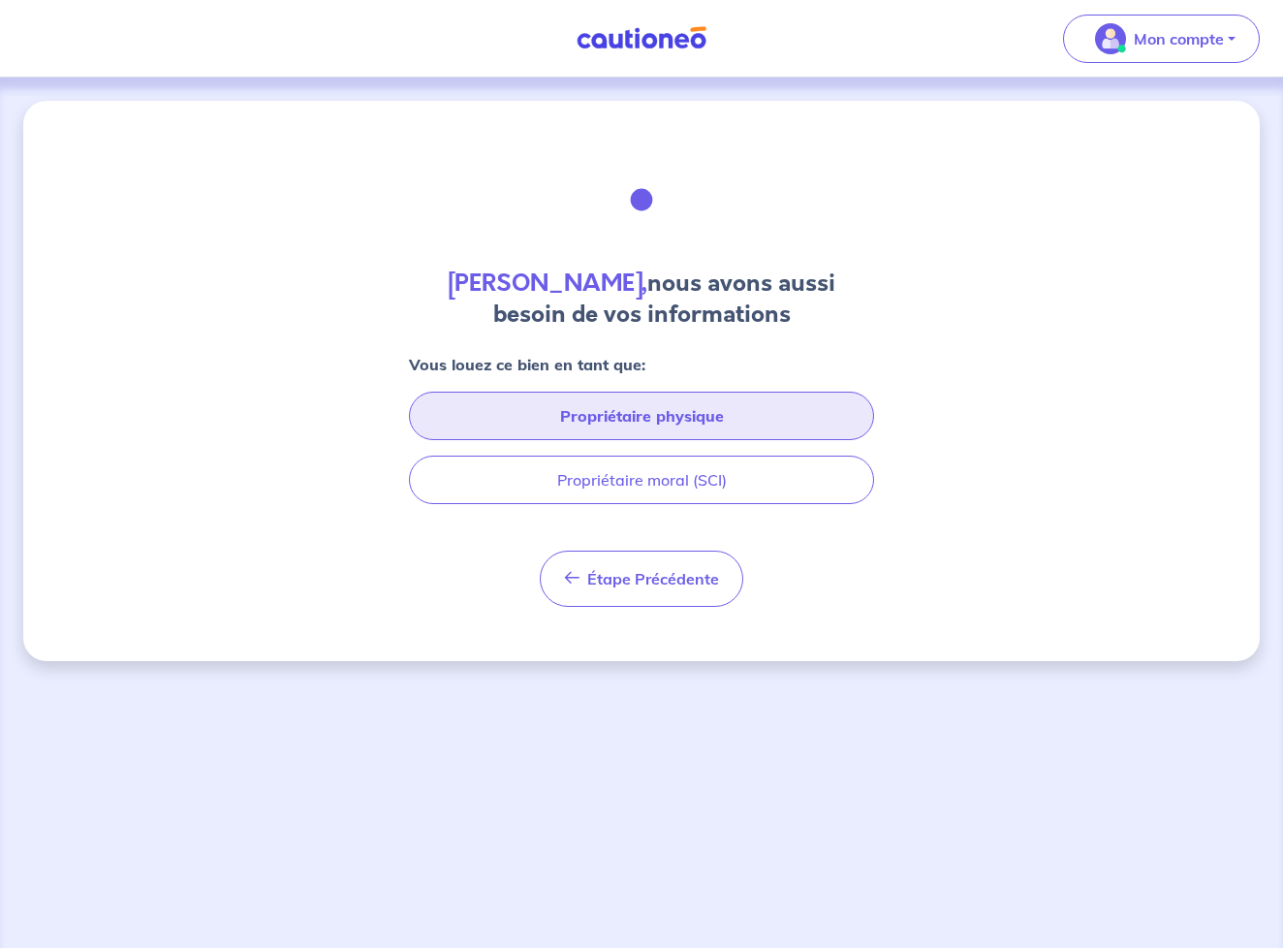
scroll to position [0, 2]
click at [683, 420] on button "Propriétaire physique" at bounding box center [641, 416] width 465 height 49
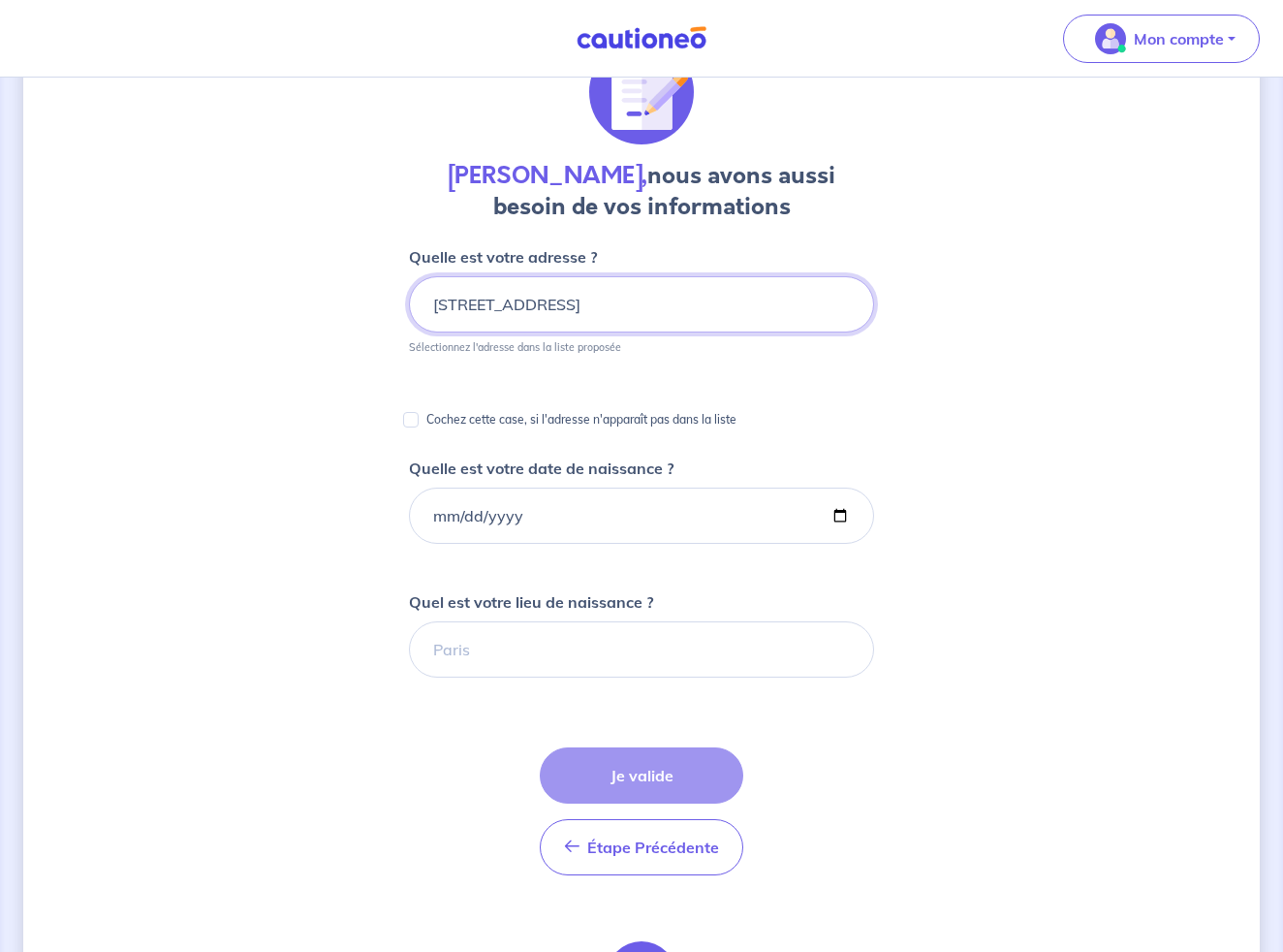
scroll to position [108, 0]
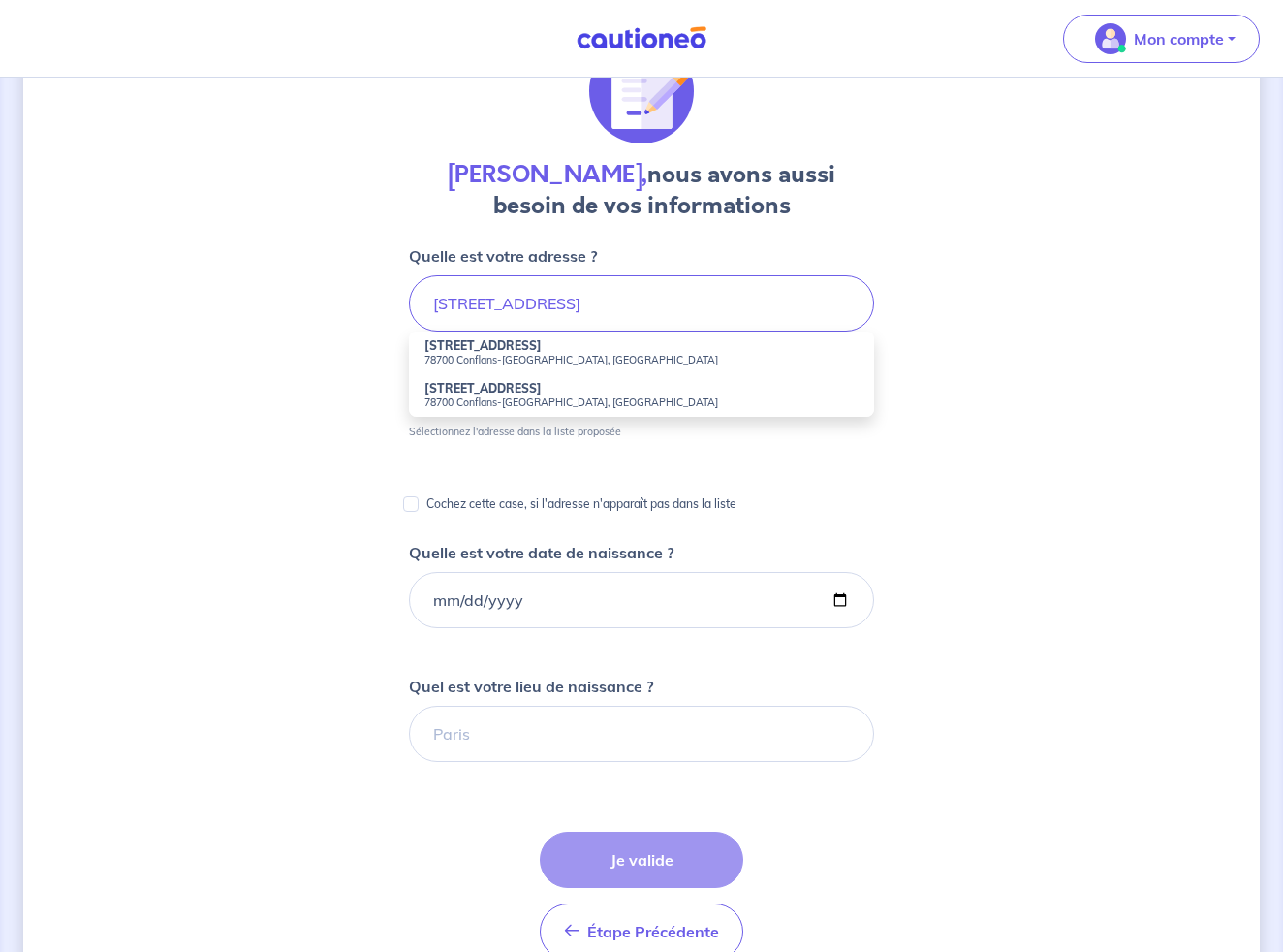
click at [489, 362] on small "78700 Conflans-Sainte-Honorine, France" at bounding box center [642, 360] width 434 height 14
type input "57 Rue des Grandes Terres, 78700 Conflans-Sainte-Honorine, France"
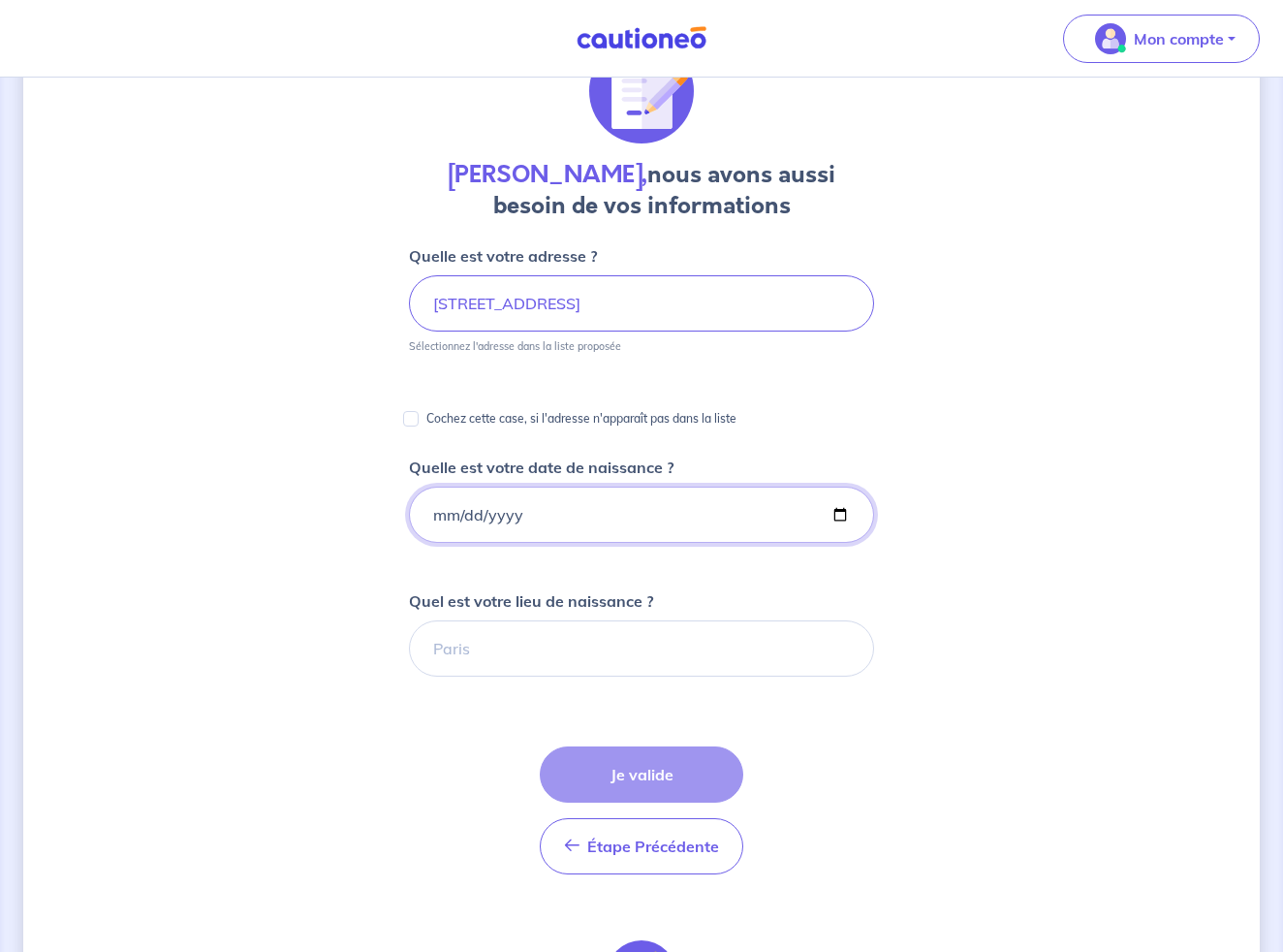
click at [446, 515] on input "Quelle est votre date de naissance ?" at bounding box center [641, 514] width 465 height 57
click at [514, 517] on input "Quelle est votre date de naissance ?" at bounding box center [641, 514] width 465 height 57
type input "2007-09-10"
type input "0073-09-10"
click at [513, 514] on input "0073-09-10" at bounding box center [641, 514] width 465 height 57
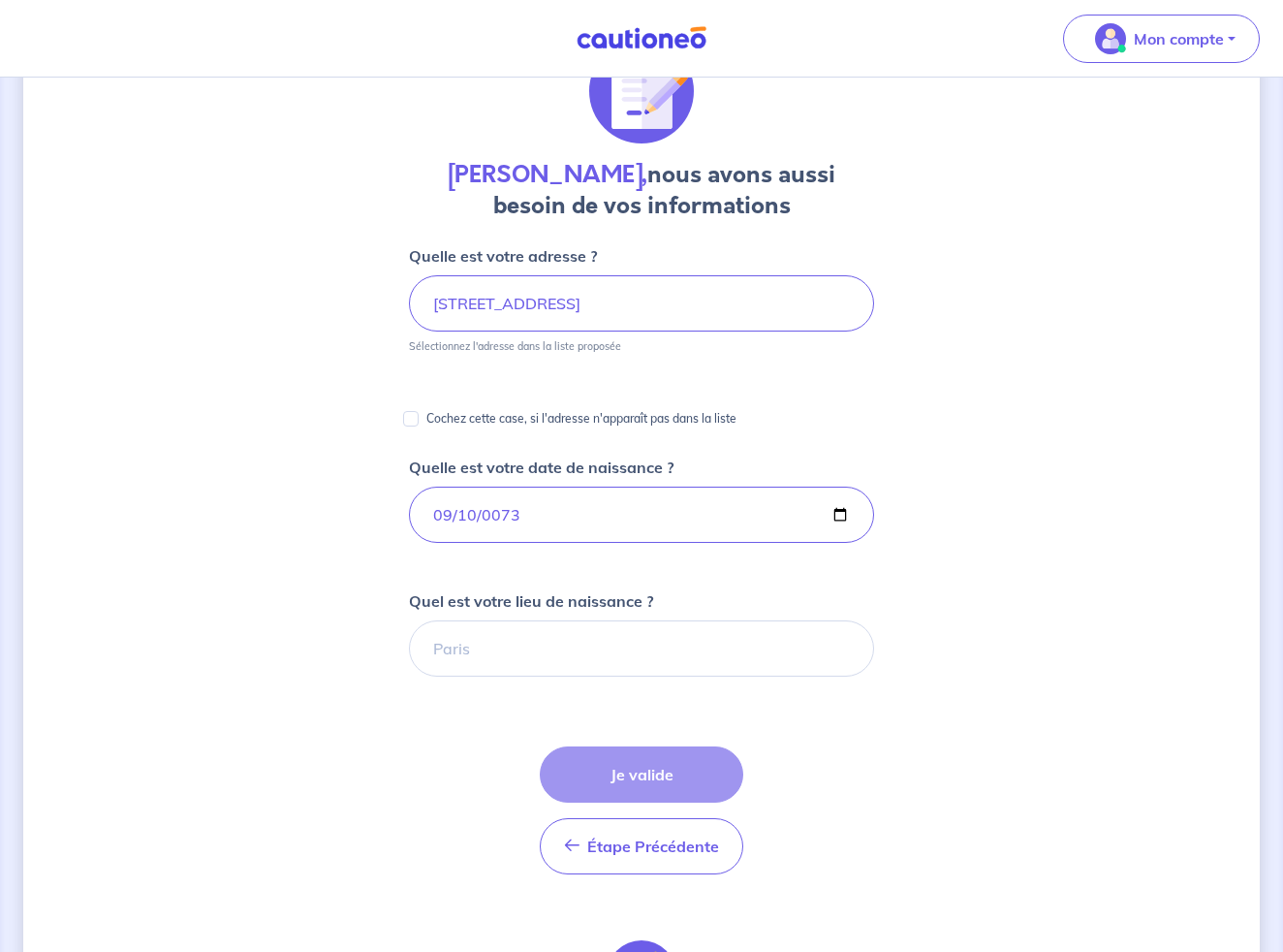
type input "1973-09-10"
click at [715, 571] on form "Quelle est votre adresse ? 57 Rue des Grandes Terres, 78700 Conflans-Sainte-Hon…" at bounding box center [641, 718] width 465 height 948
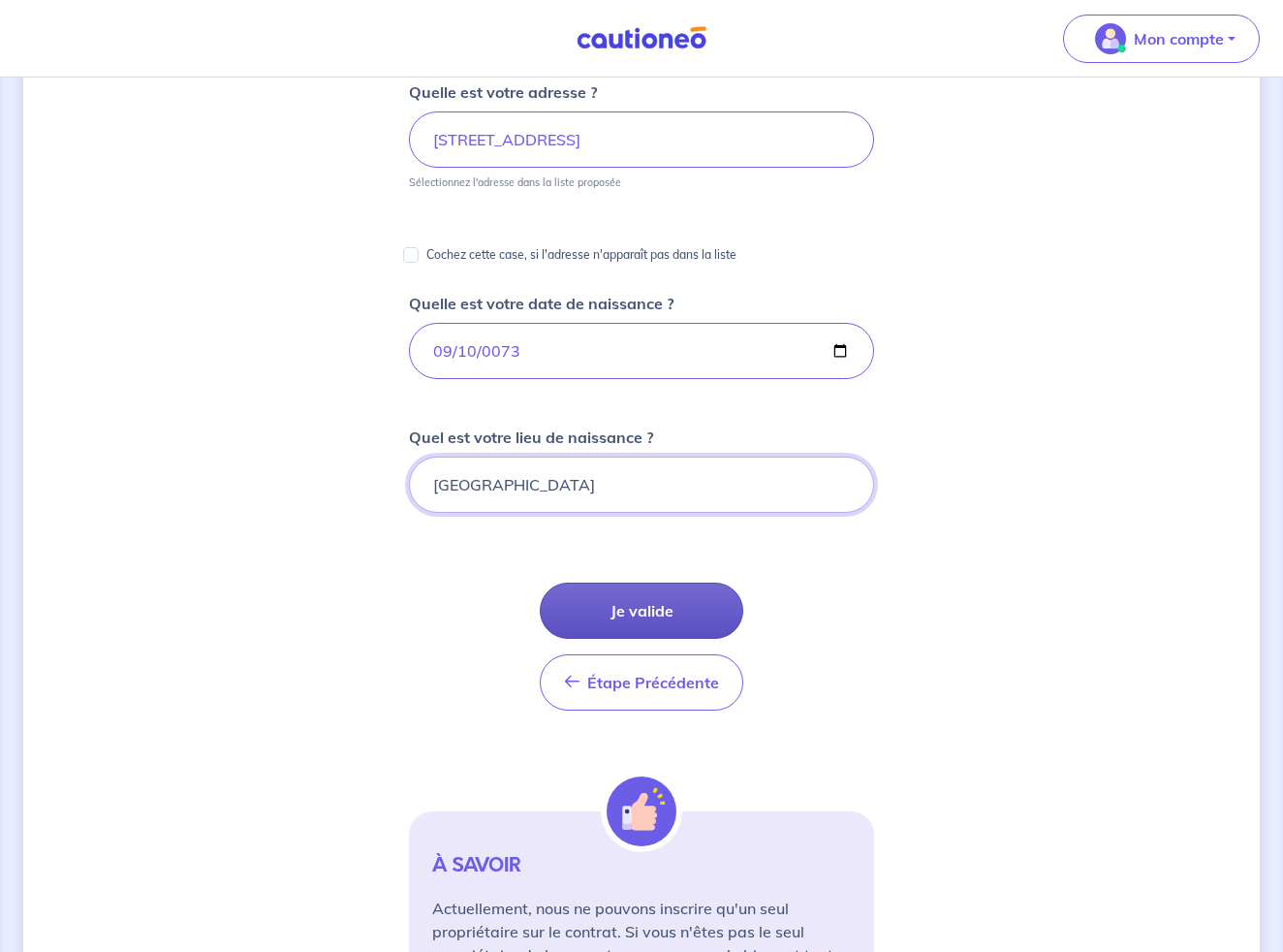
scroll to position [272, 0]
type input "VERSAILLES"
click at [643, 613] on button "Je valide" at bounding box center [641, 611] width 204 height 57
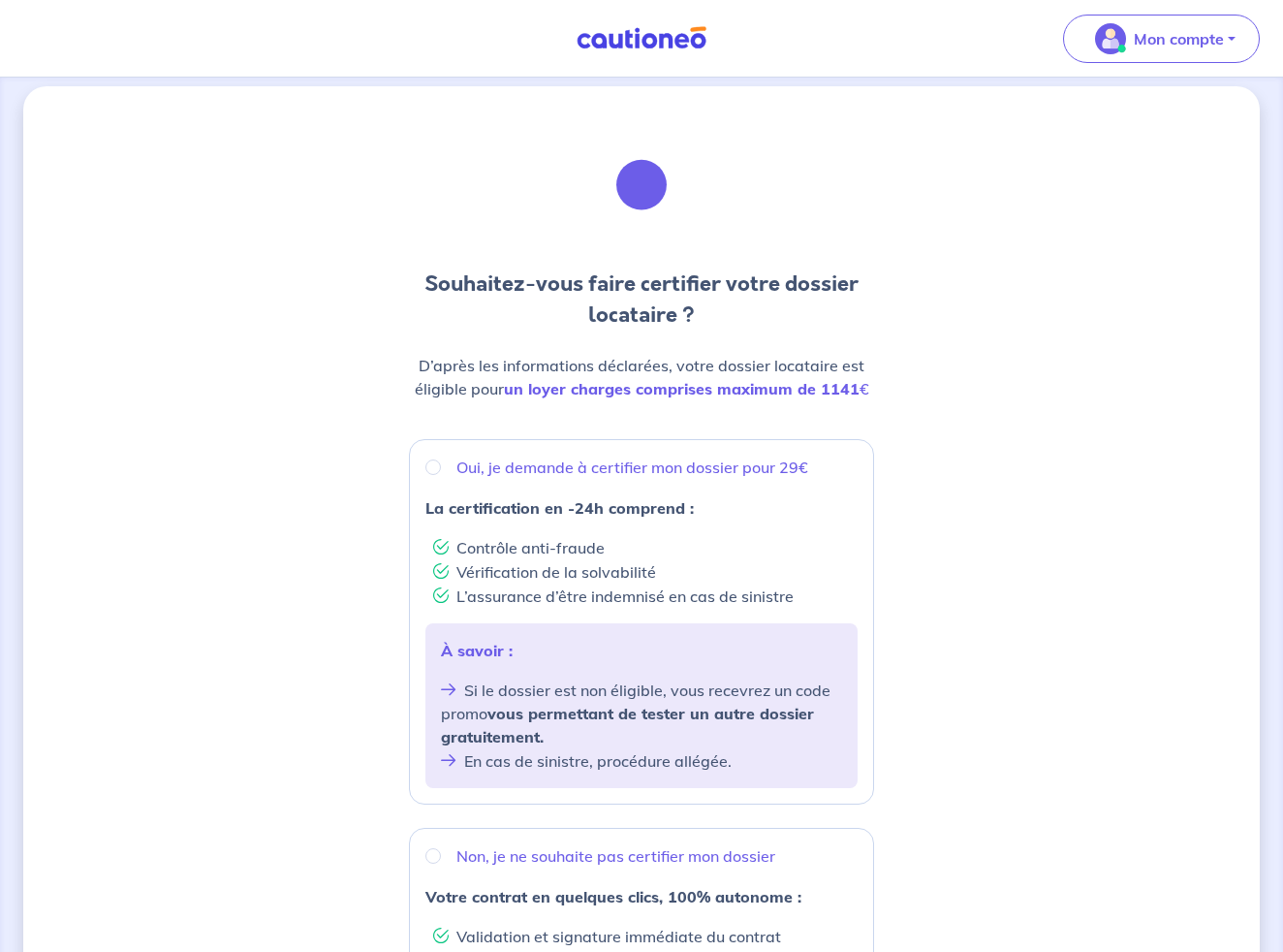
scroll to position [16, 0]
click at [431, 468] on input "Oui, je demande à certifier mon dossier pour 29€" at bounding box center [434, 466] width 16 height 16
radio input "true"
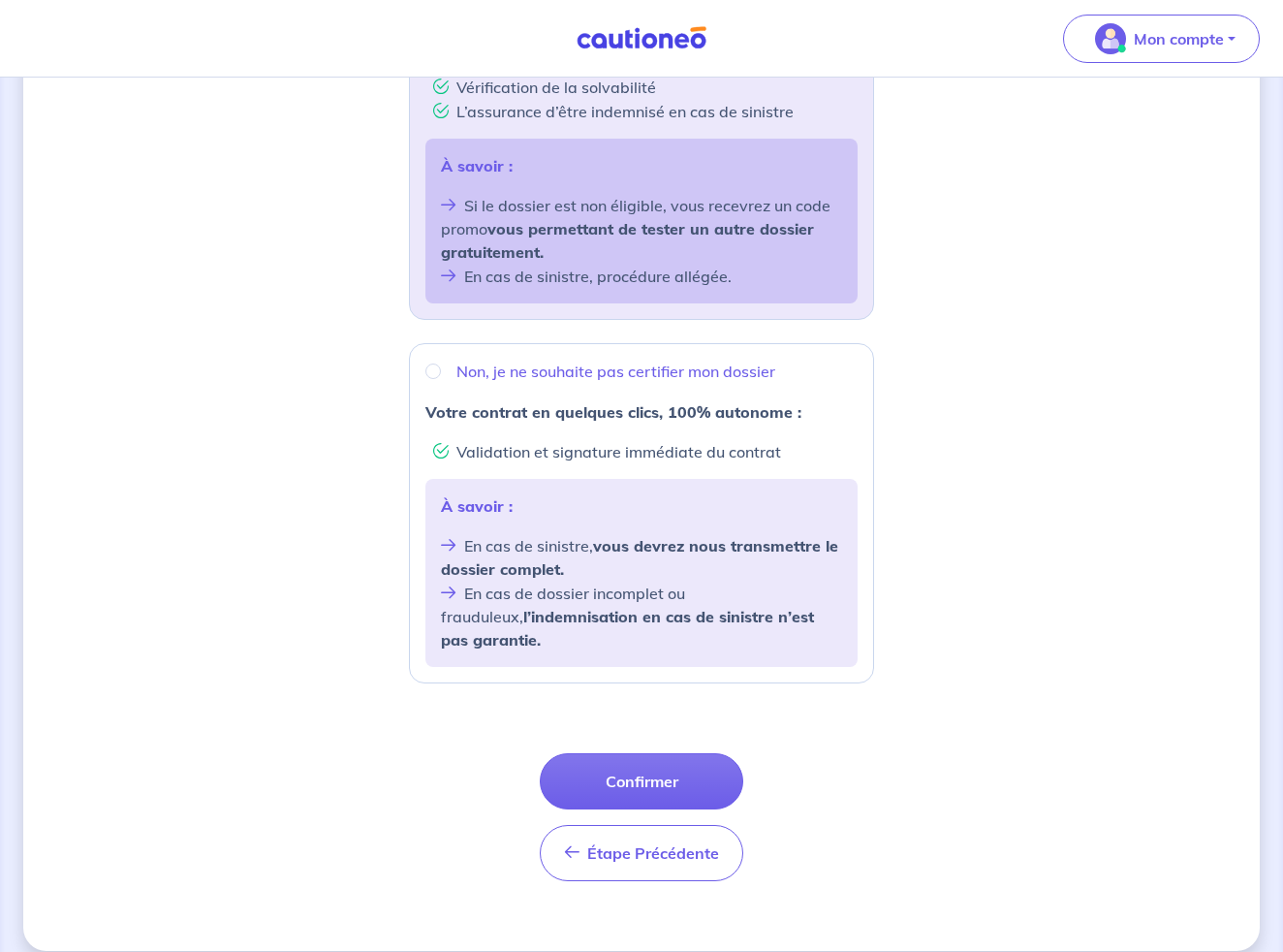
scroll to position [498, 0]
click at [651, 763] on button "Confirmer" at bounding box center [641, 782] width 204 height 57
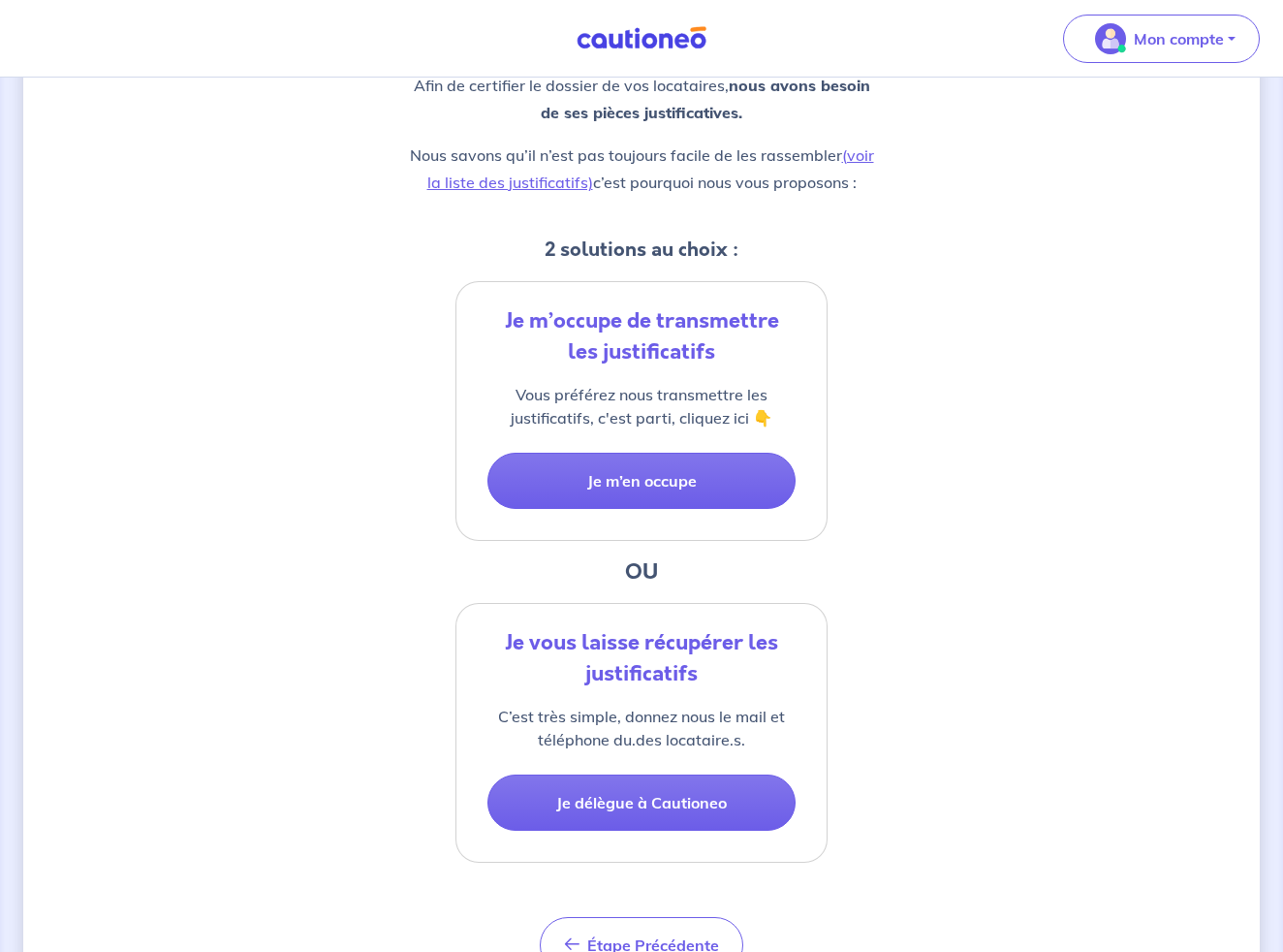
scroll to position [266, 0]
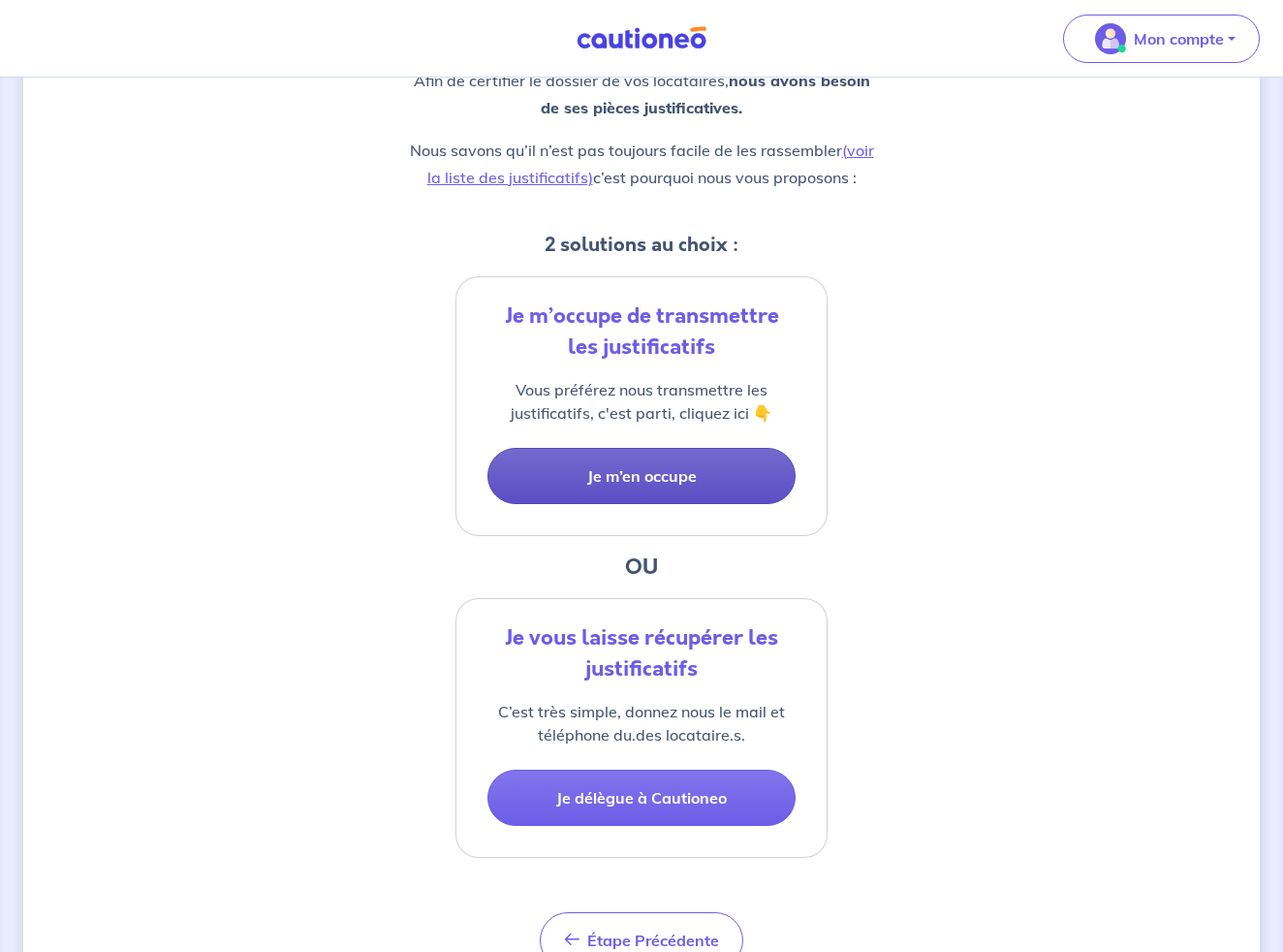
click at [632, 476] on button "Je m’en occupe" at bounding box center [641, 476] width 308 height 57
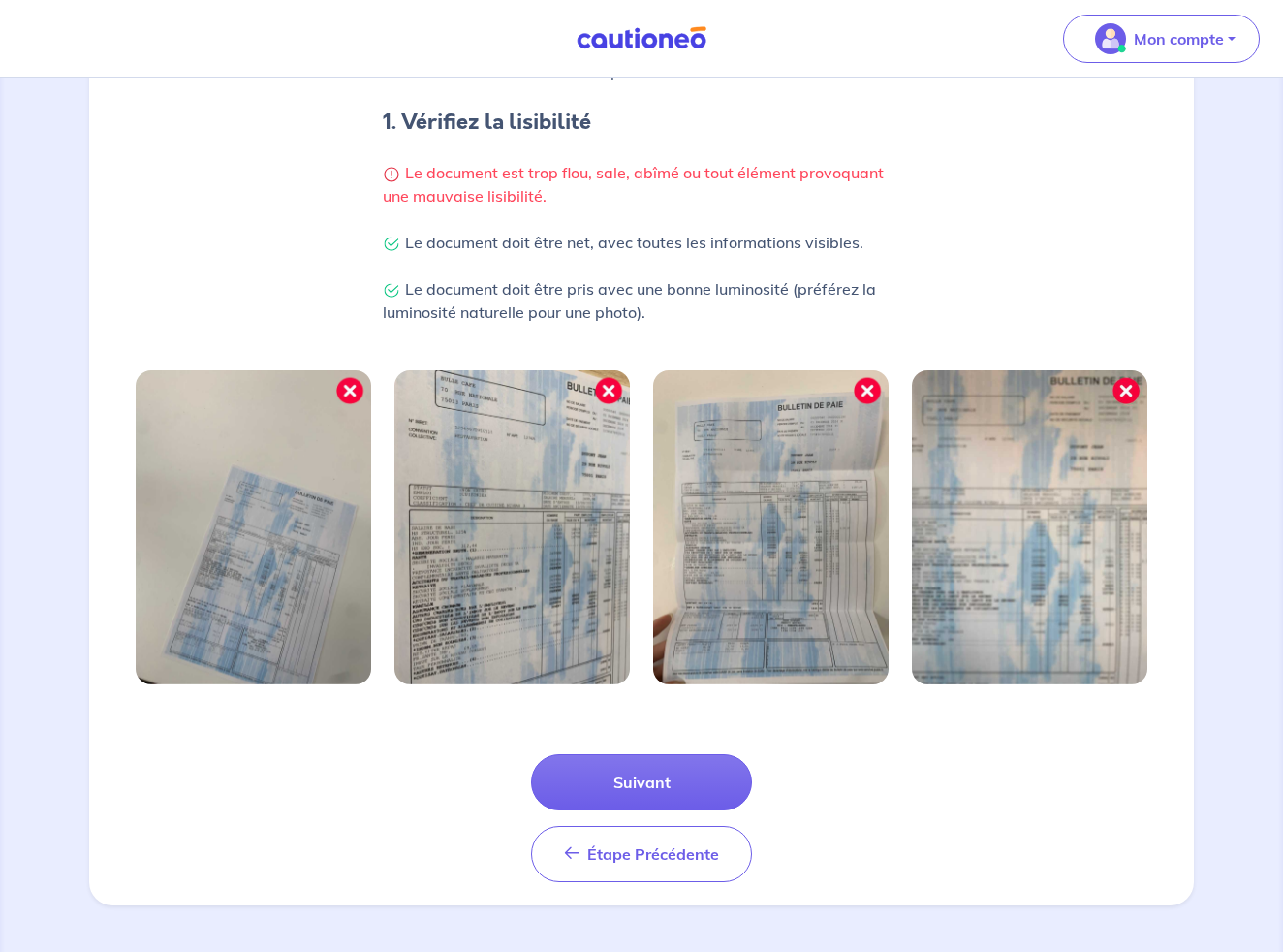
scroll to position [378, 0]
click at [648, 792] on button "Suivant" at bounding box center [641, 782] width 221 height 57
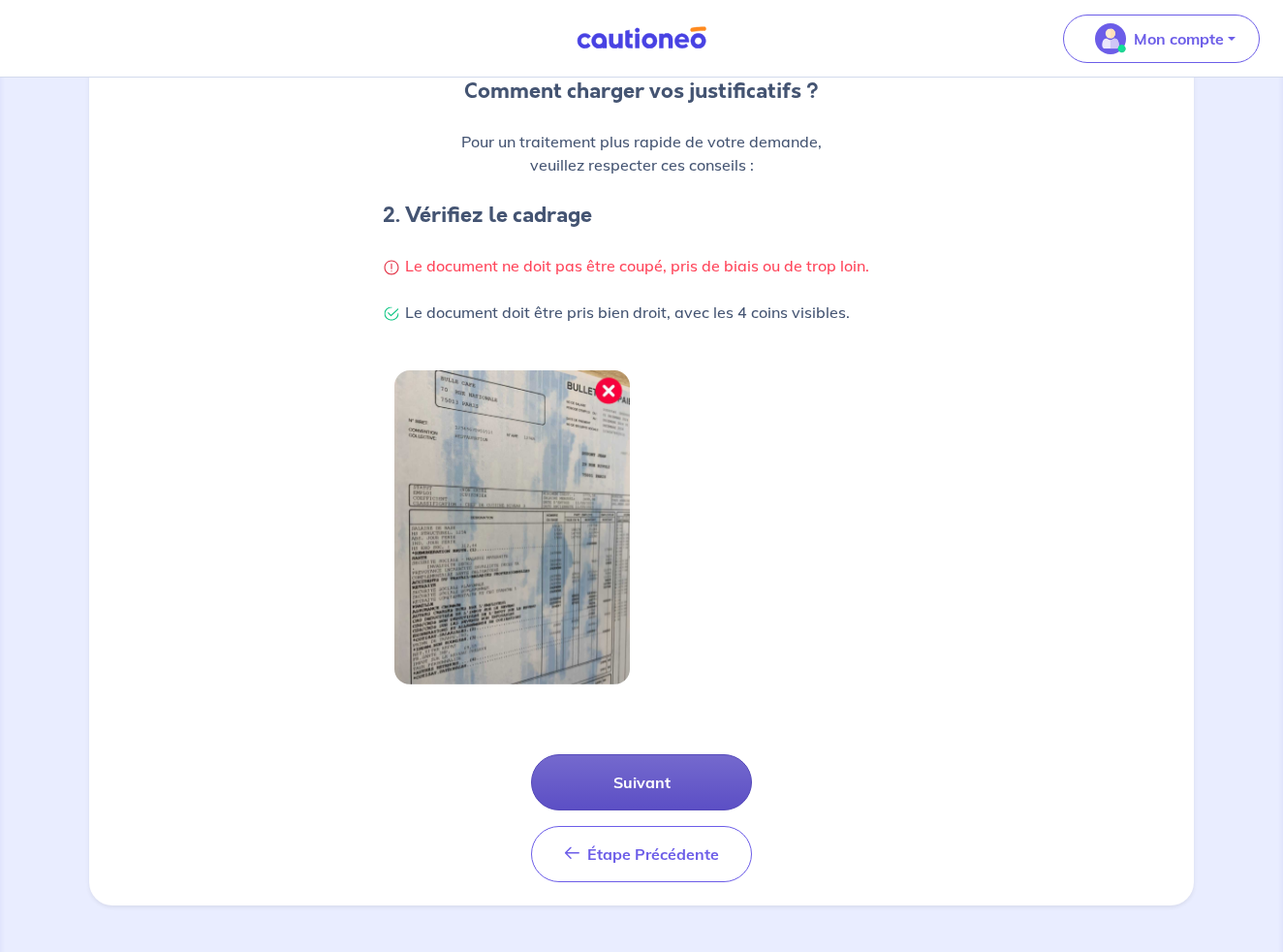
scroll to position [285, 0]
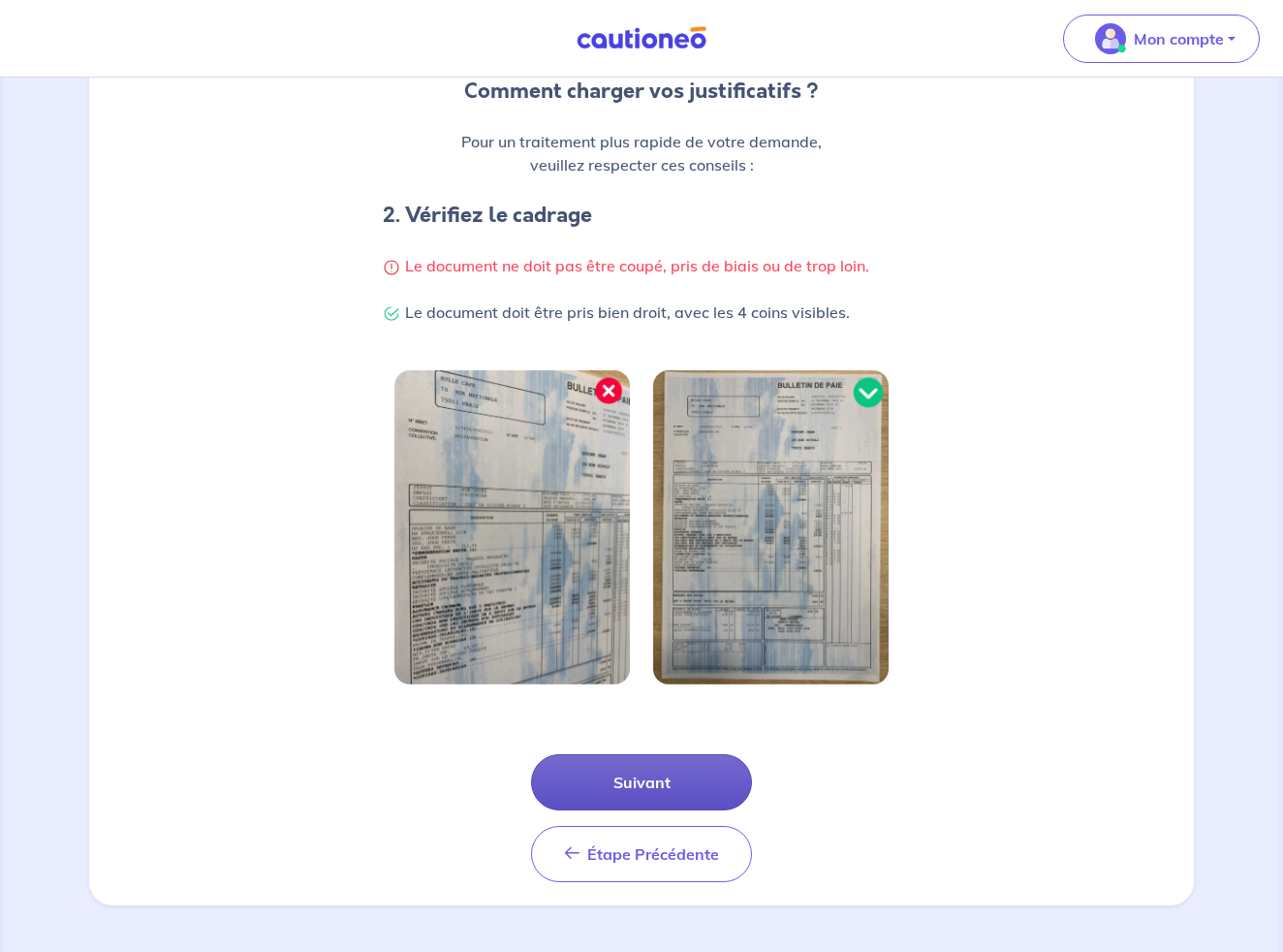
click at [623, 789] on button "Suivant" at bounding box center [641, 782] width 221 height 57
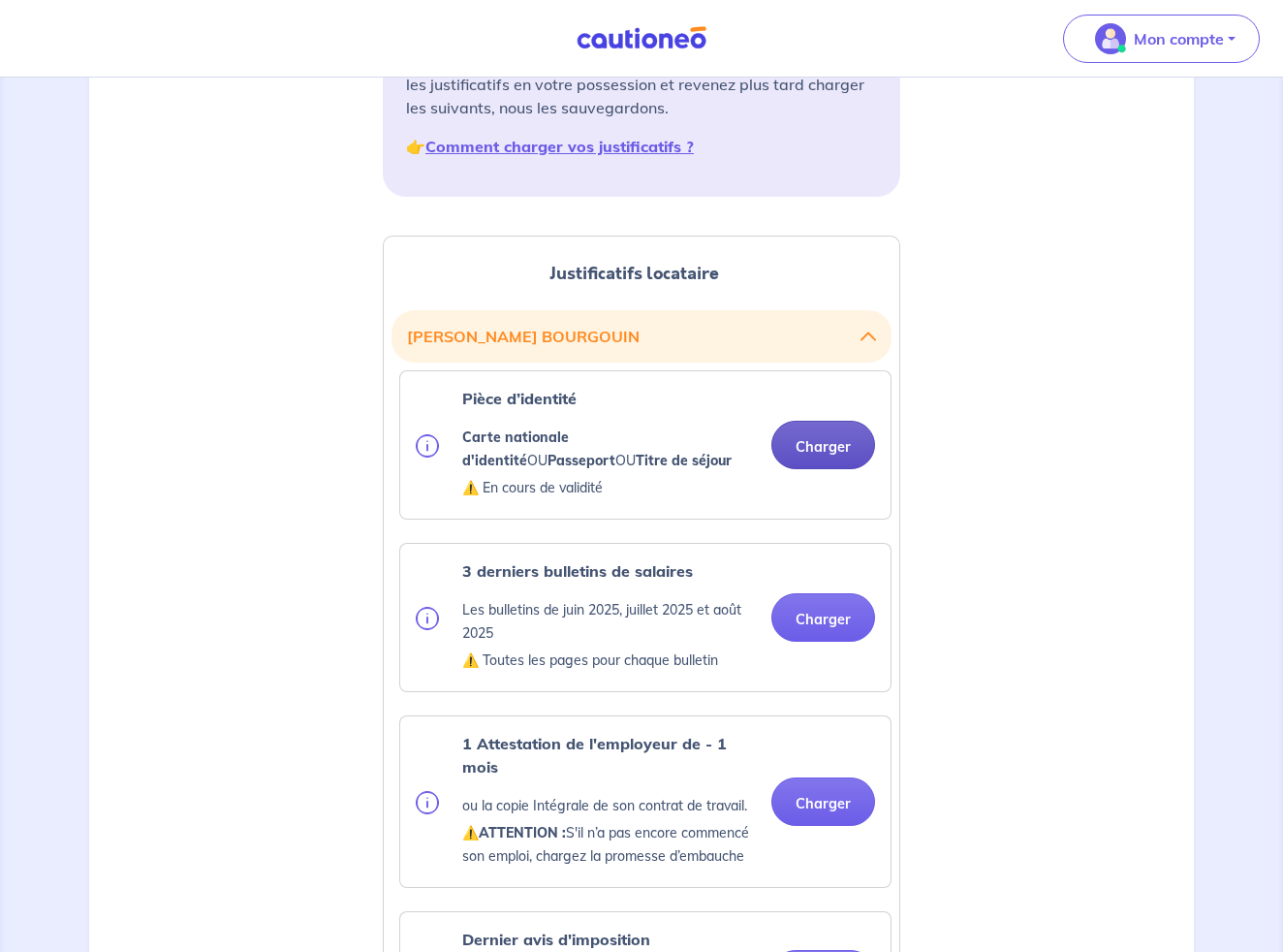
scroll to position [347, 0]
click at [818, 444] on button "Charger" at bounding box center [823, 444] width 103 height 49
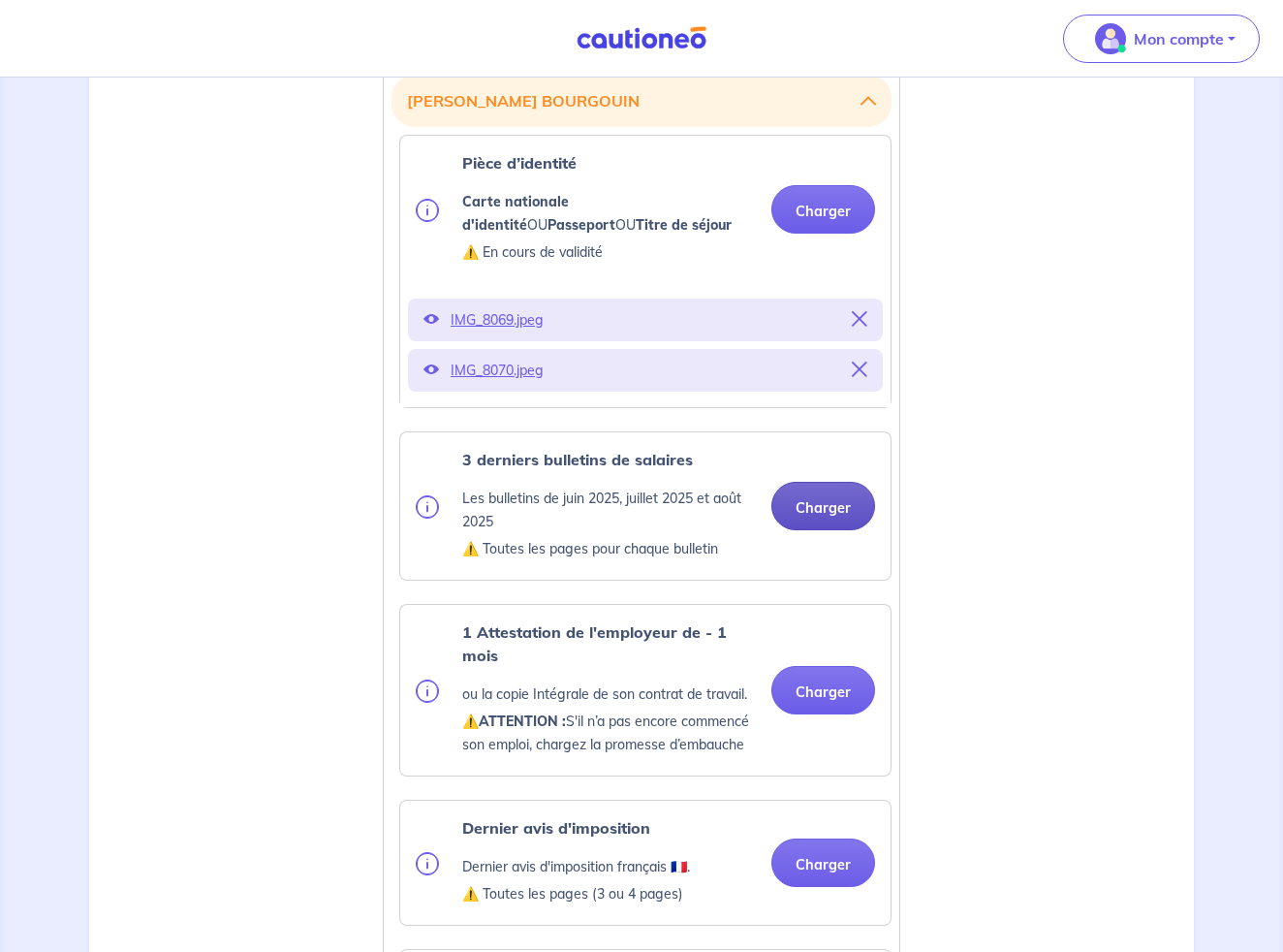
scroll to position [593, 1]
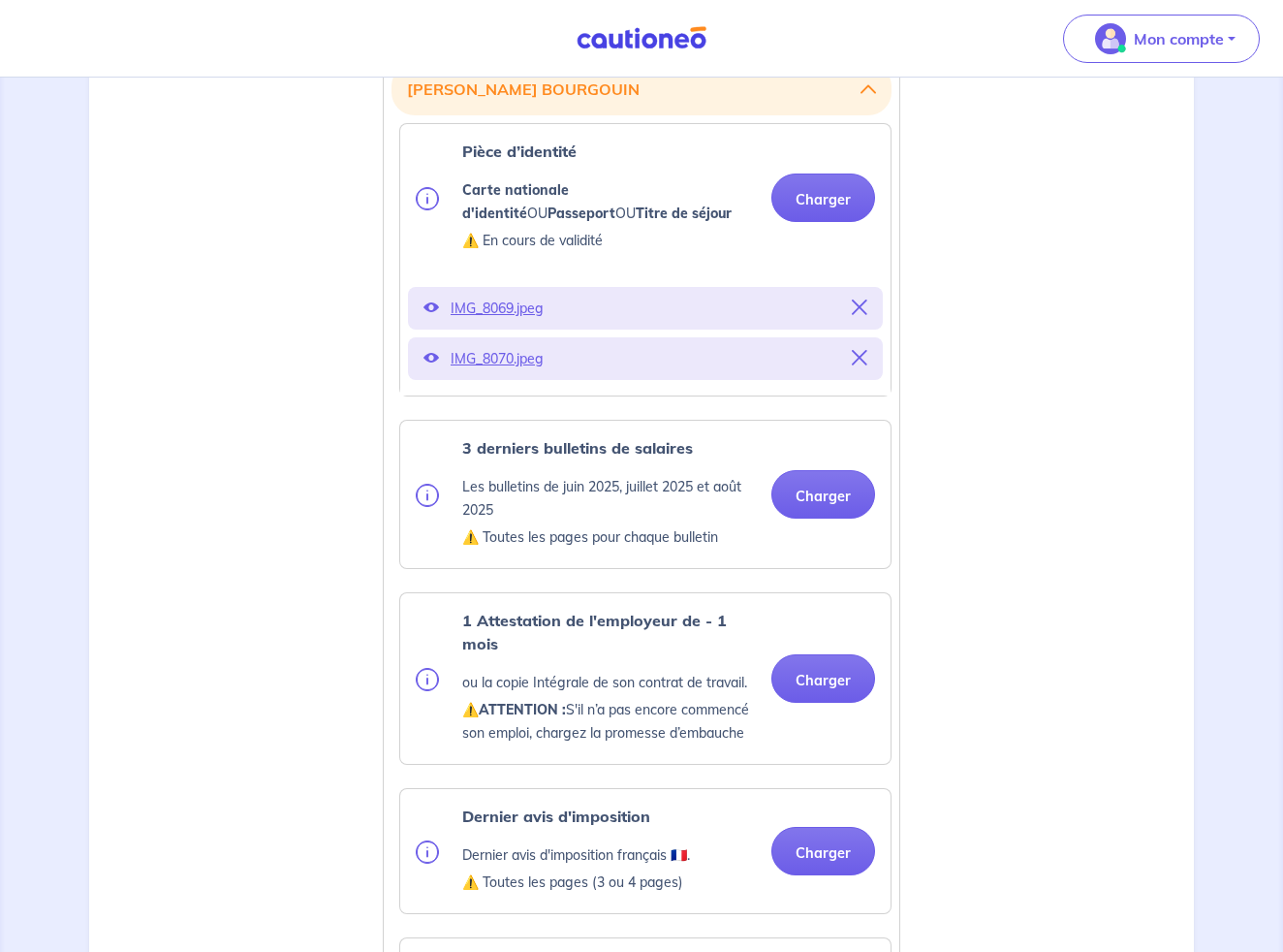
click at [827, 395] on div "IMG_8069.jpeg IMG_8070.jpeg" at bounding box center [645, 332] width 490 height 124
click at [827, 499] on button "Charger" at bounding box center [823, 494] width 103 height 49
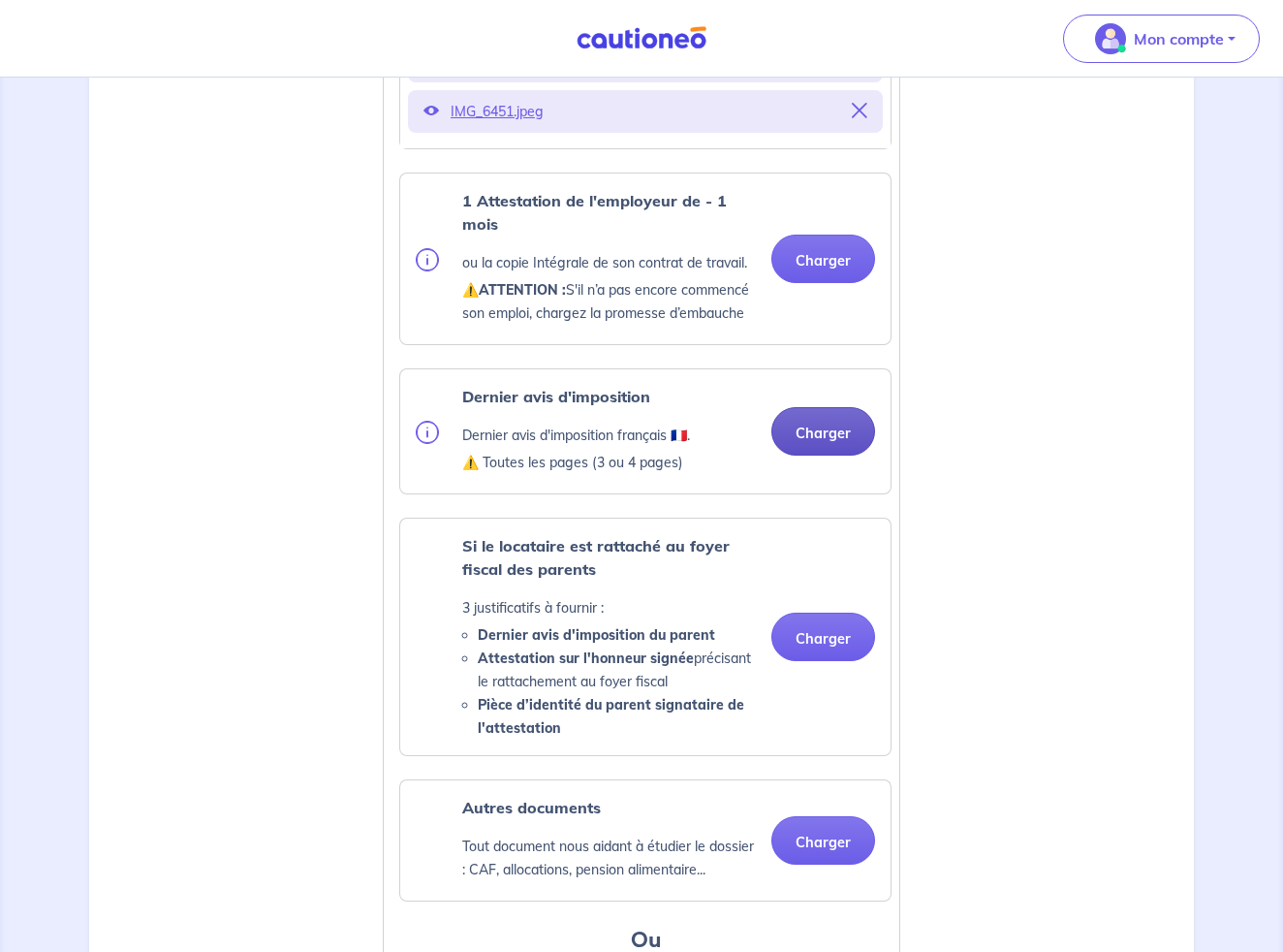
scroll to position [1187, 0]
click at [820, 269] on button "Charger" at bounding box center [823, 259] width 103 height 49
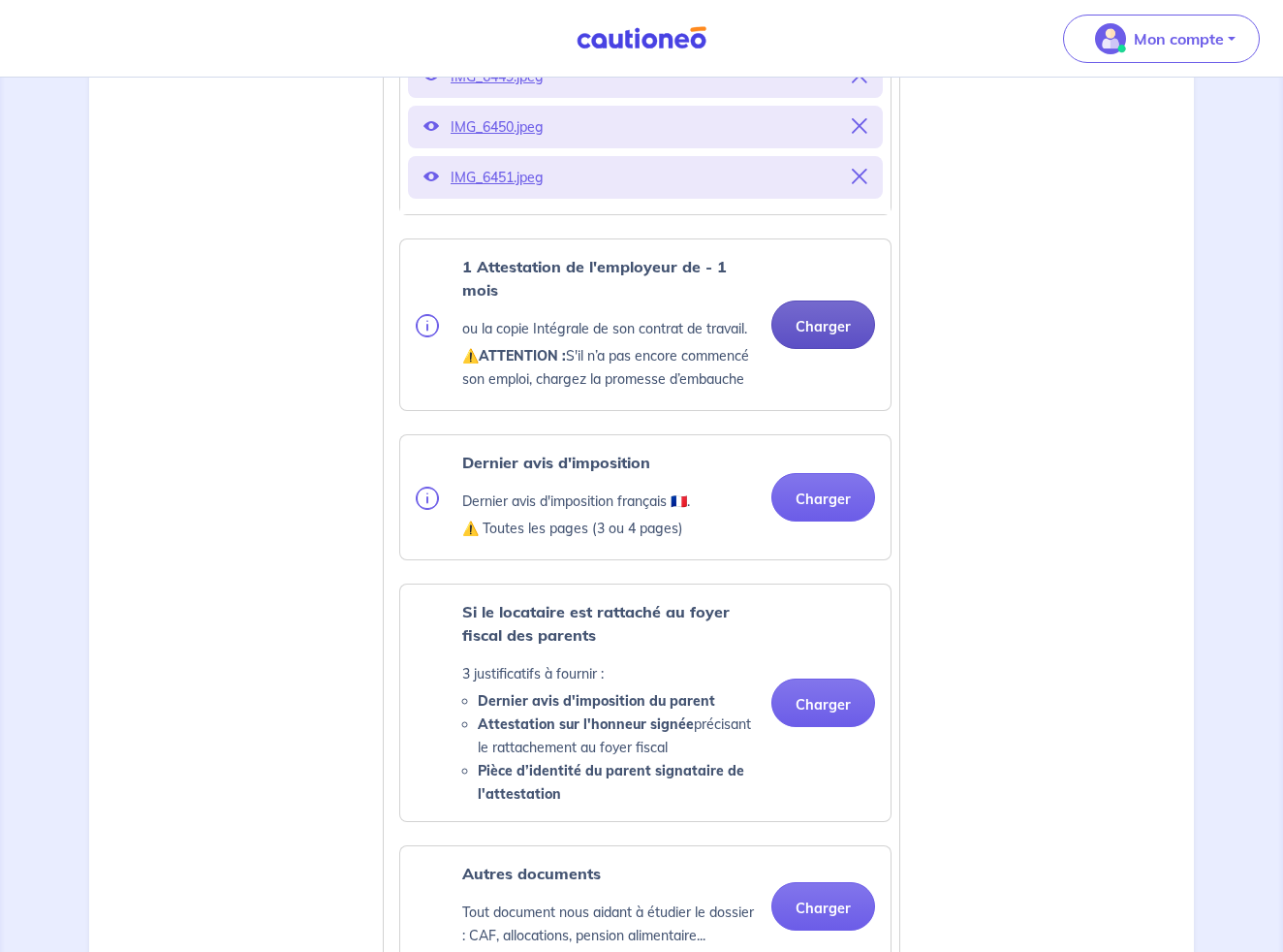
scroll to position [1121, 0]
click at [819, 342] on button "Charger" at bounding box center [823, 325] width 103 height 49
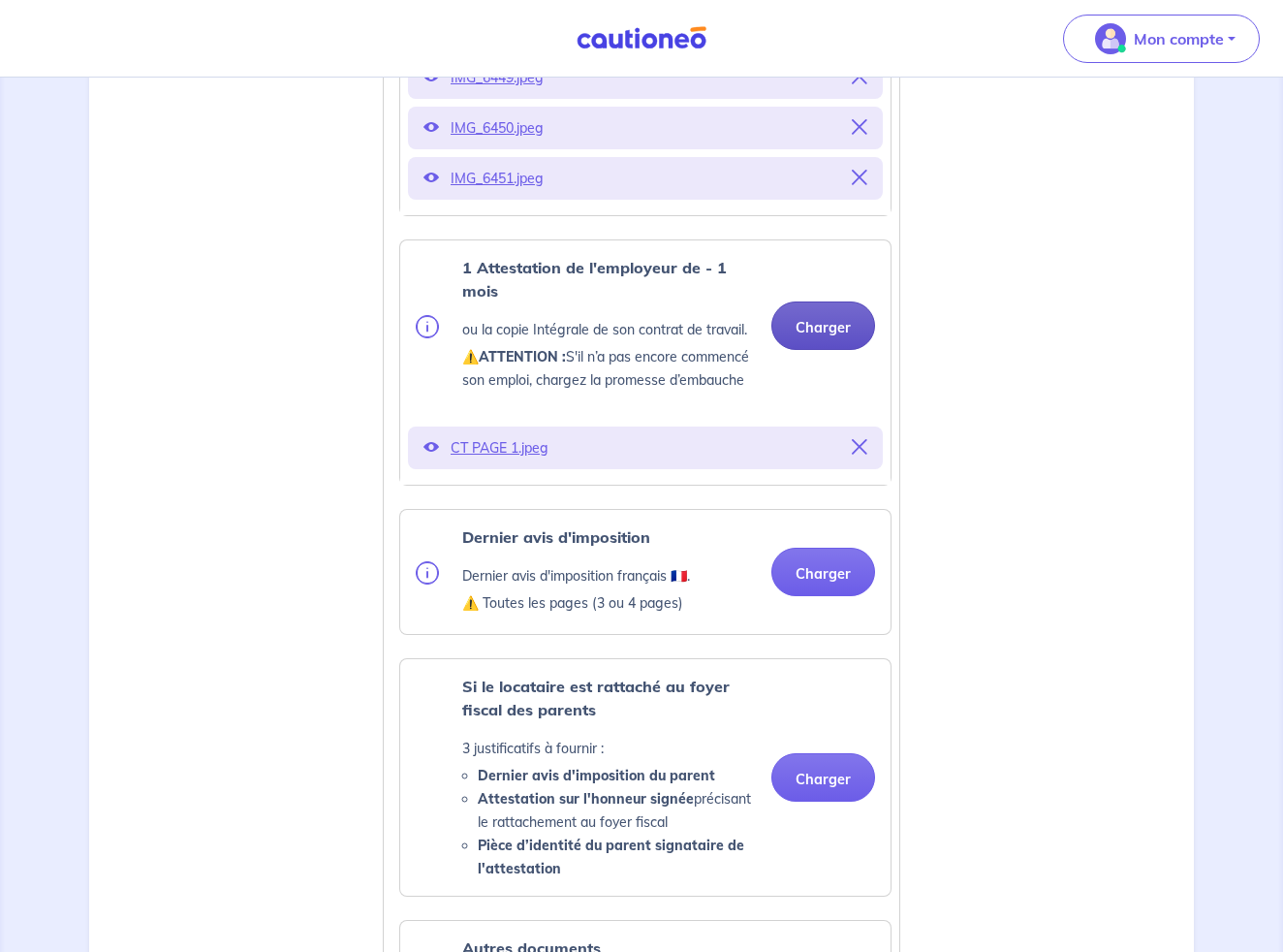
click at [831, 341] on button "Charger" at bounding box center [823, 325] width 103 height 49
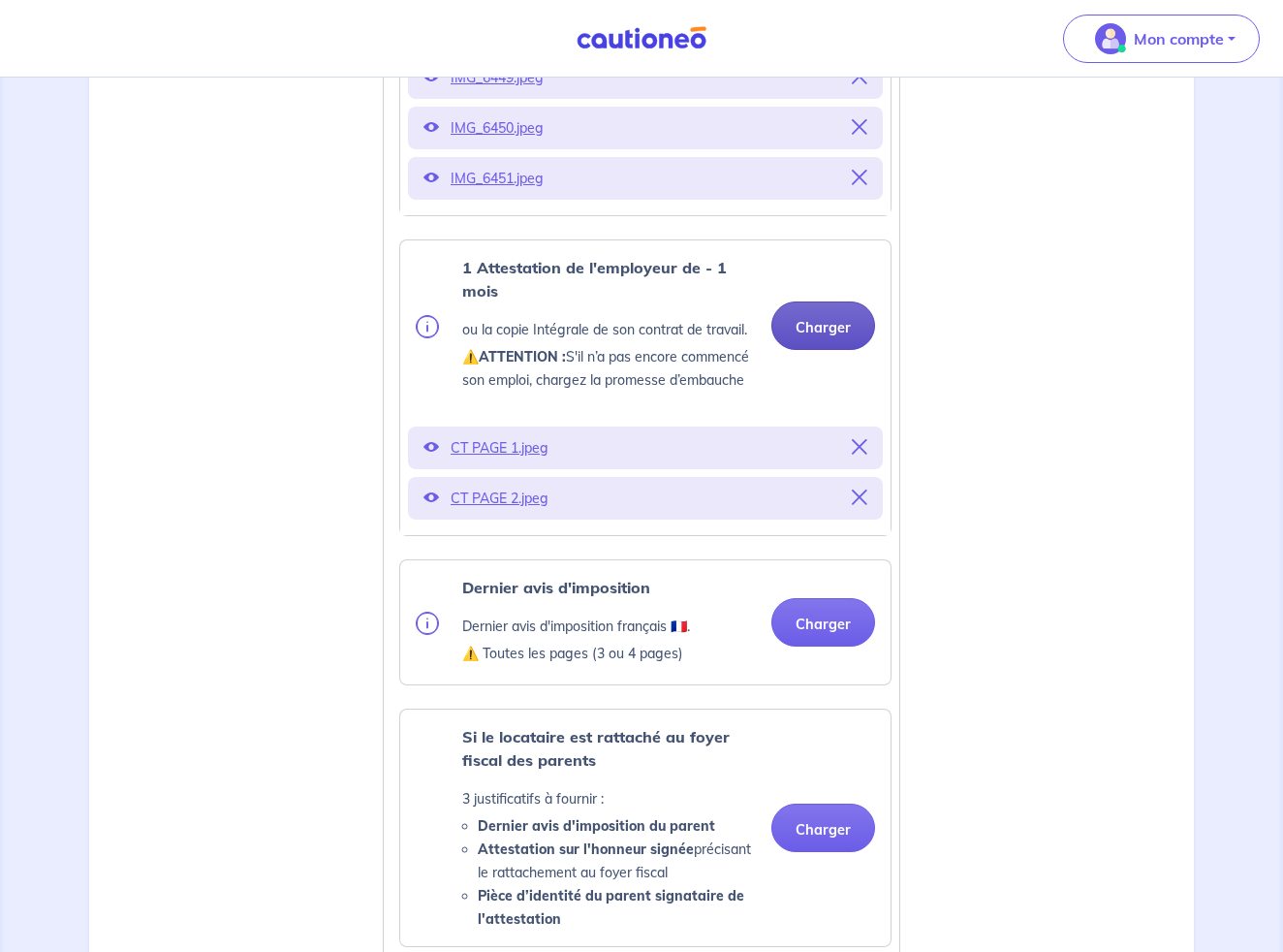
click at [824, 337] on button "Charger" at bounding box center [823, 325] width 103 height 49
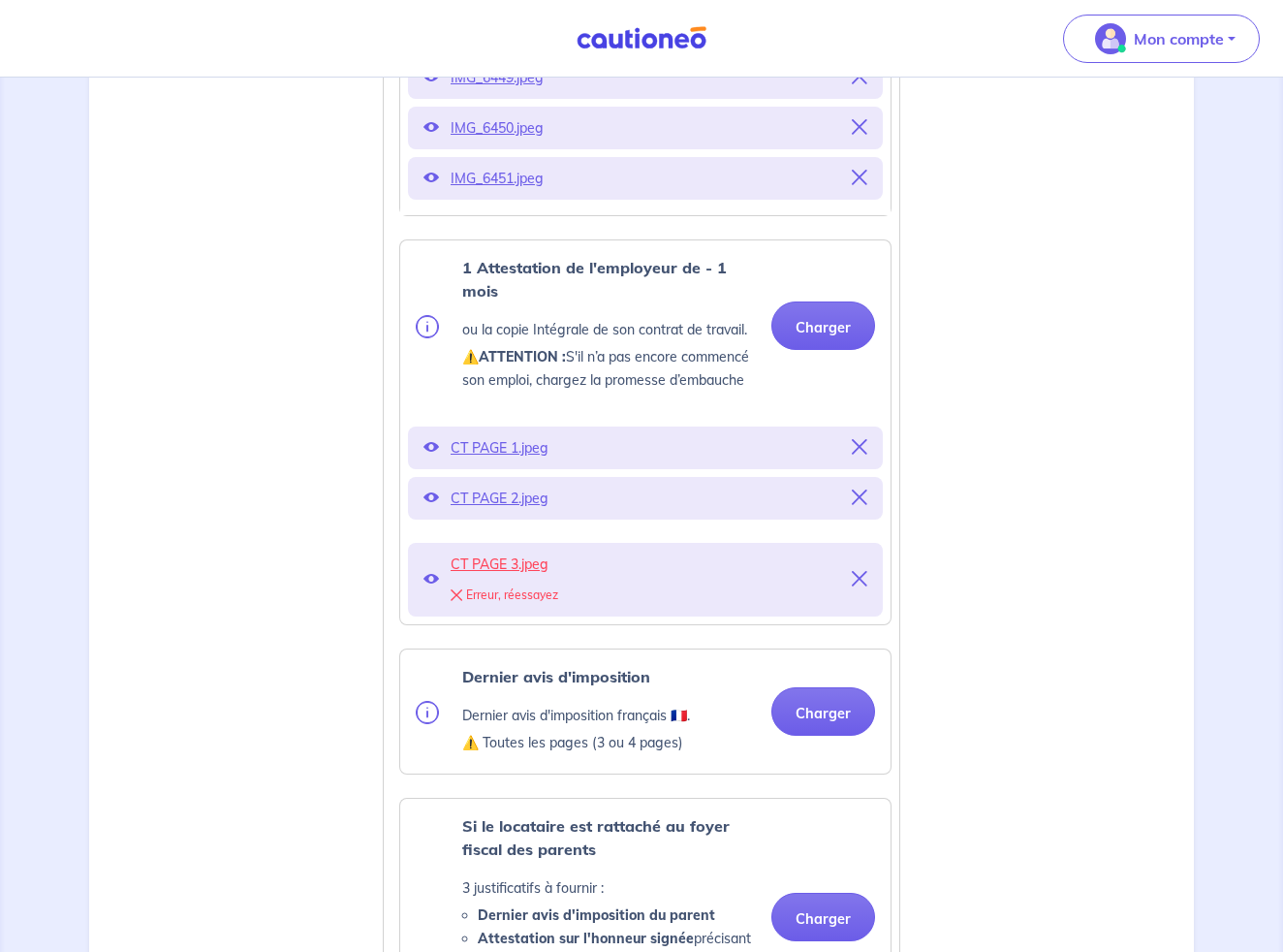
click at [854, 587] on icon at bounding box center [859, 579] width 16 height 16
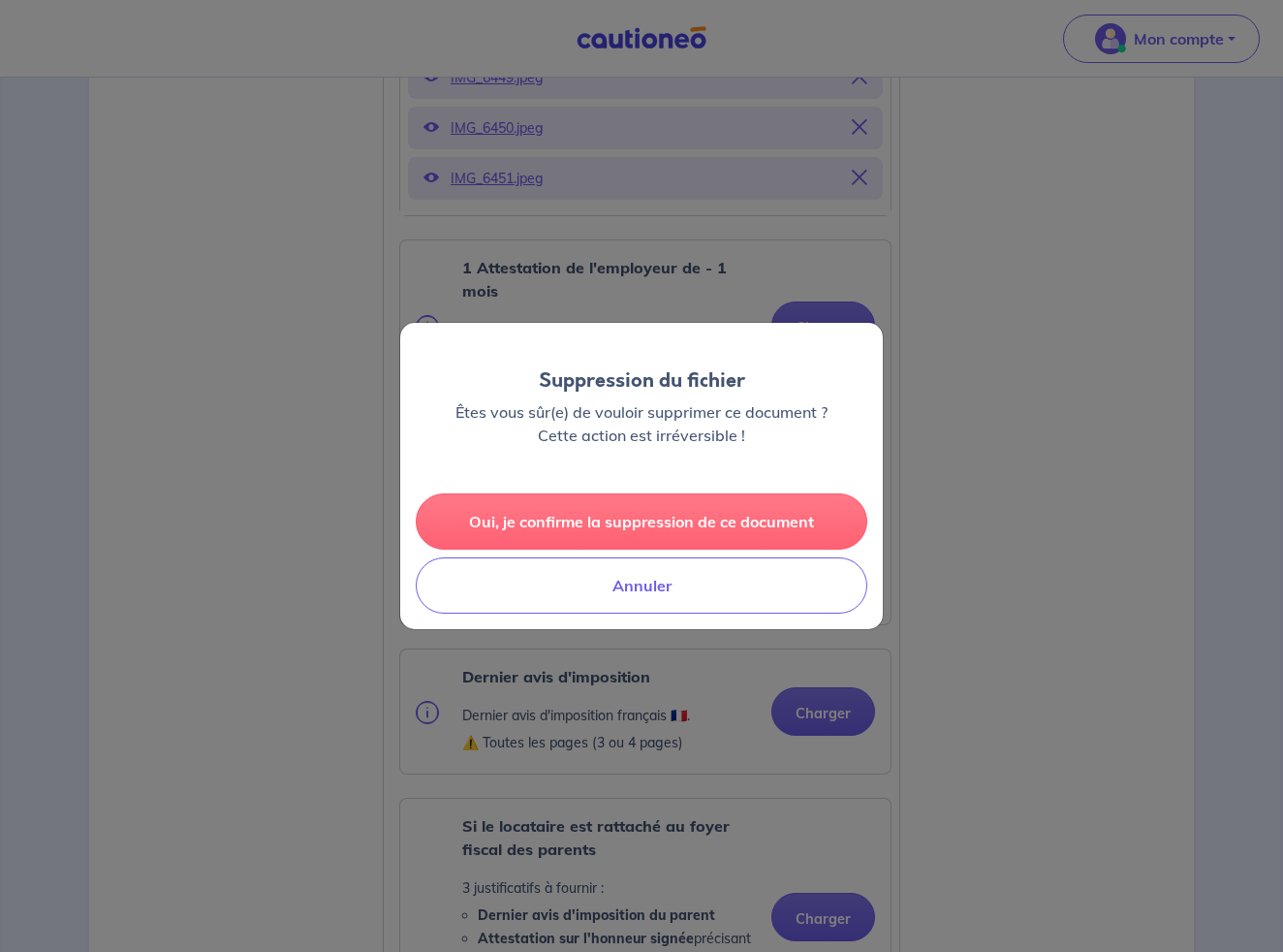
click at [641, 534] on button "Oui, je confirme la suppression de ce document" at bounding box center [641, 521] width 451 height 57
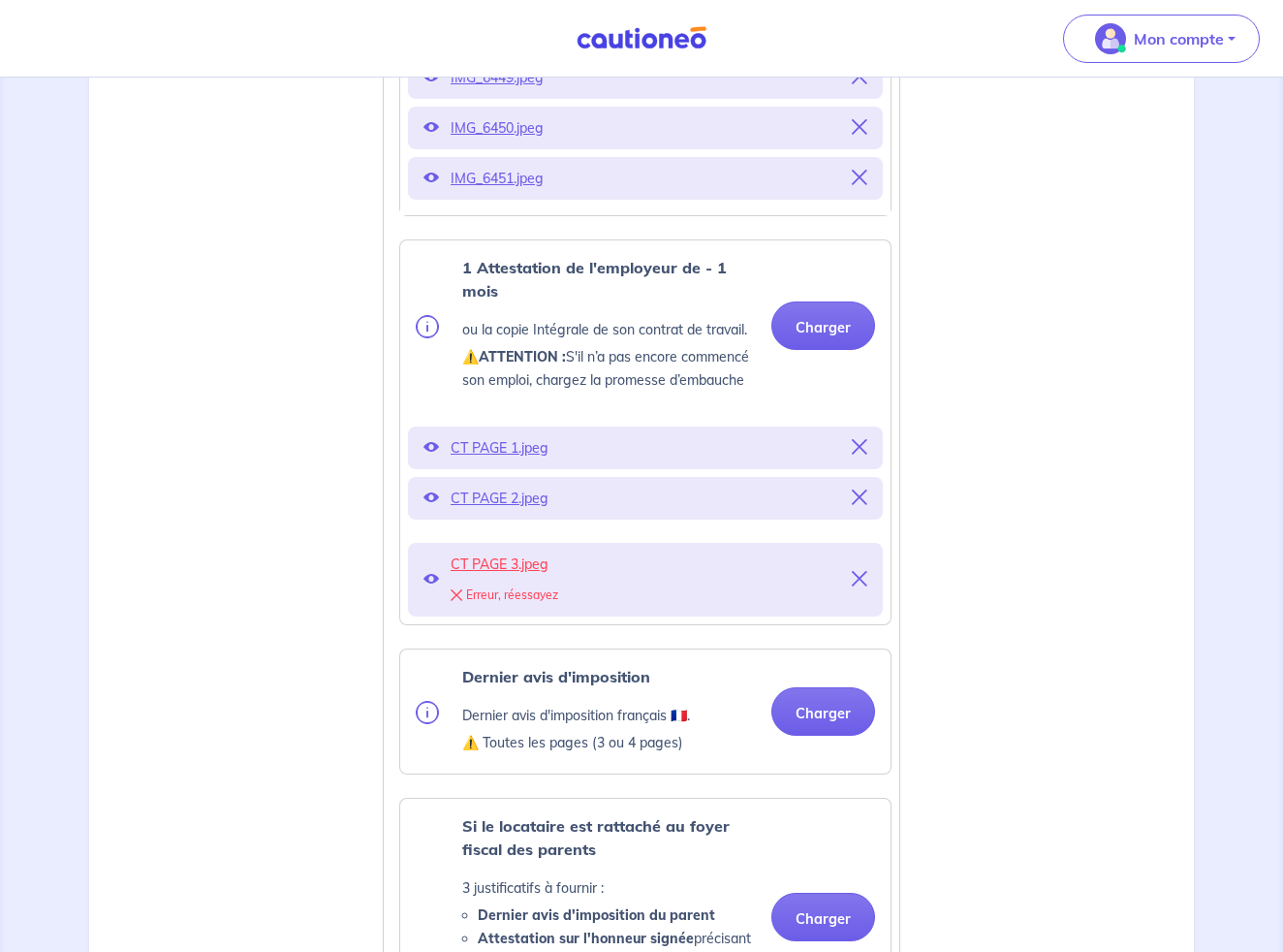
click at [858, 587] on icon at bounding box center [859, 579] width 16 height 16
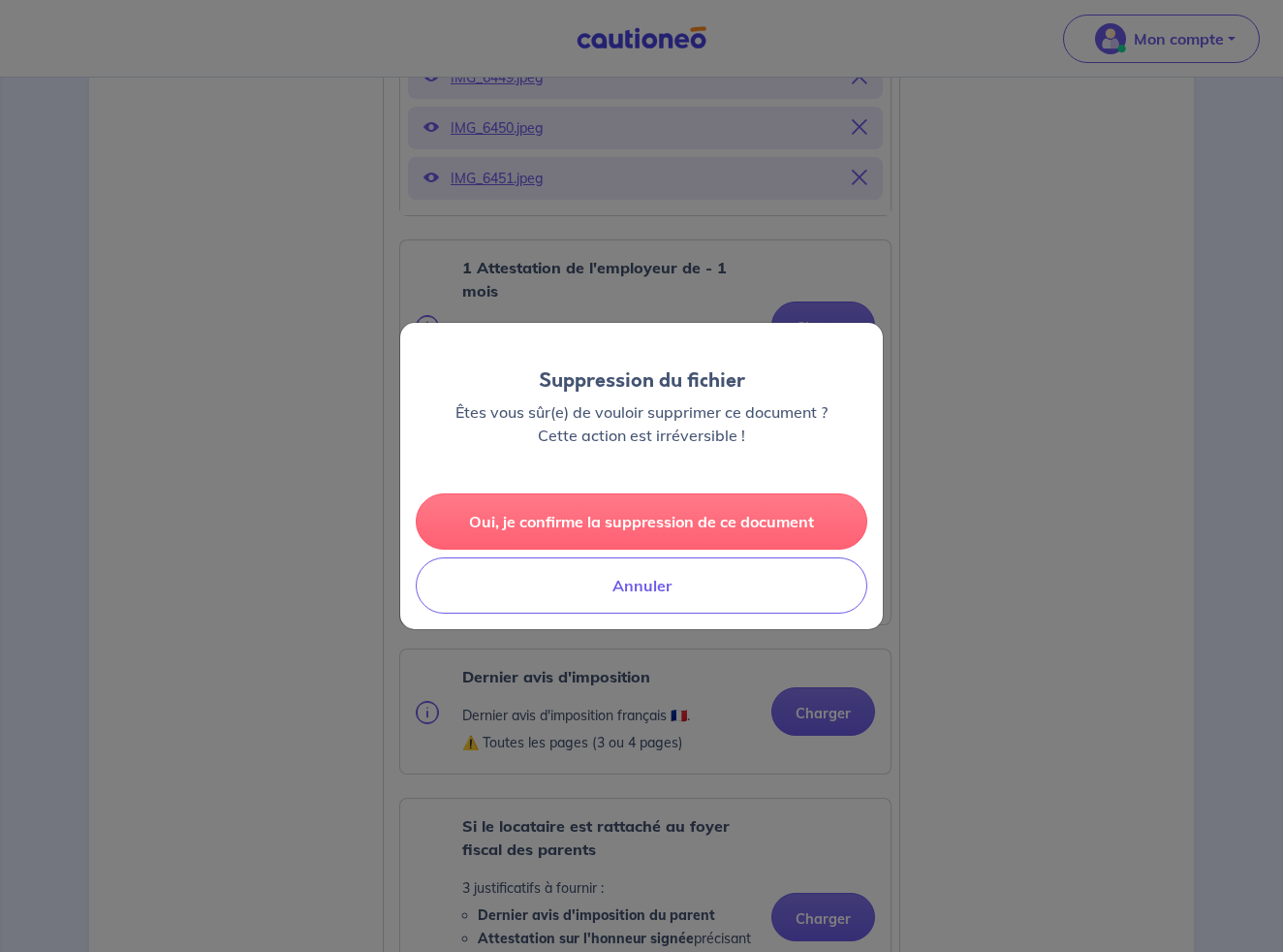
click at [602, 512] on button "Oui, je confirme la suppression de ce document" at bounding box center [641, 521] width 451 height 57
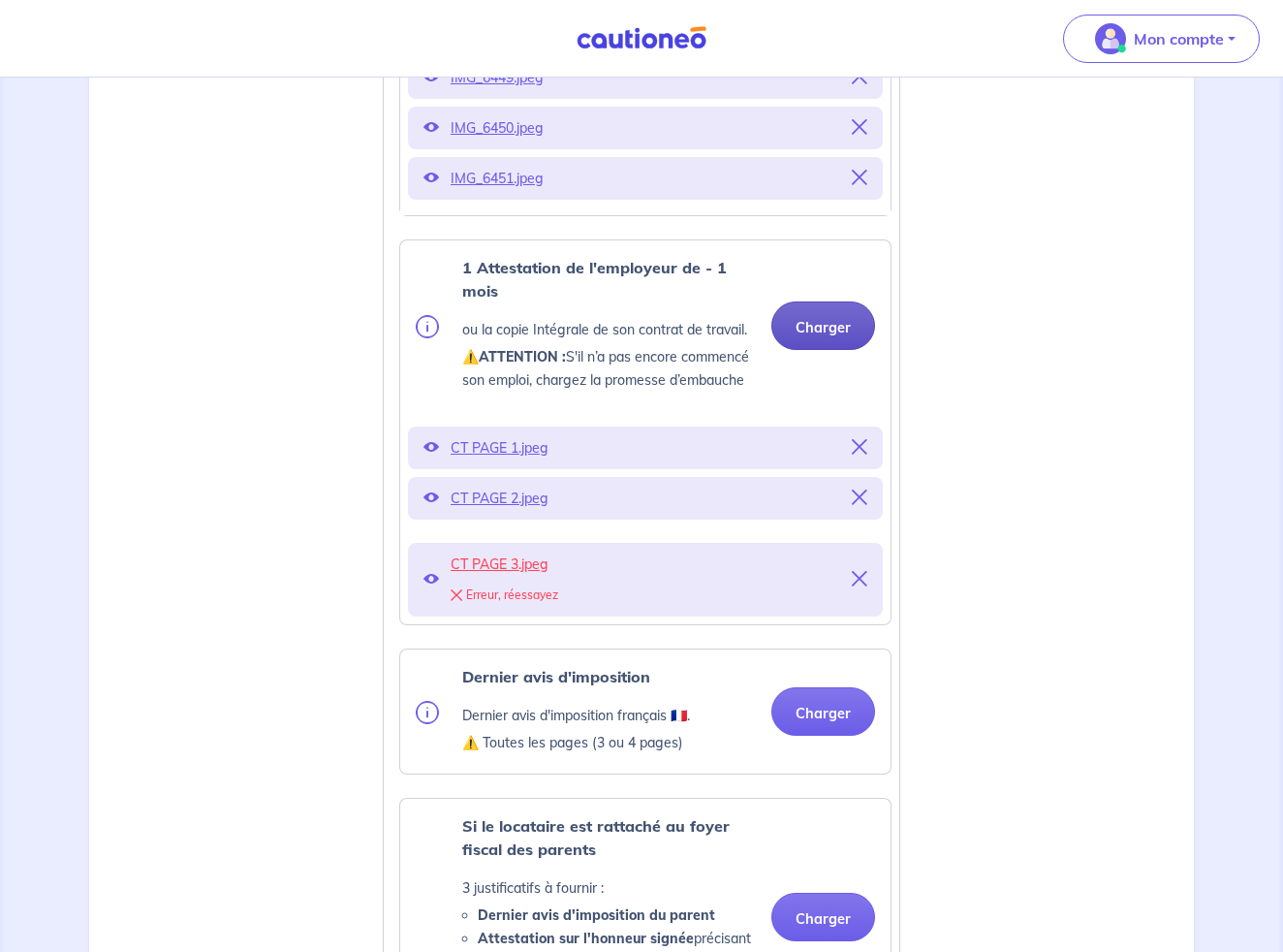
click at [819, 340] on button "Charger" at bounding box center [823, 325] width 103 height 49
click at [820, 343] on button "Charger" at bounding box center [823, 325] width 103 height 49
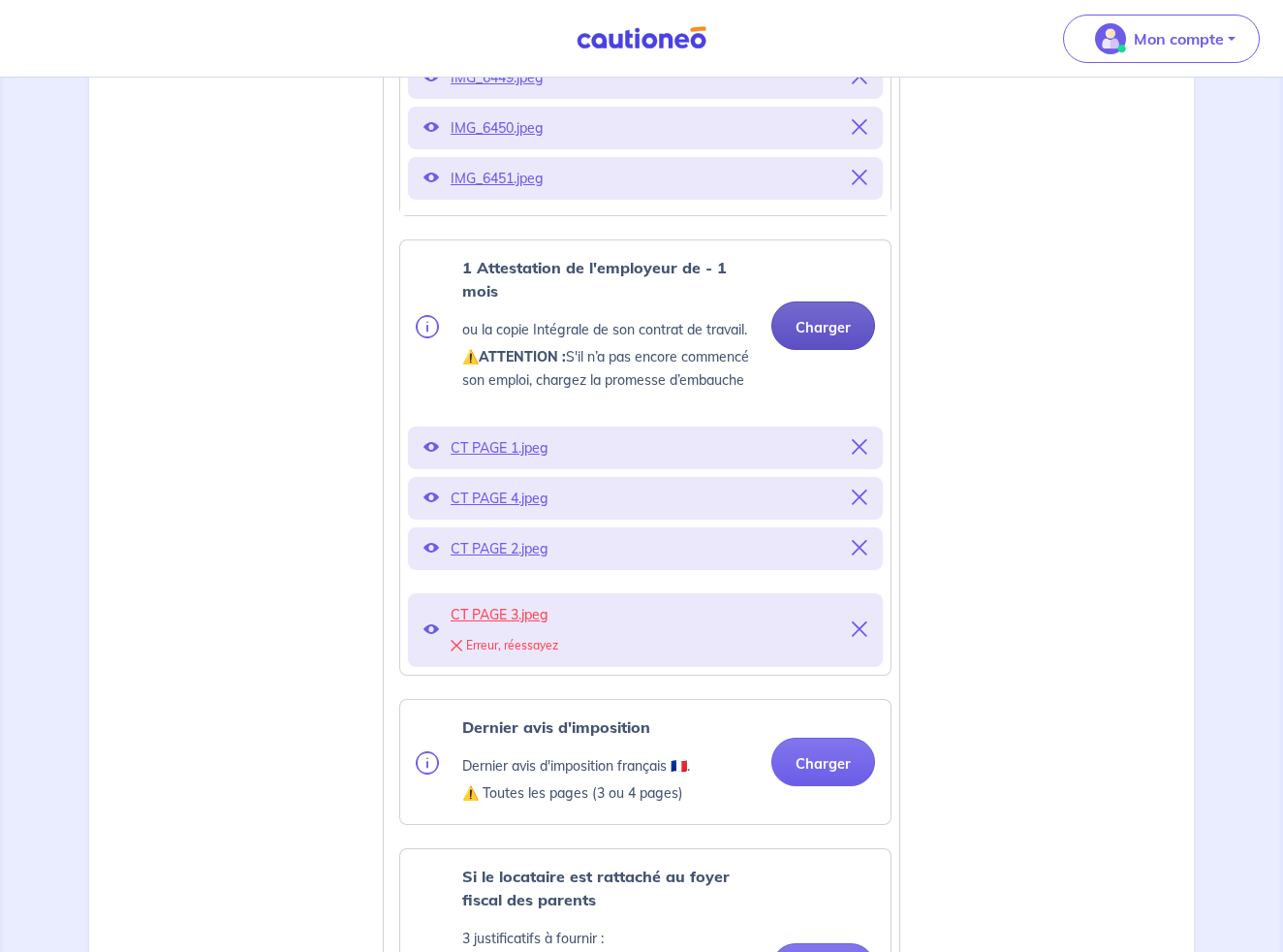
click at [820, 332] on button "Charger" at bounding box center [823, 325] width 103 height 49
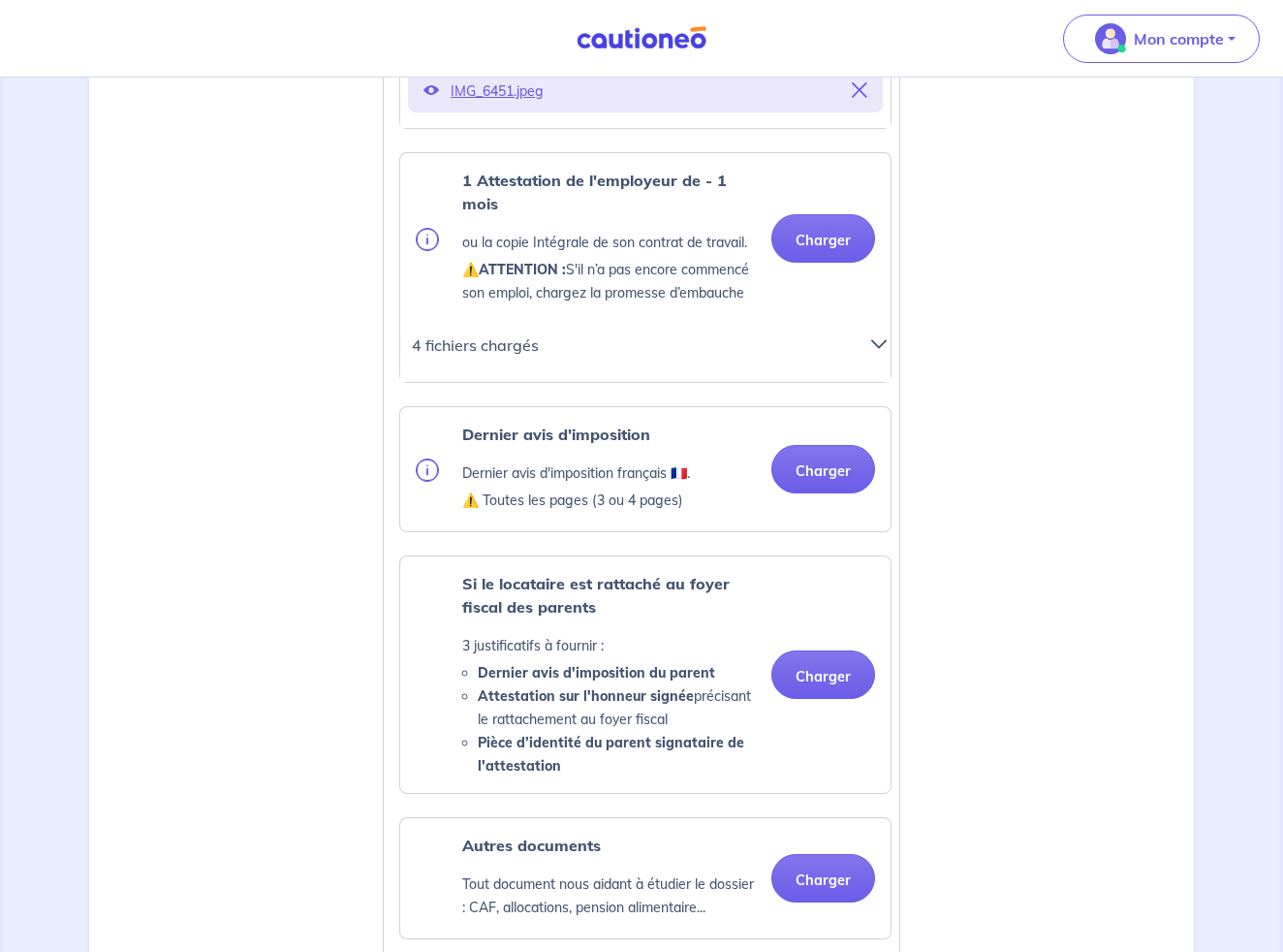
scroll to position [921, 0]
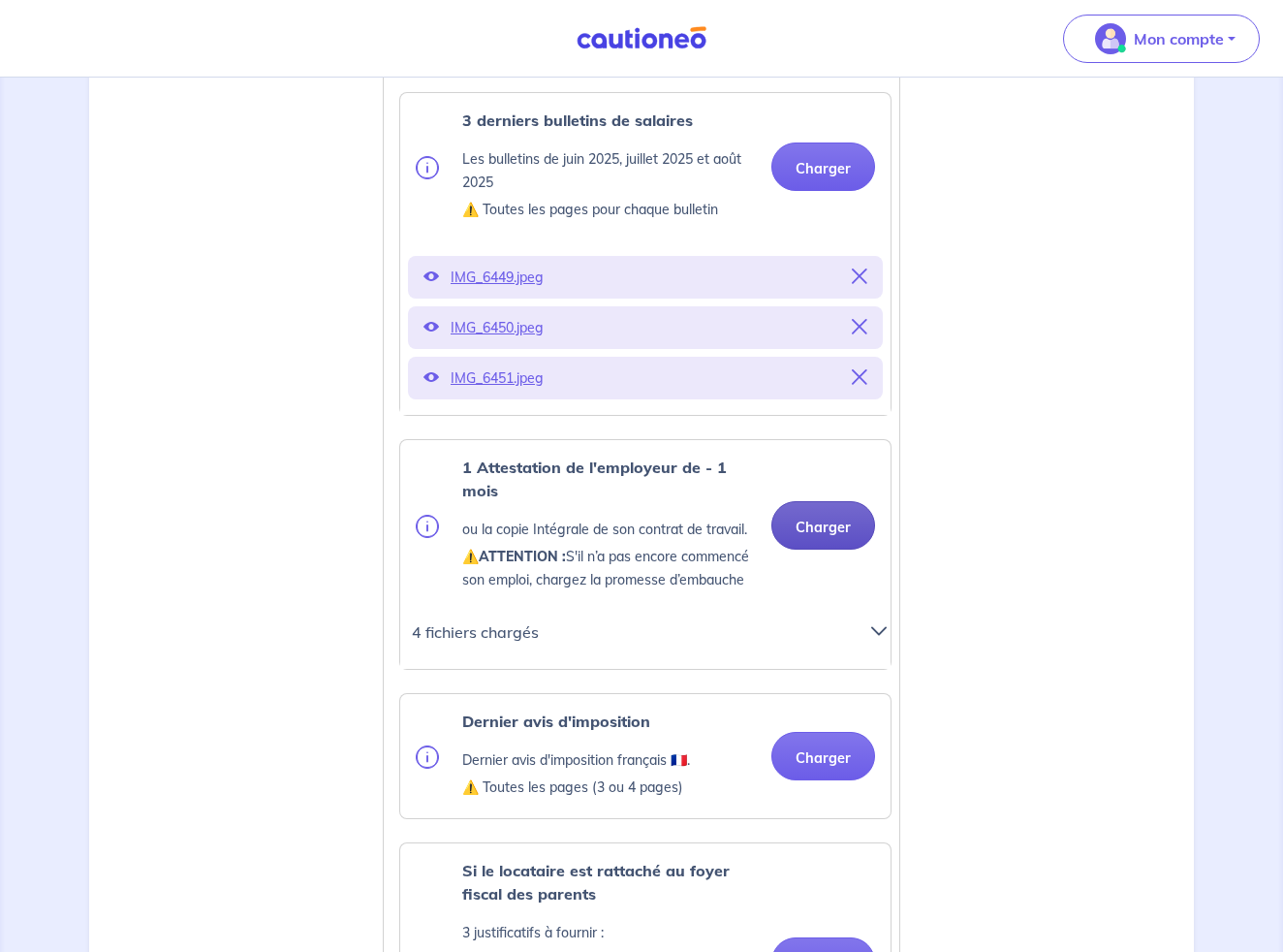
click at [832, 543] on button "Charger" at bounding box center [823, 525] width 103 height 49
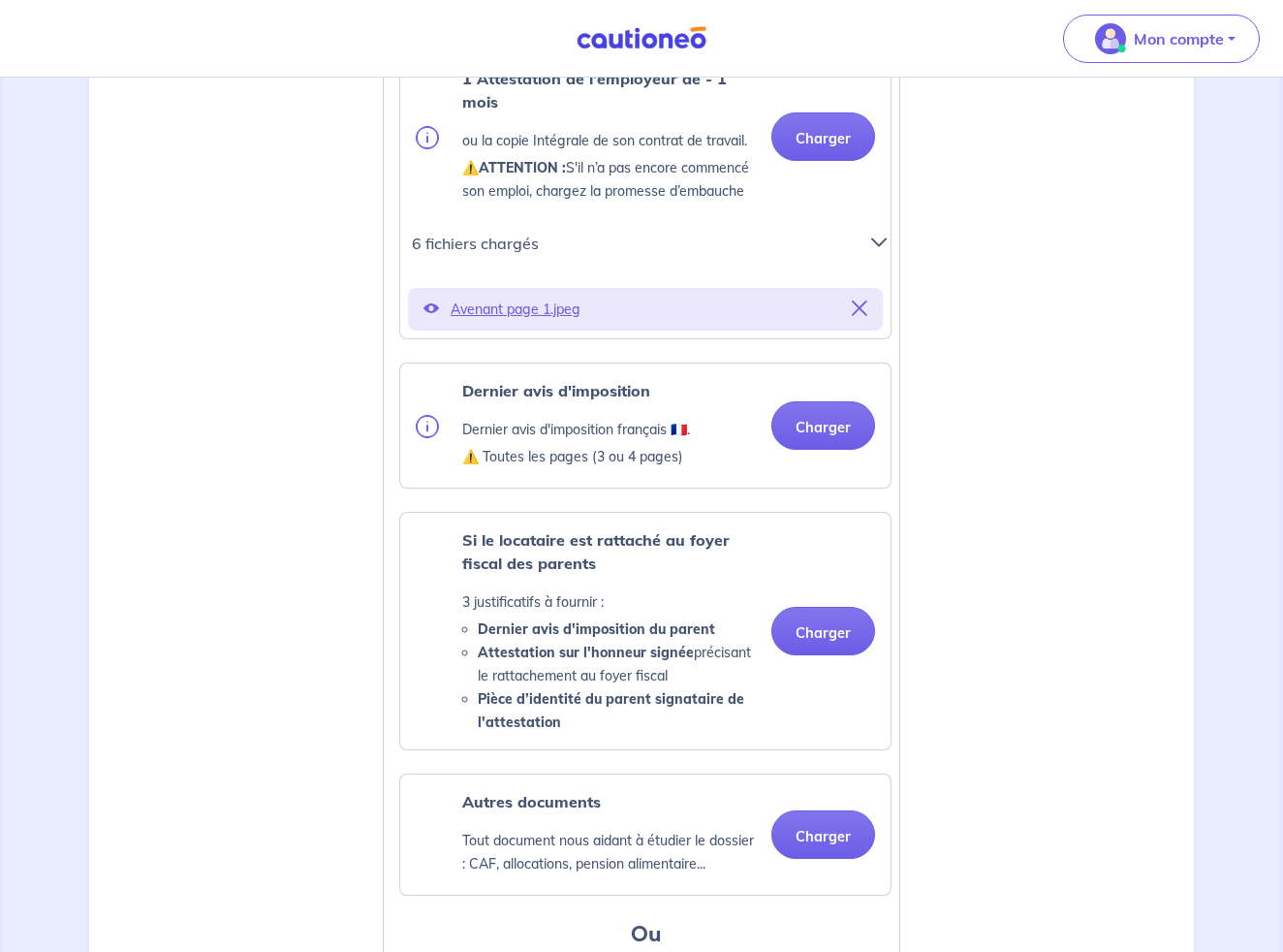
scroll to position [1311, 0]
click at [815, 444] on button "Charger" at bounding box center [823, 425] width 103 height 49
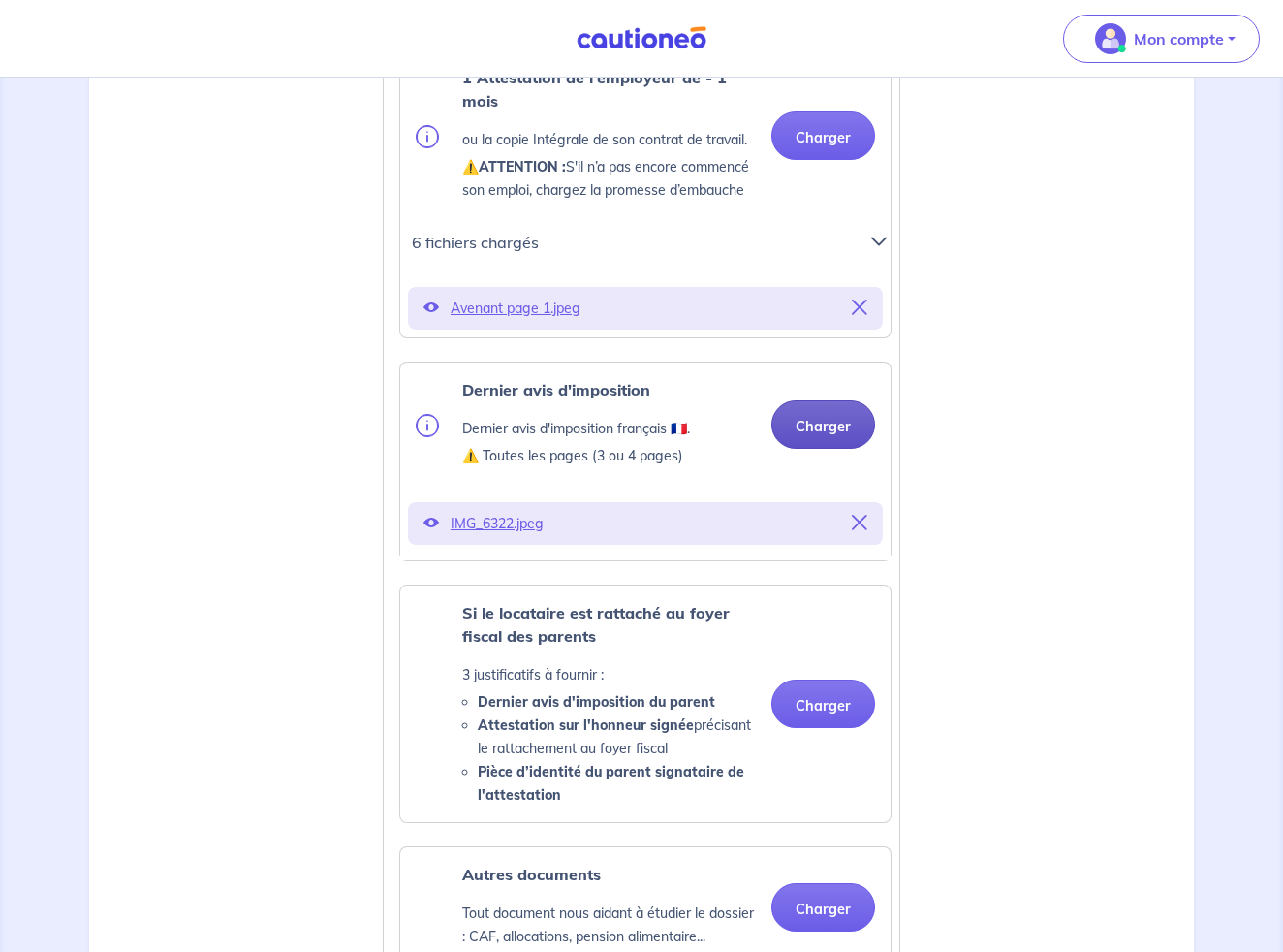
click at [832, 448] on button "Charger" at bounding box center [823, 425] width 103 height 49
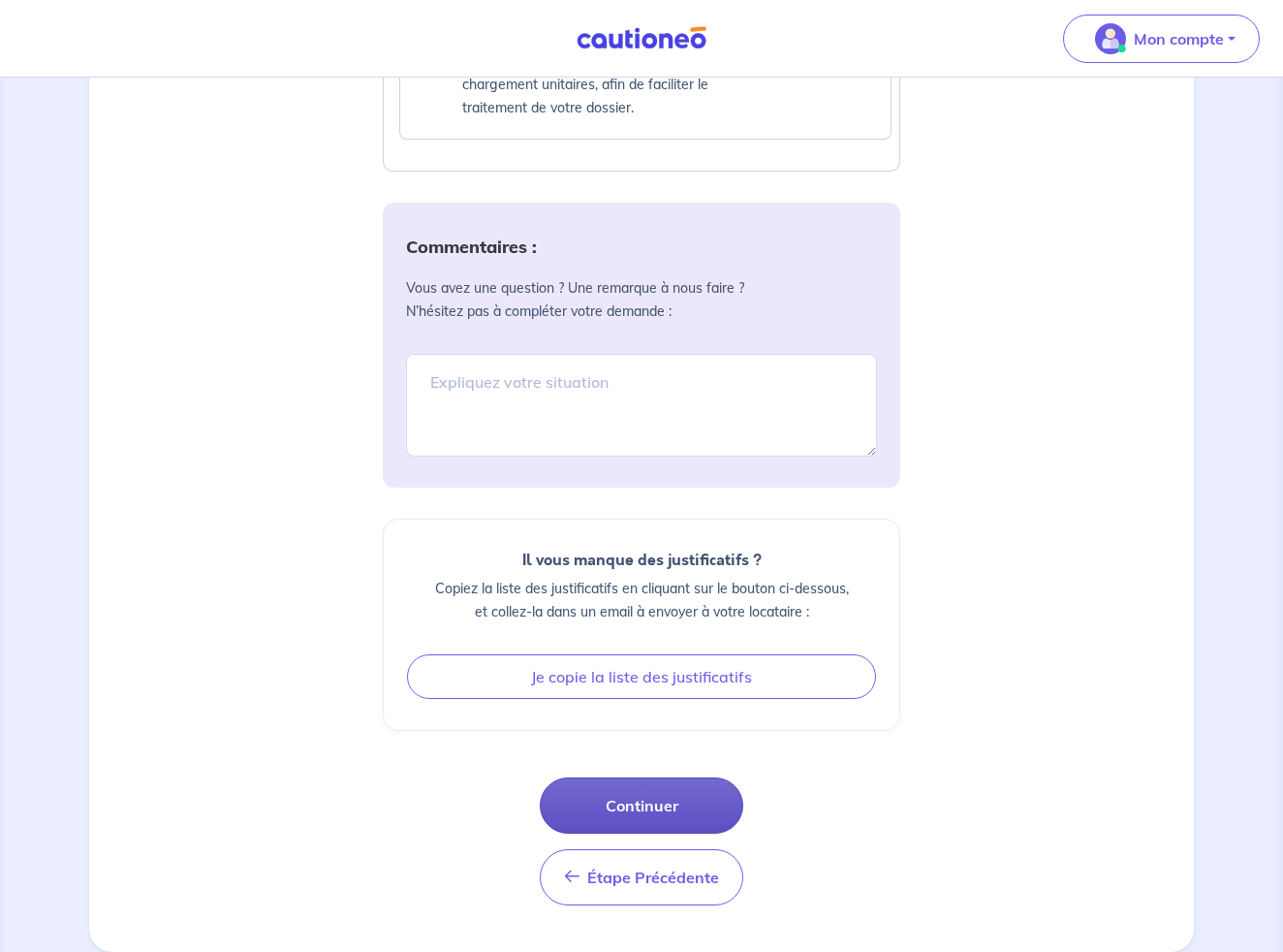
scroll to position [2497, 0]
click at [636, 819] on button "Continuer" at bounding box center [641, 806] width 204 height 57
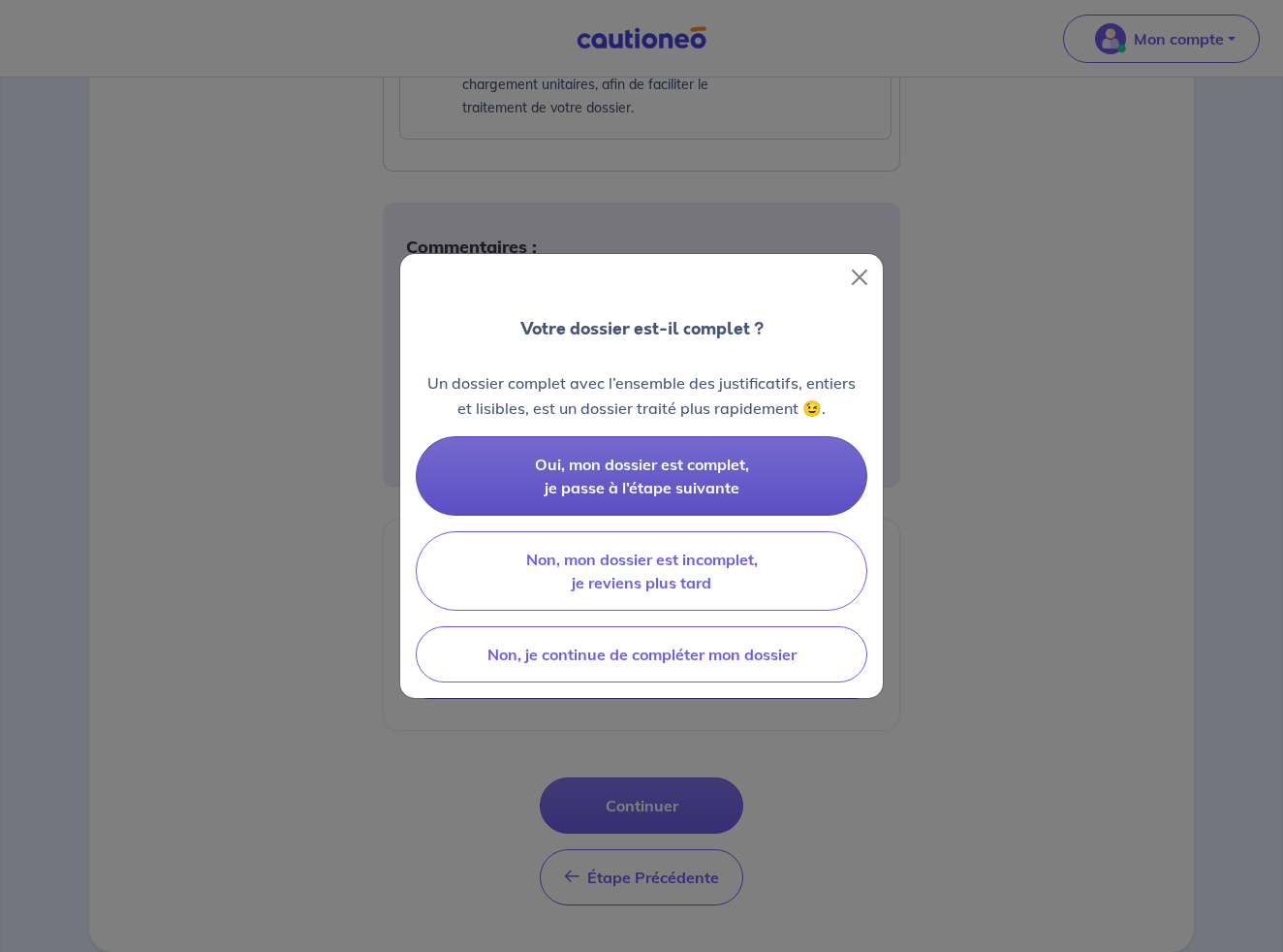
click at [644, 477] on span "Oui, mon dossier est complet, je passe à l’étape suivante" at bounding box center [642, 476] width 214 height 43
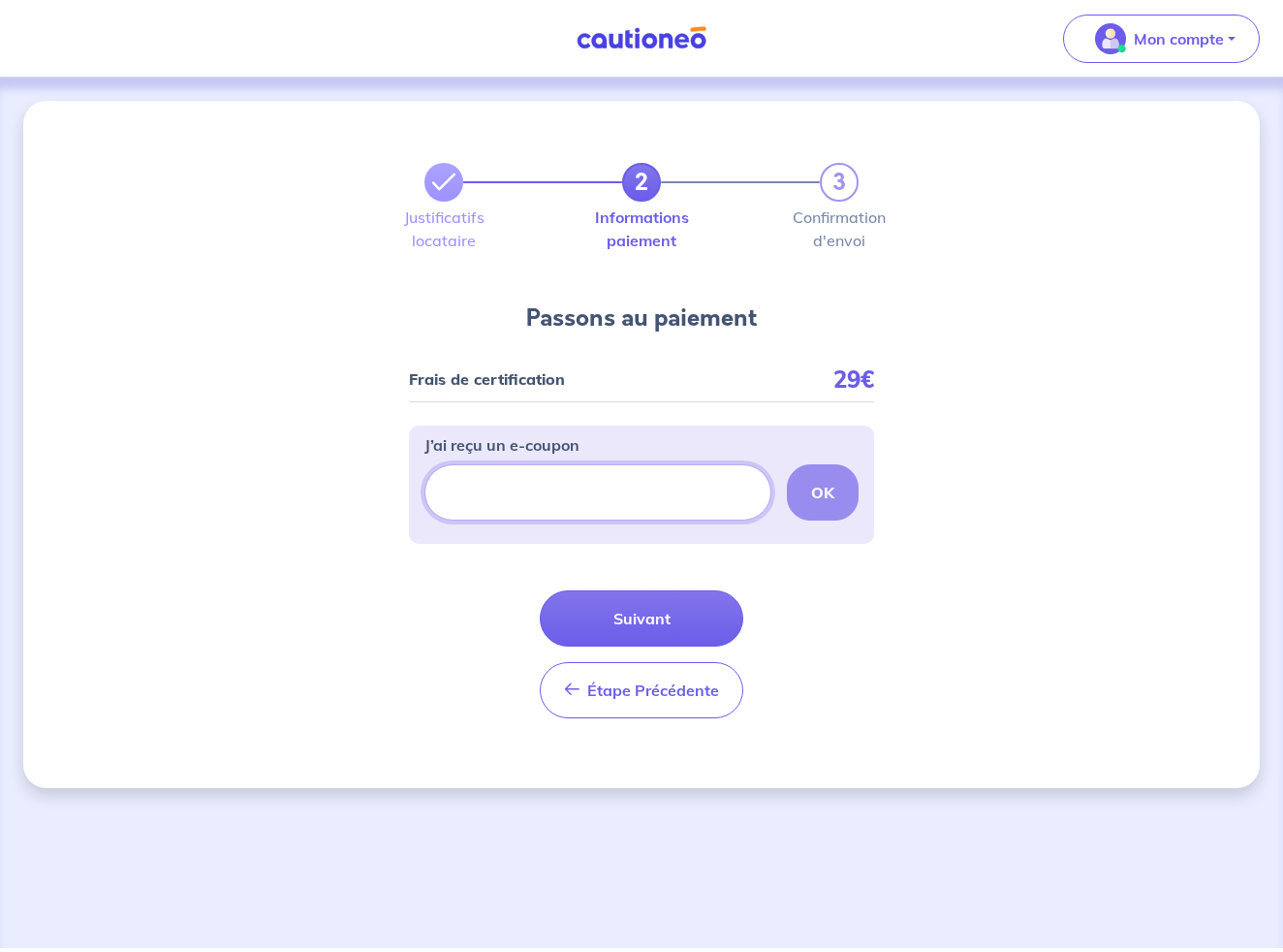
click at [573, 486] on input "J’ai reçu un e-coupon" at bounding box center [598, 492] width 347 height 57
click at [579, 441] on p "J’ai reçu un e-coupon" at bounding box center [502, 445] width 155 height 23
click at [579, 464] on input "J’ai reçu un e-coupon" at bounding box center [598, 492] width 347 height 57
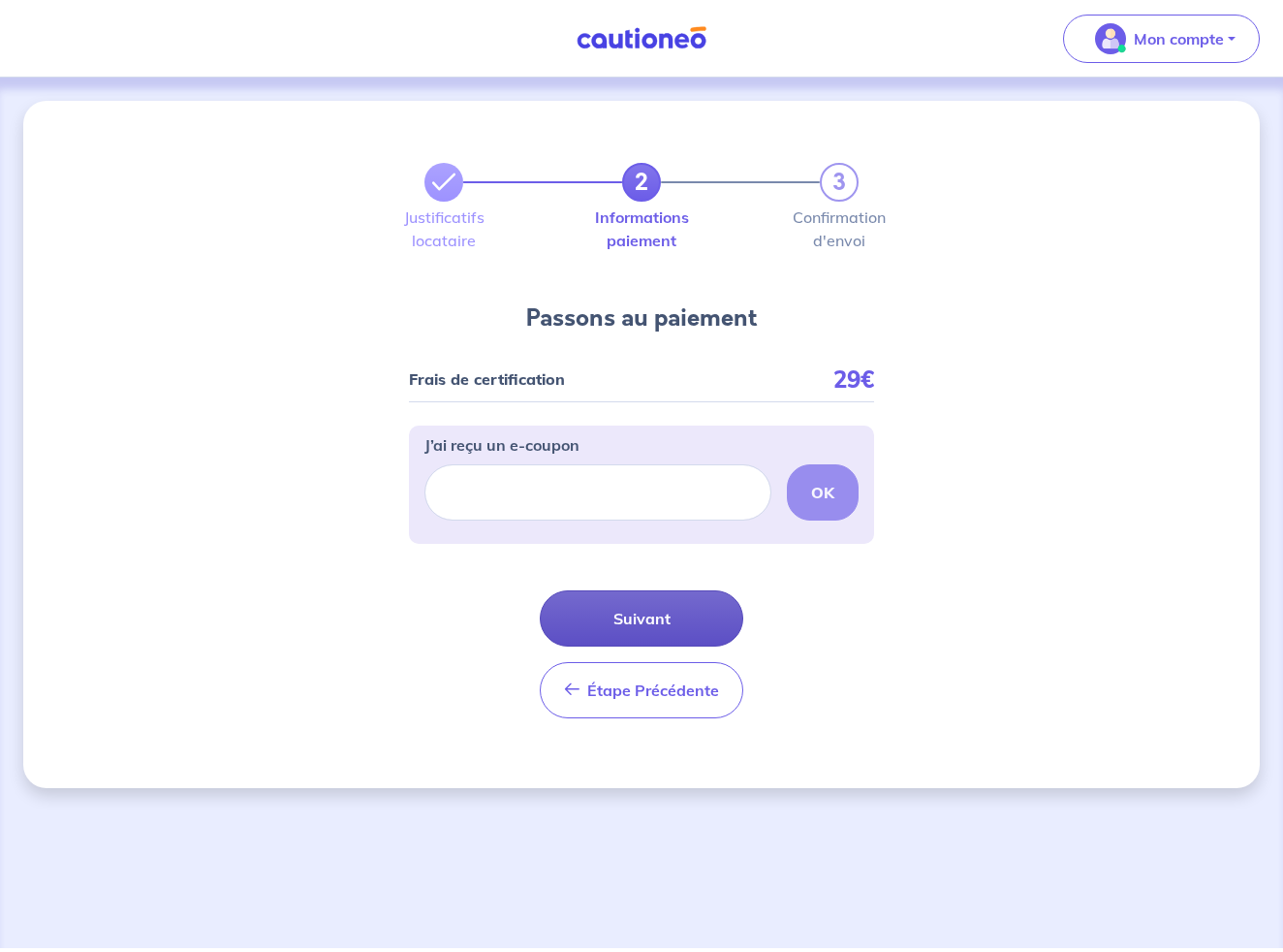
click at [634, 624] on button "Suivant" at bounding box center [641, 619] width 204 height 57
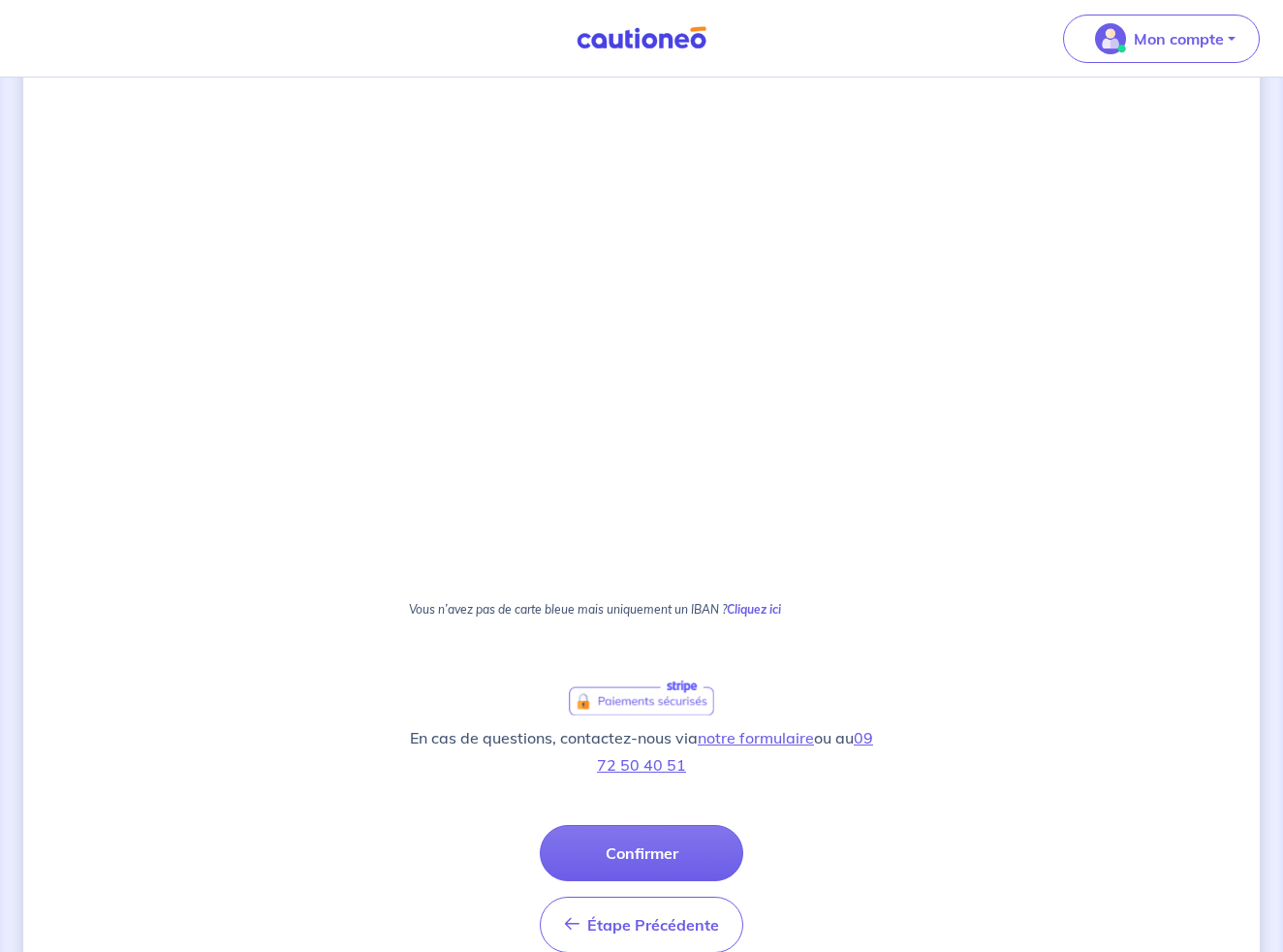
scroll to position [781, 0]
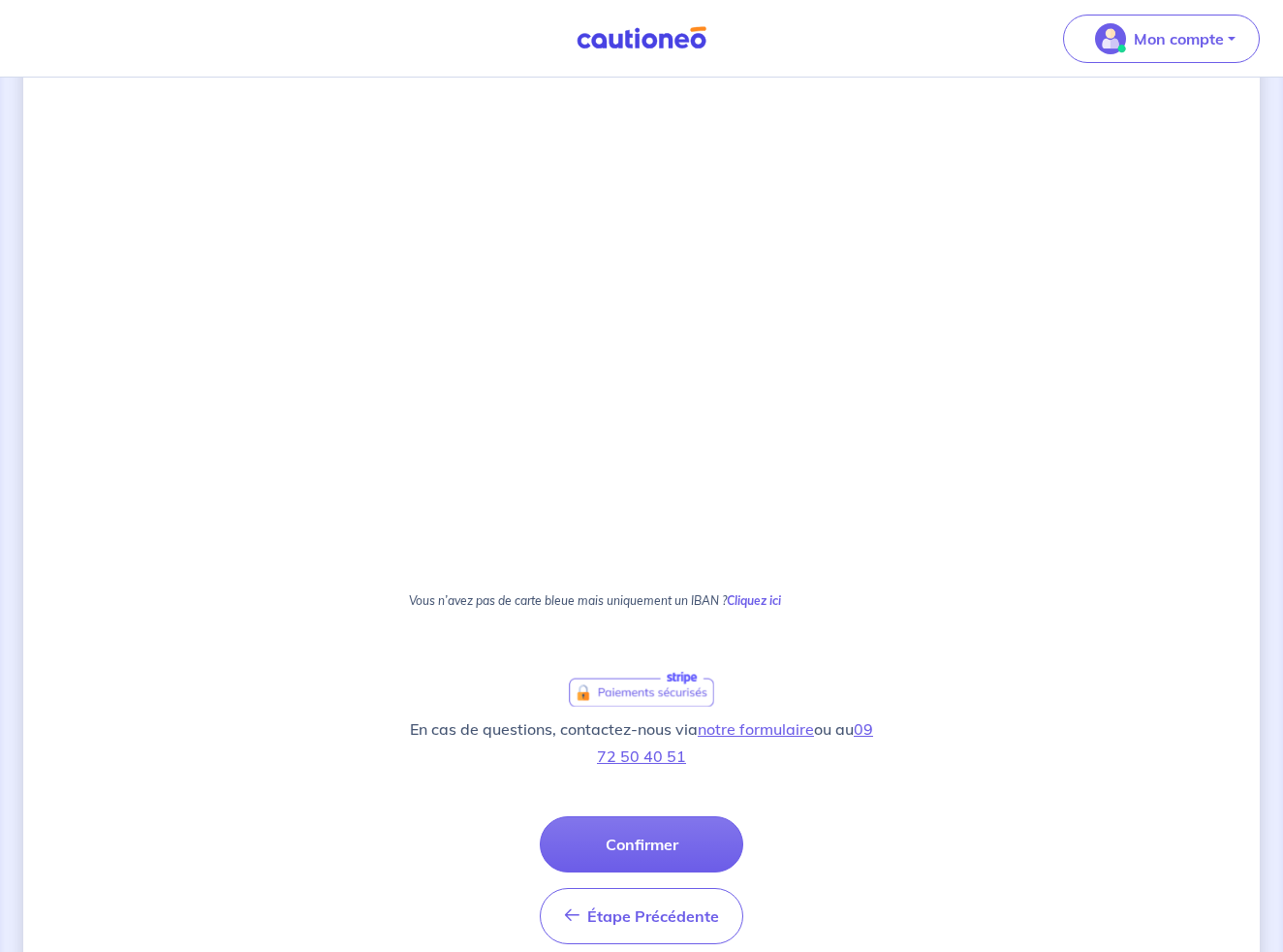
click at [665, 847] on button "Confirmer" at bounding box center [641, 844] width 204 height 57
